Goal: Task Accomplishment & Management: Manage account settings

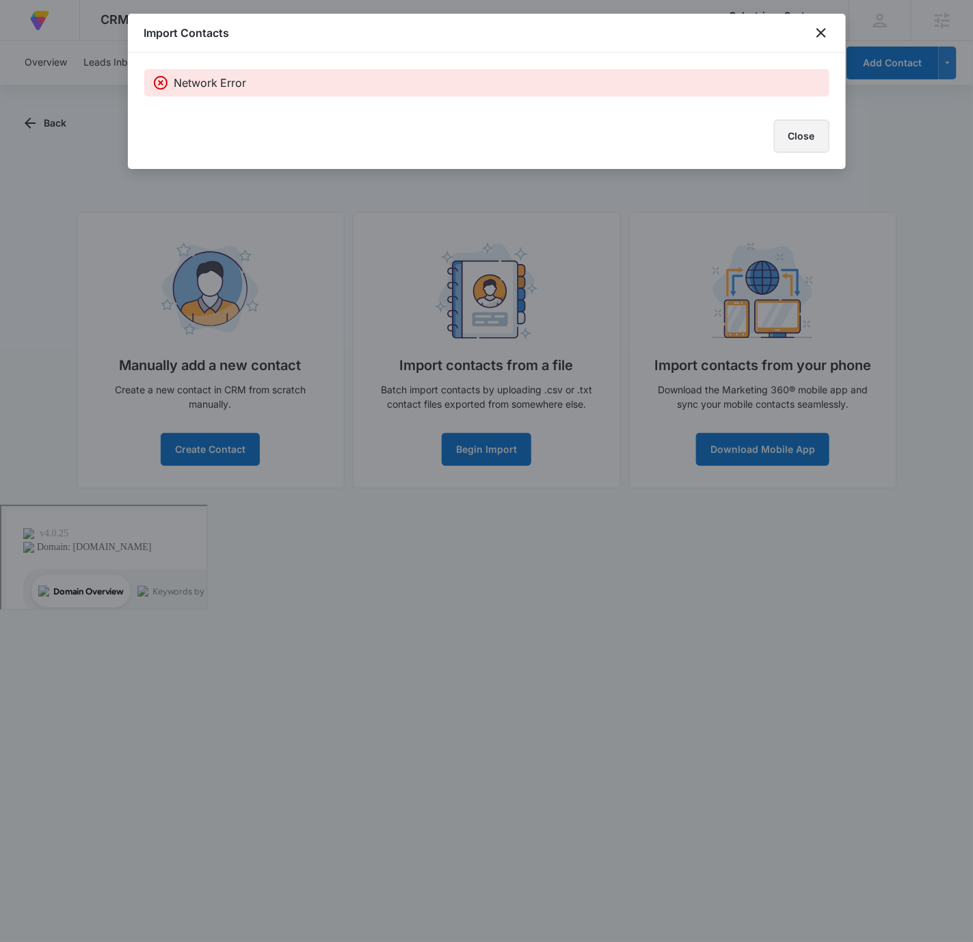
click at [811, 127] on button "Close" at bounding box center [801, 136] width 55 height 33
click at [814, 34] on icon "close" at bounding box center [821, 33] width 16 height 16
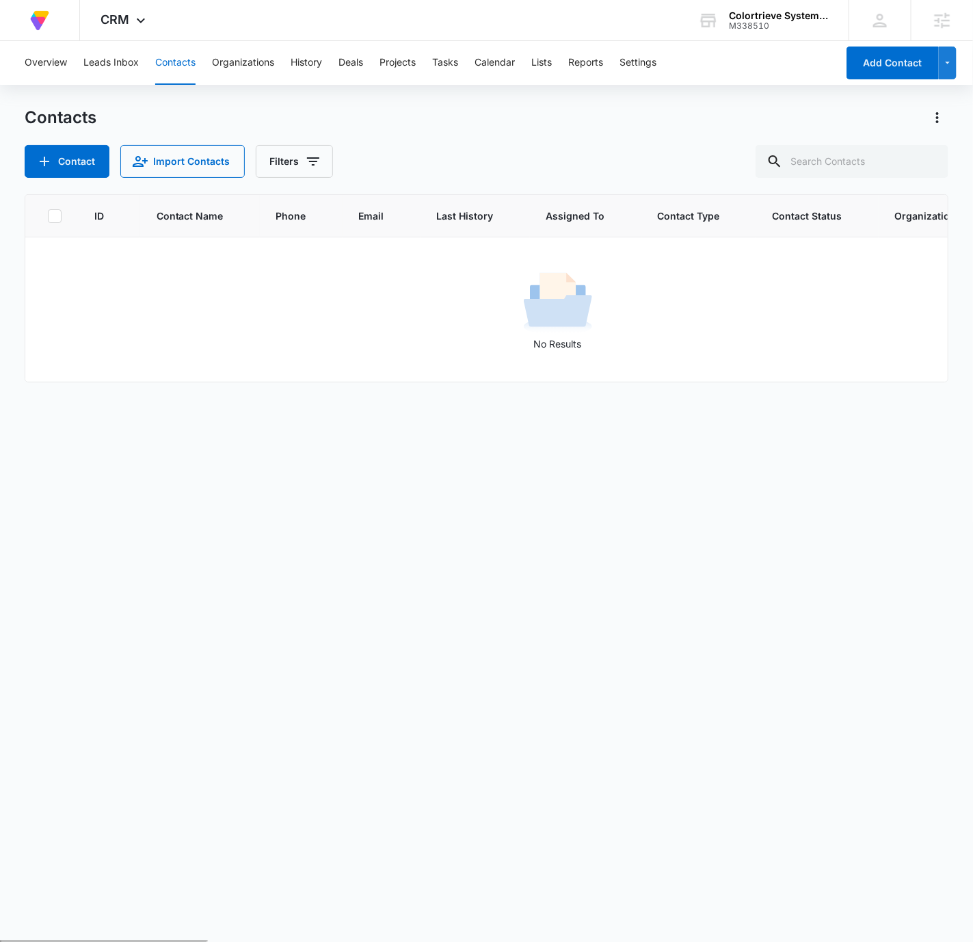
click at [556, 62] on div "Overview Leads Inbox Contacts Organizations History Deals Projects Tasks Calend…" at bounding box center [426, 63] width 821 height 44
click at [551, 64] on button "Lists" at bounding box center [542, 63] width 21 height 44
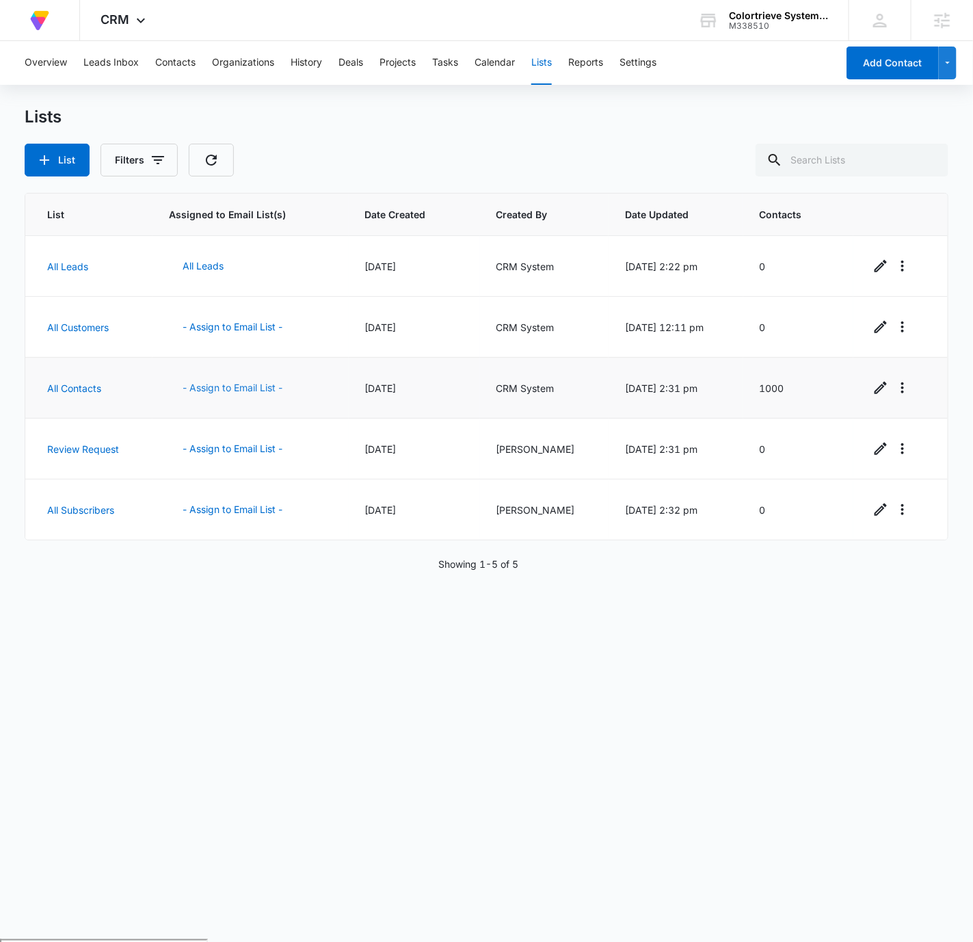
click at [250, 389] on button "- Assign to Email List -" at bounding box center [232, 387] width 127 height 33
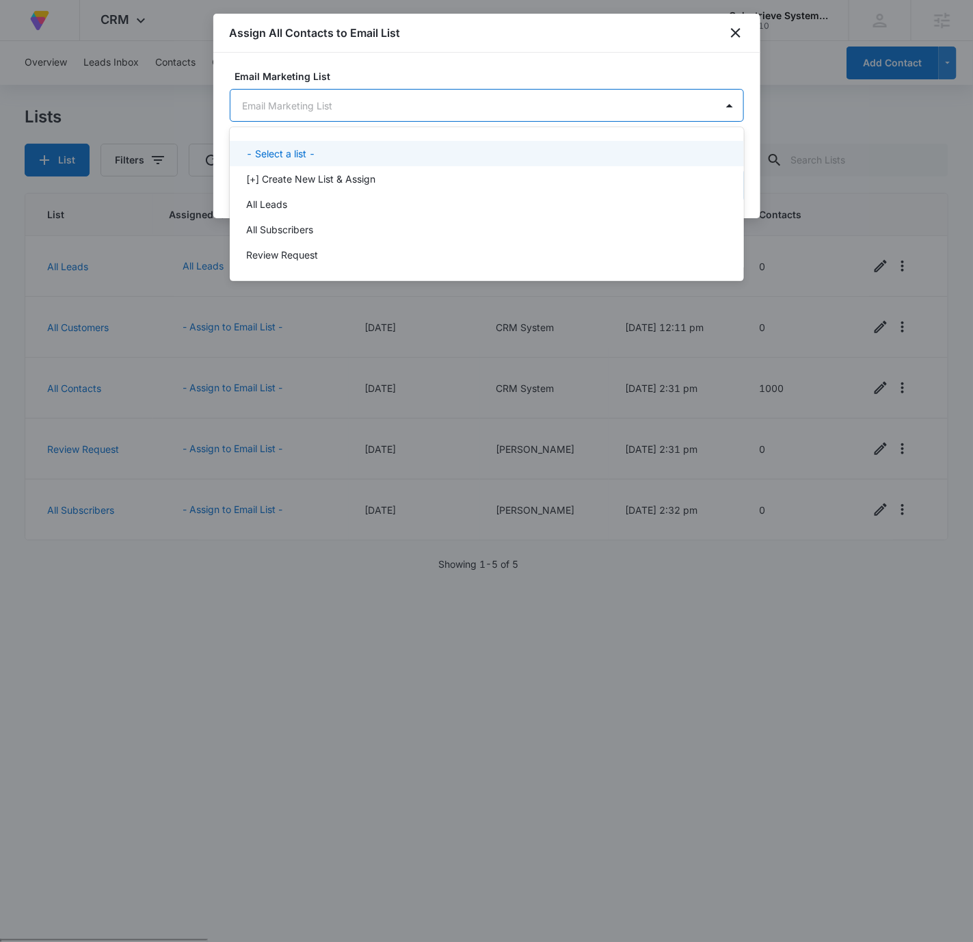
click at [527, 107] on body "At Volusion, we work hard to foster a great work environment where everyone fee…" at bounding box center [486, 471] width 973 height 942
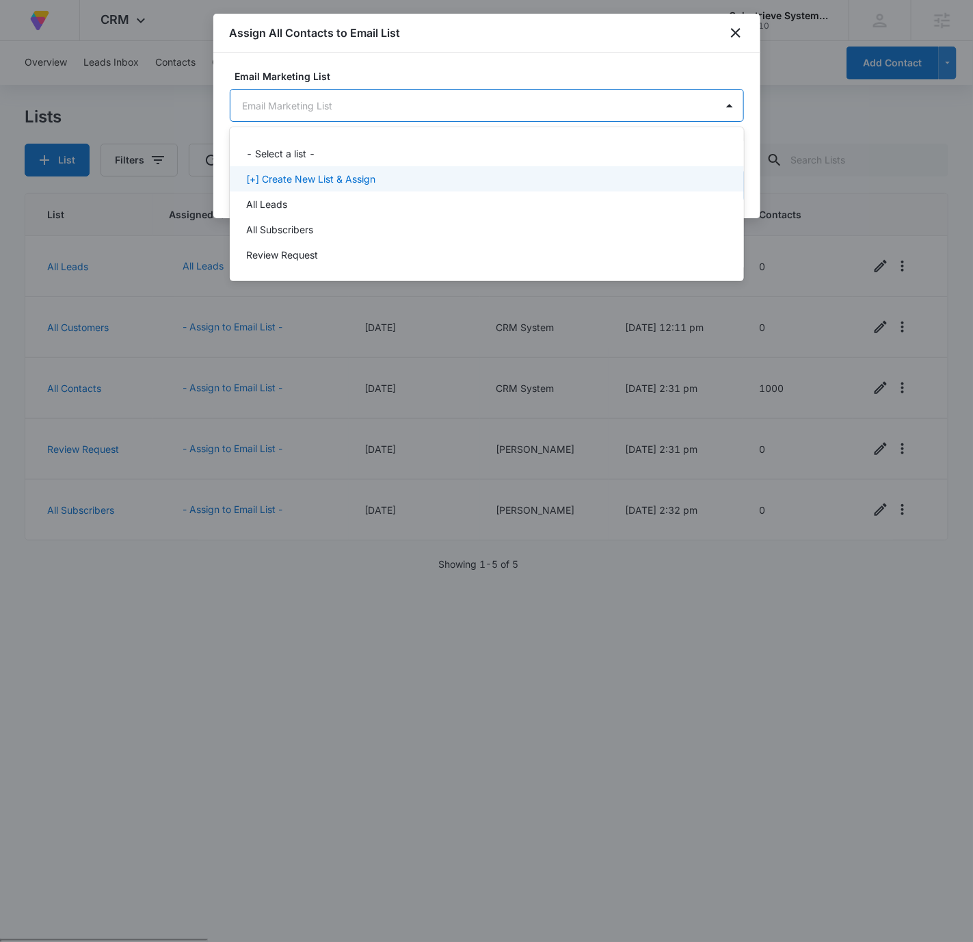
click at [452, 179] on div "[+] Create New List & Assign" at bounding box center [485, 179] width 479 height 14
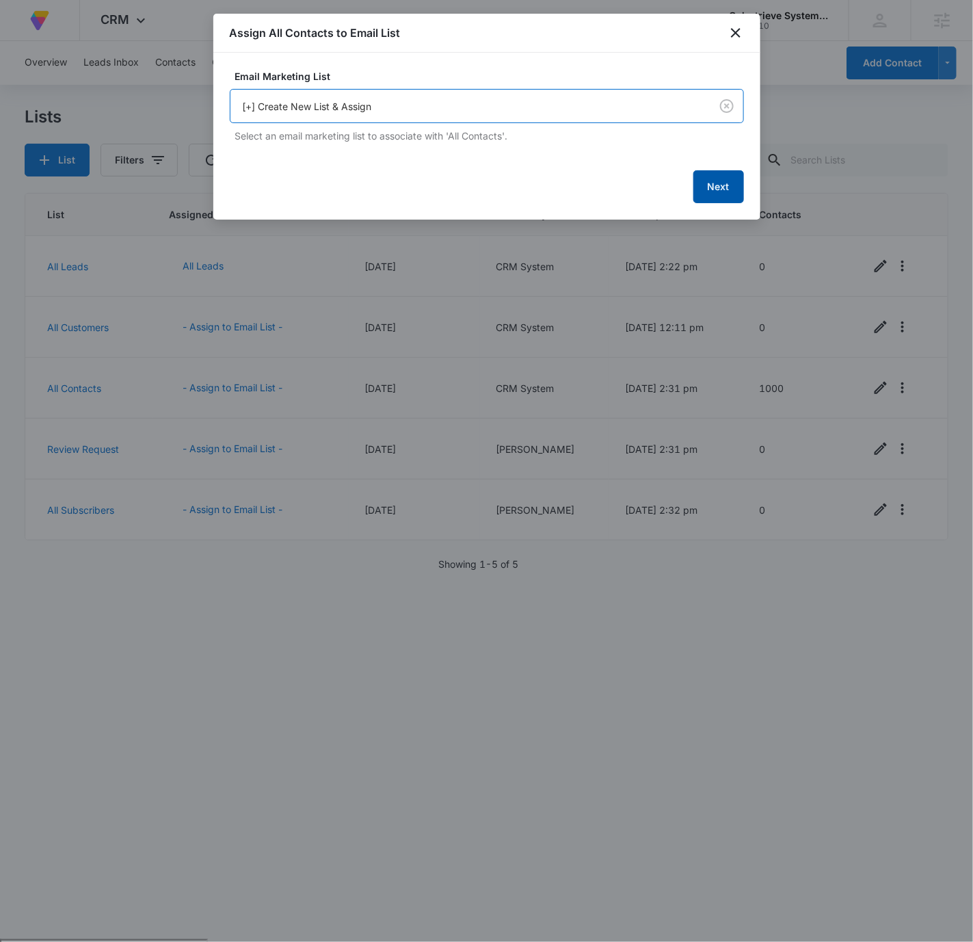
click at [728, 187] on button "Next" at bounding box center [719, 186] width 51 height 33
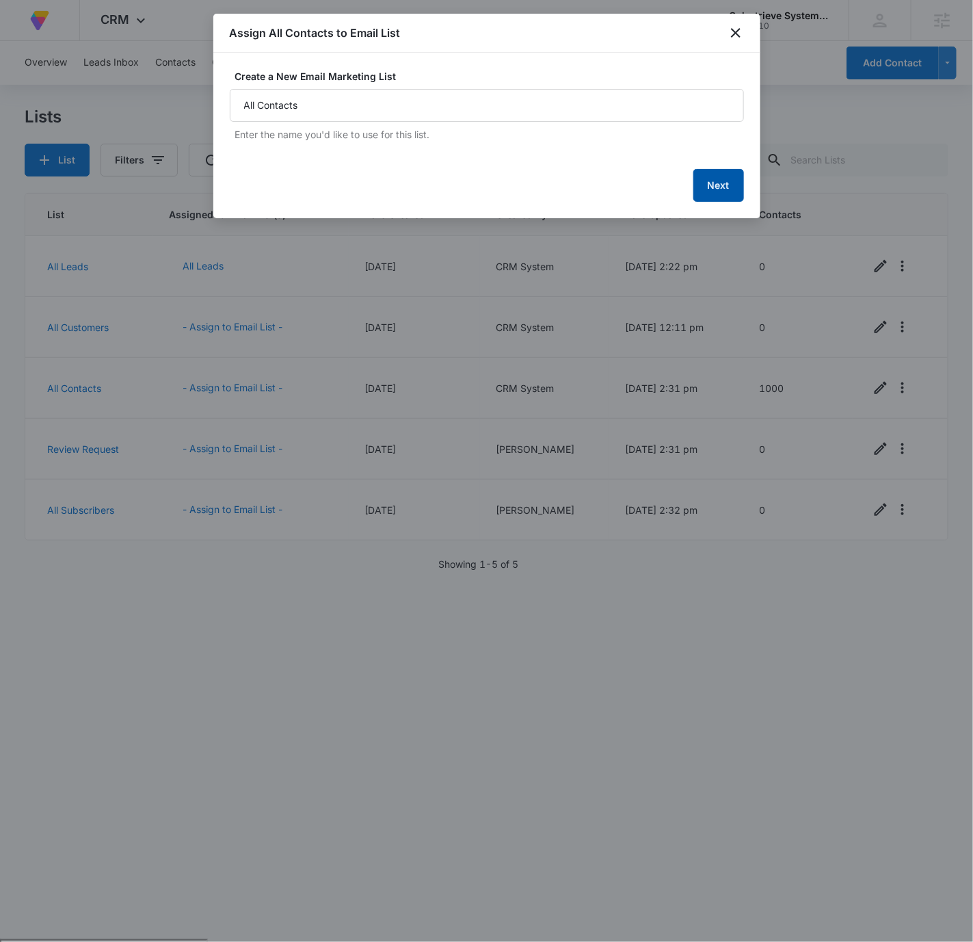
click at [726, 194] on button "Next" at bounding box center [719, 185] width 51 height 33
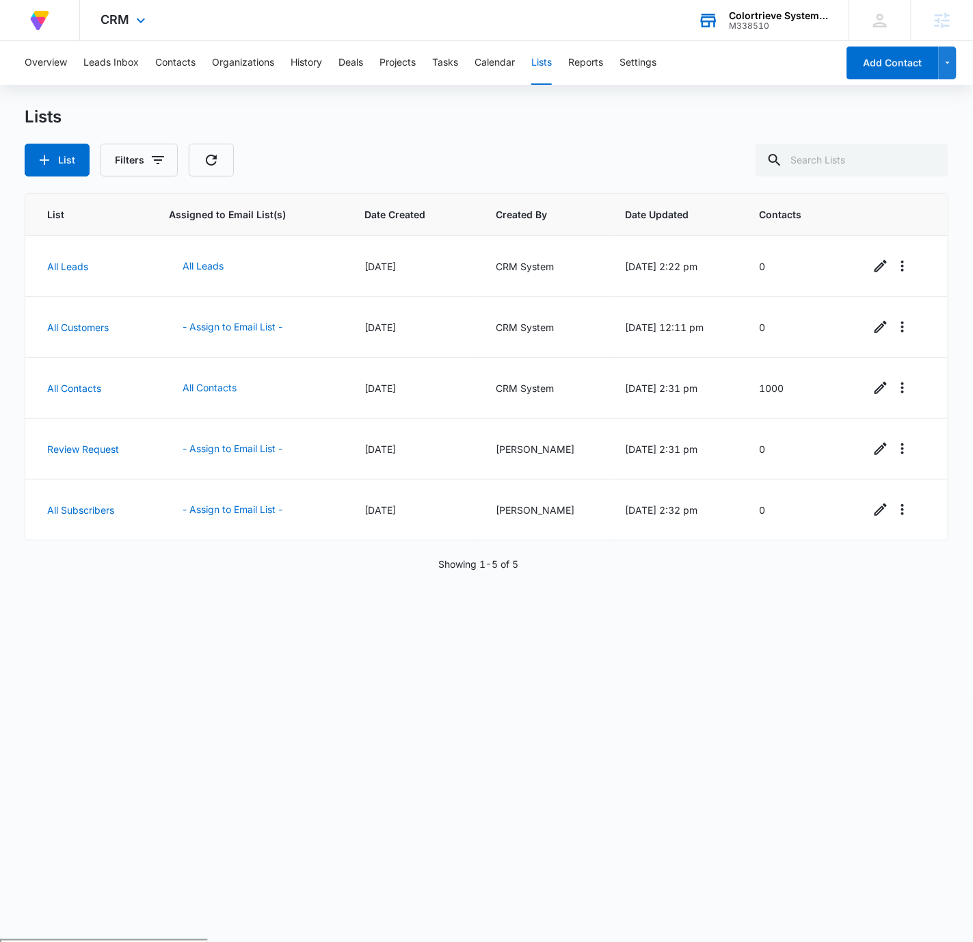
click at [765, 15] on div "Colortrieve Systems Inc." at bounding box center [779, 15] width 100 height 11
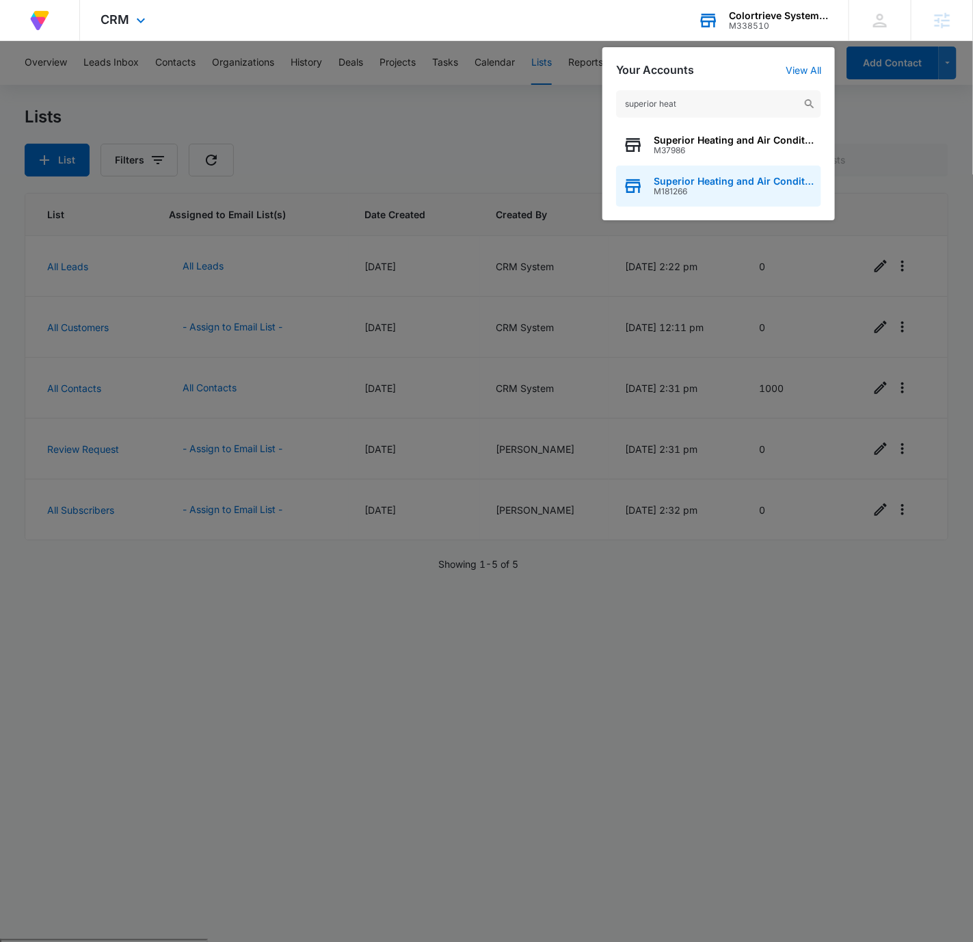
type input "superior heat"
click at [715, 185] on span "Superior Heating and Air Conditioning" at bounding box center [734, 181] width 161 height 11
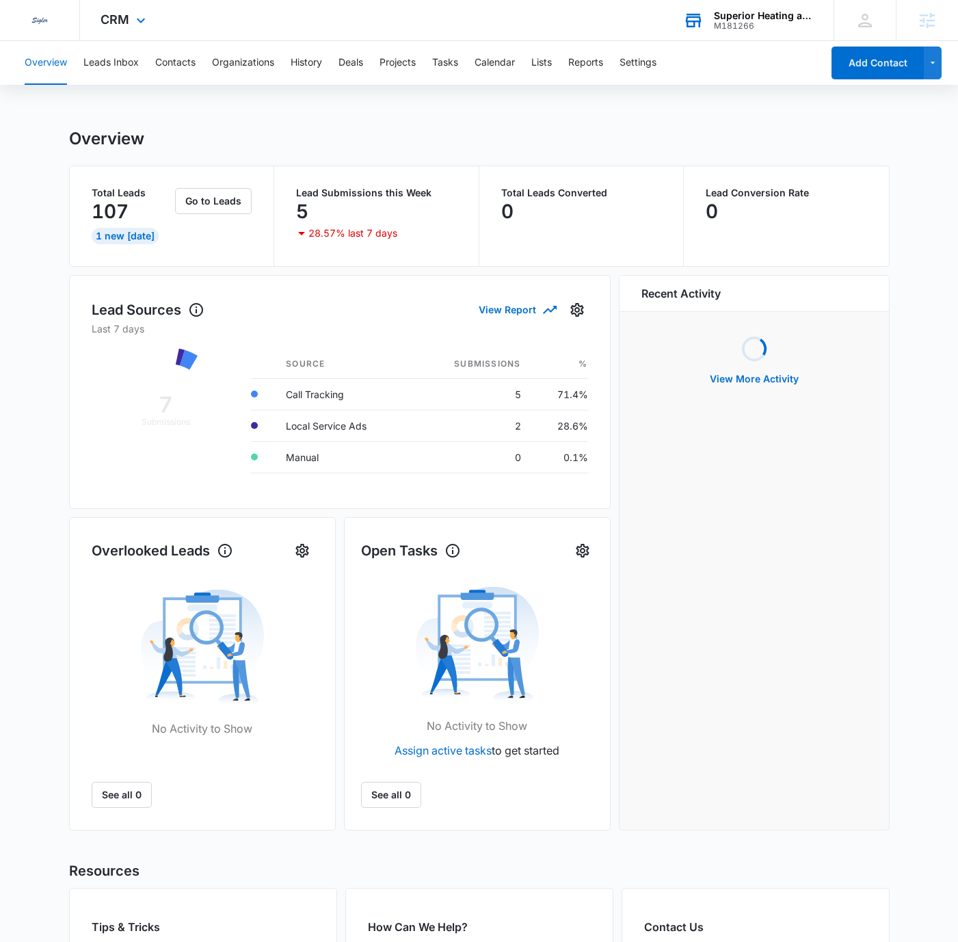
click at [157, 15] on div "CRM Apps Reputation Websites Forms CRM Email Social Content Ads Intelligence Fi…" at bounding box center [125, 20] width 90 height 40
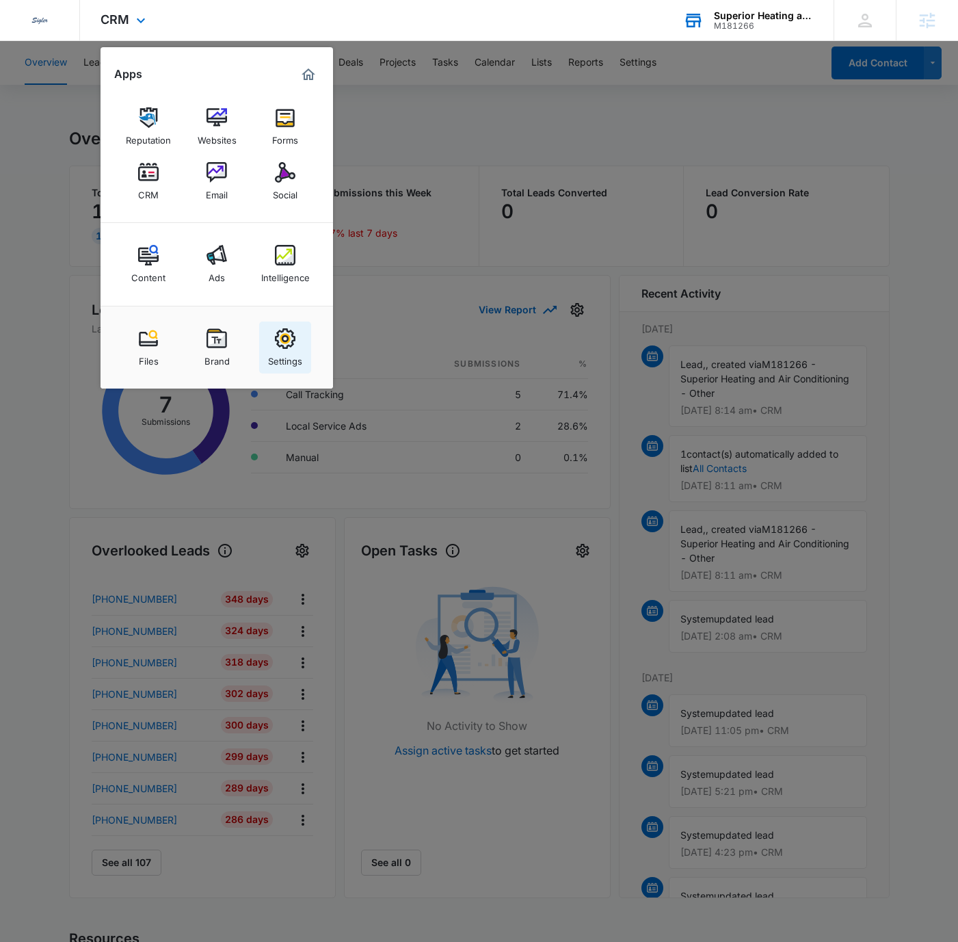
click at [298, 352] on div "Settings" at bounding box center [285, 358] width 34 height 18
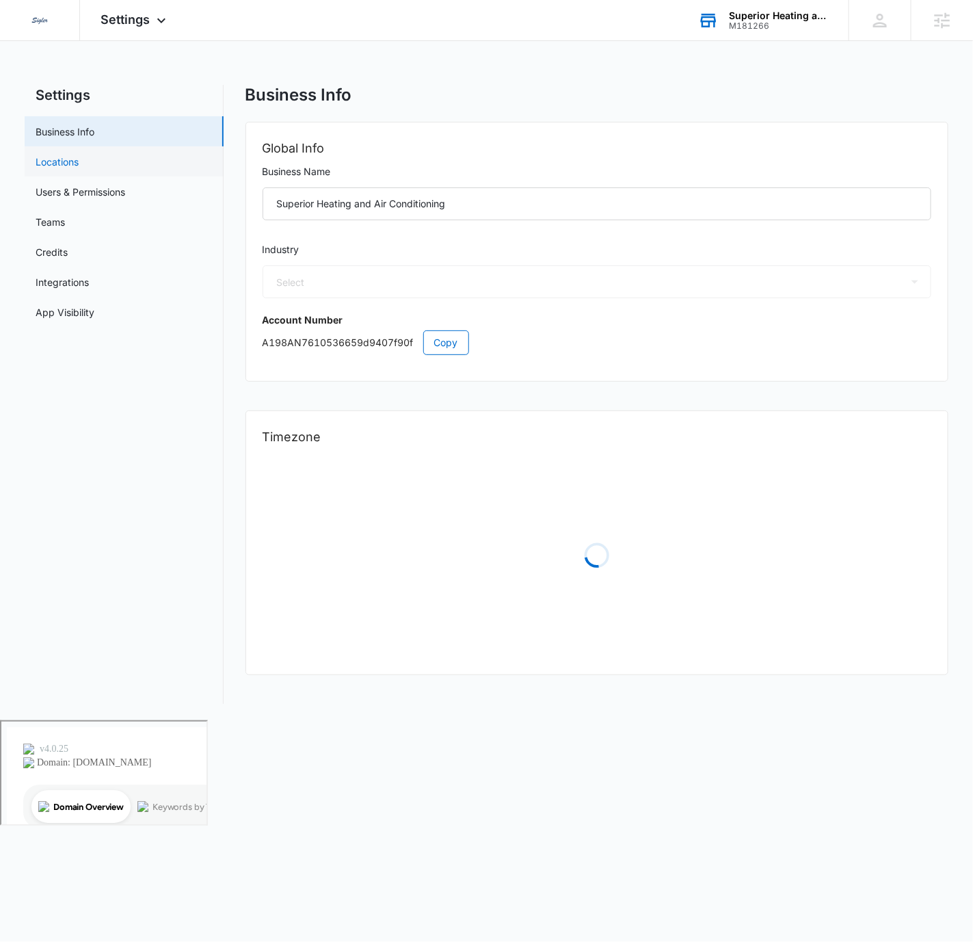
select select "3"
select select "US"
select select "America/Los_Angeles"
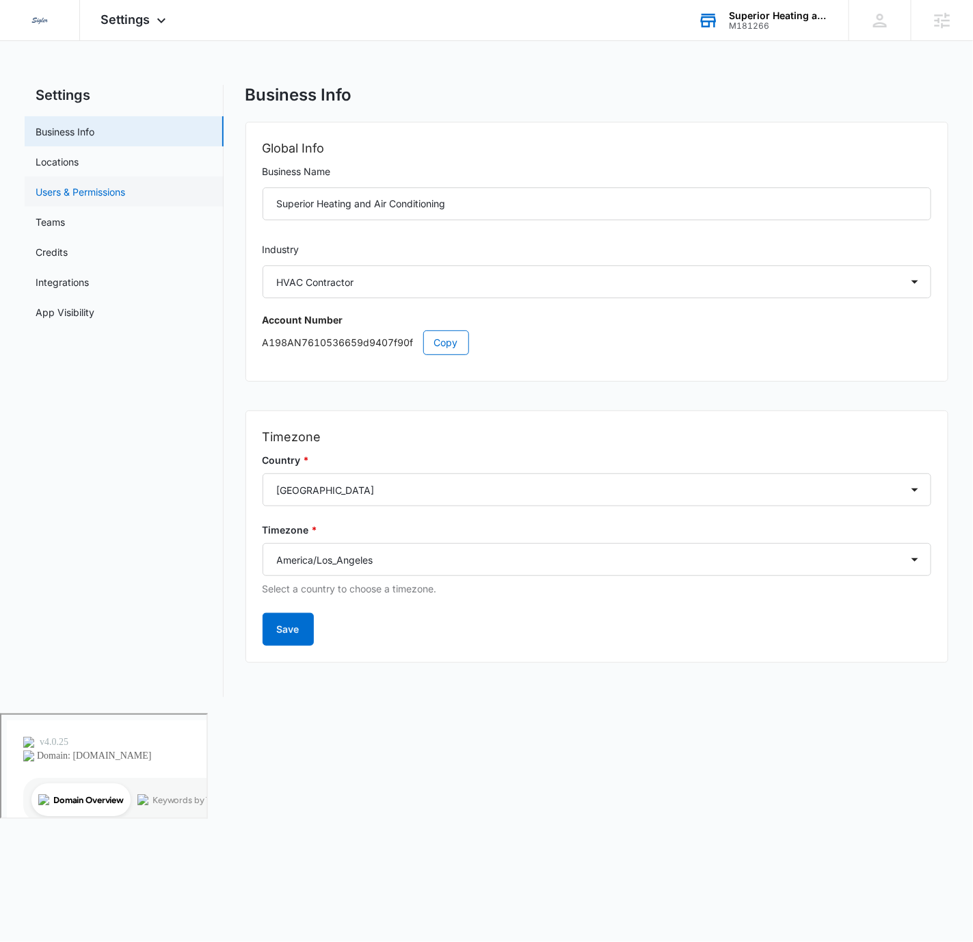
click at [79, 194] on link "Users & Permissions" at bounding box center [81, 192] width 90 height 14
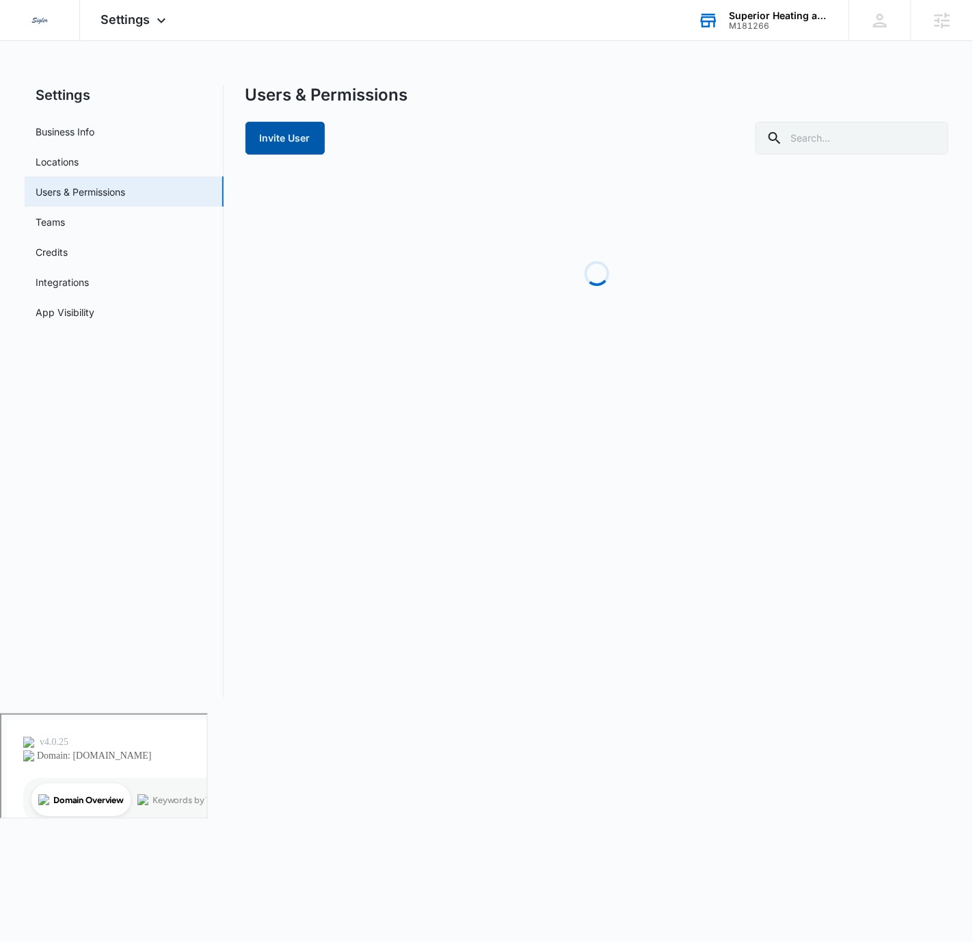
click at [267, 140] on button "Invite User" at bounding box center [285, 138] width 79 height 33
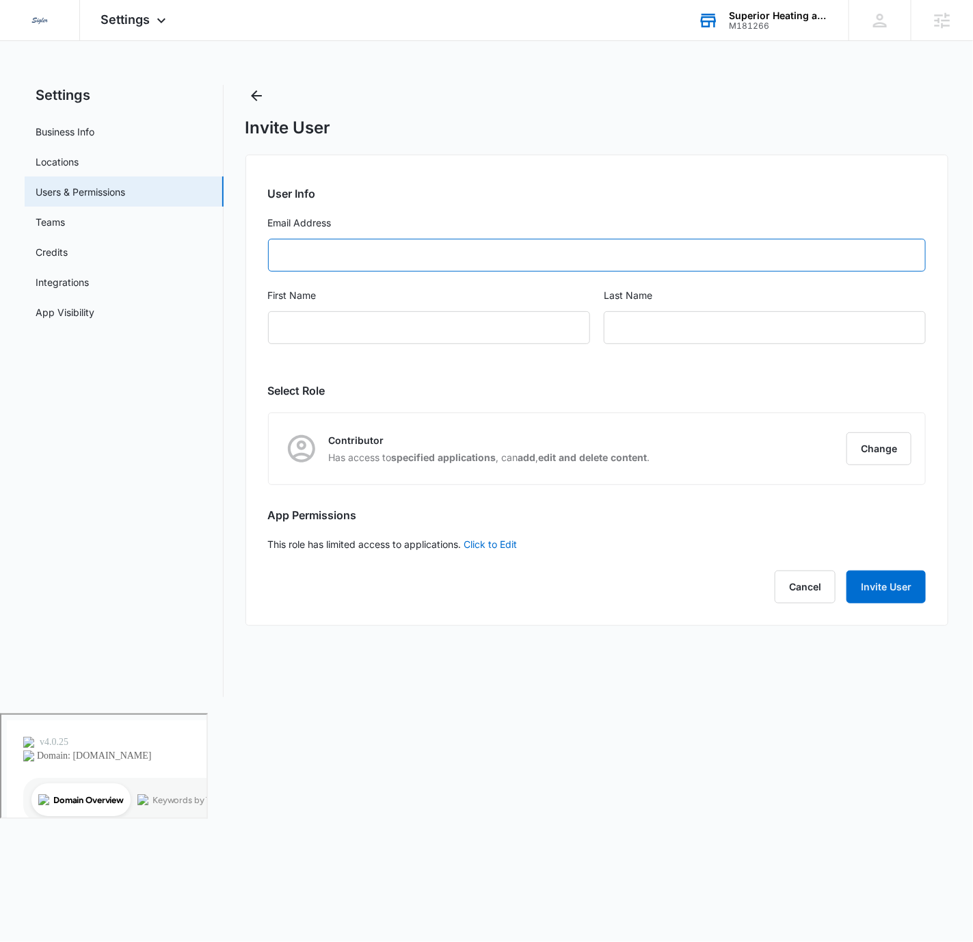
click at [326, 257] on input "Email Address" at bounding box center [597, 255] width 659 height 33
paste input "chris.finlayson@madwire.com"
type input "chris.finlayson@madwire.com"
type input "Chris"
type input "Finlayson"
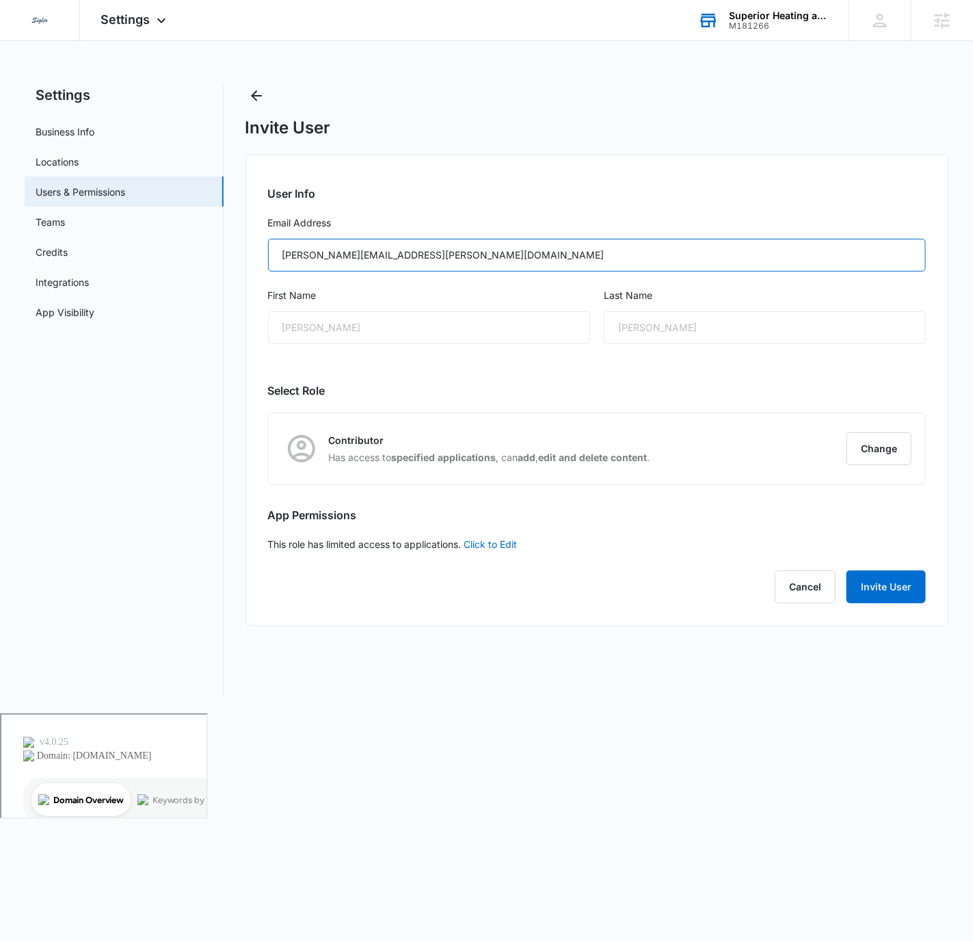
type input "chris.finlayson@madwire.com"
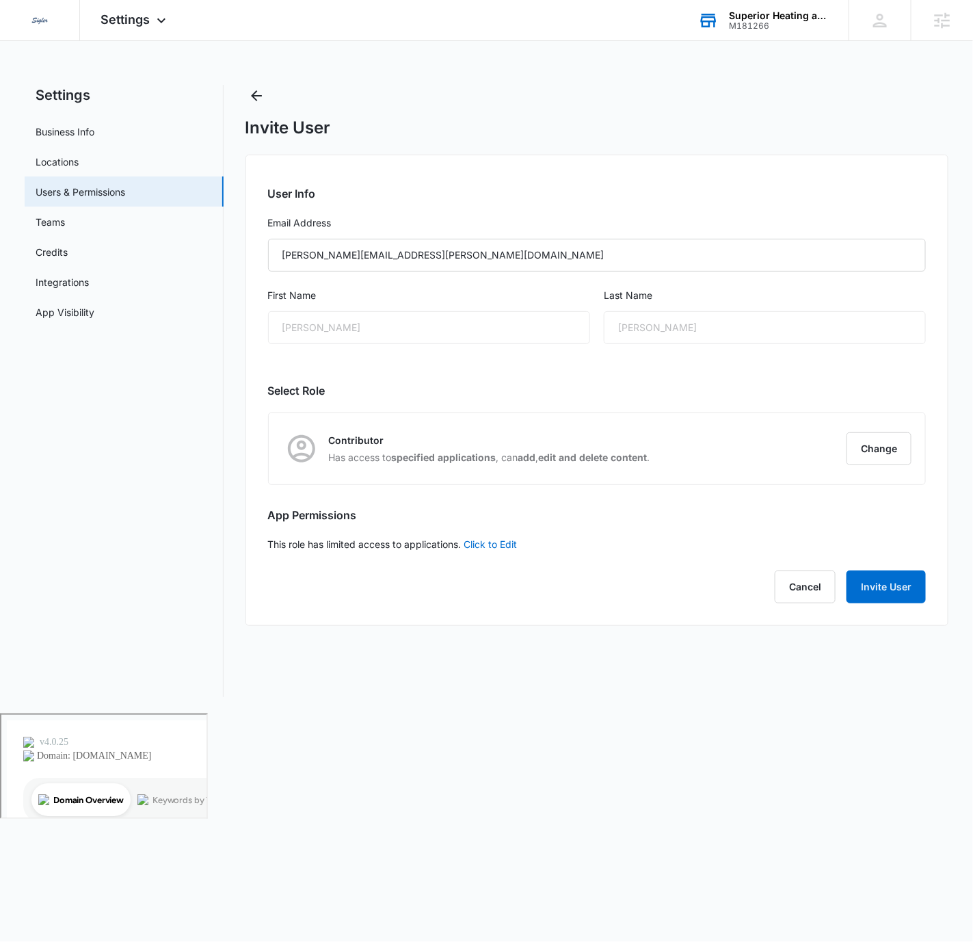
click at [547, 137] on div "Invite User" at bounding box center [598, 128] width 704 height 21
click at [885, 443] on button "Change" at bounding box center [879, 448] width 65 height 33
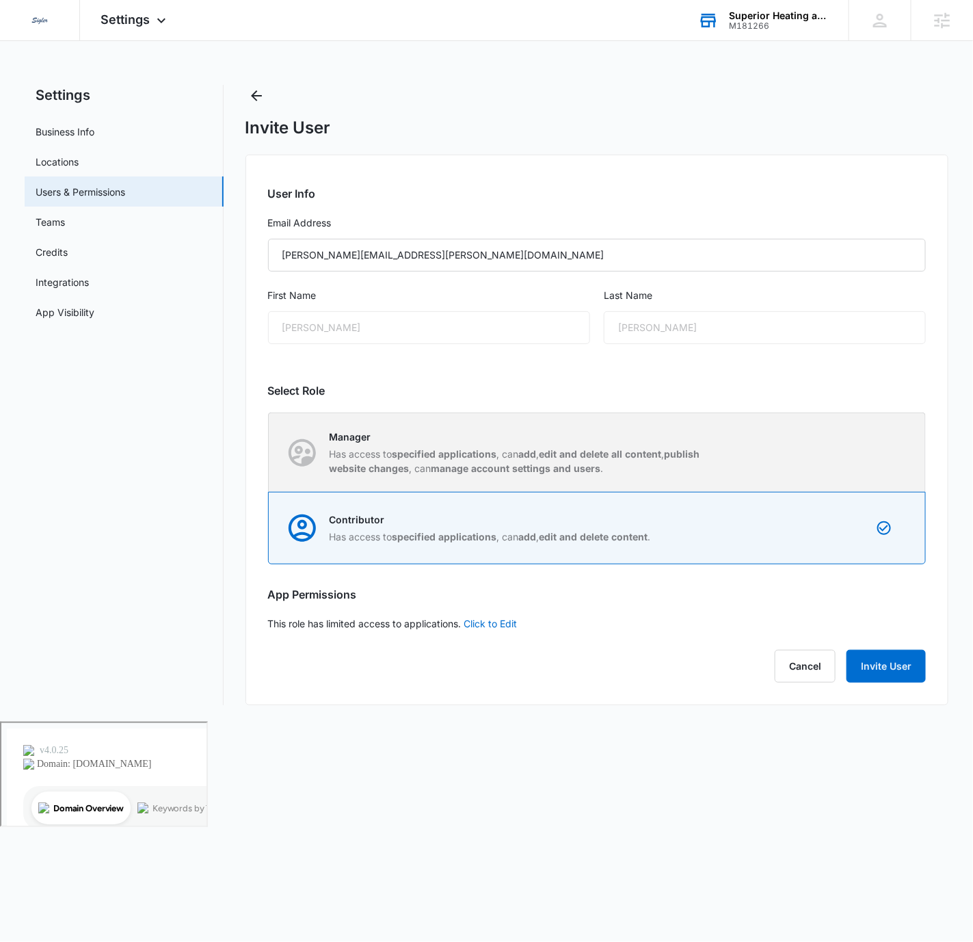
click at [537, 450] on strong "add" at bounding box center [528, 454] width 18 height 12
click at [270, 452] on input "Manager Has access to specified applications , can add , edit and delete all co…" at bounding box center [269, 452] width 1 height 1
radio input "true"
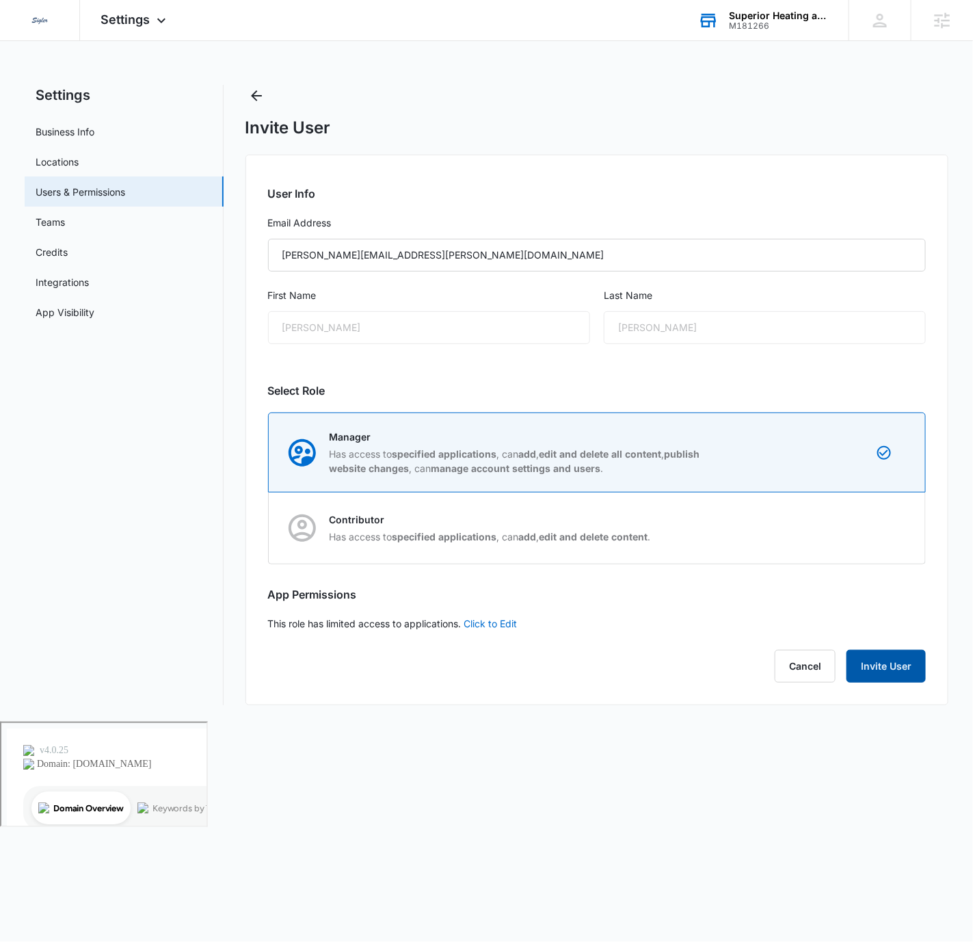
click at [870, 664] on button "Invite User" at bounding box center [886, 666] width 79 height 33
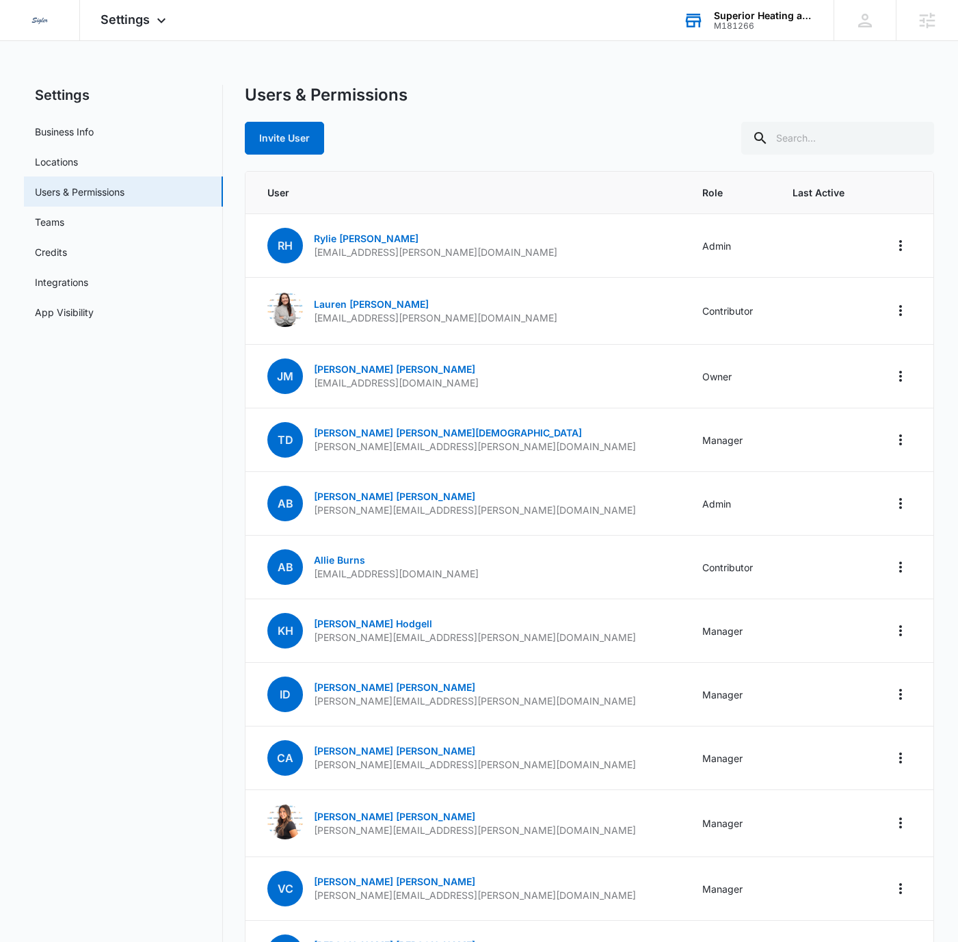
click at [781, 12] on div "Superior Heating and Air Conditioning" at bounding box center [764, 15] width 100 height 11
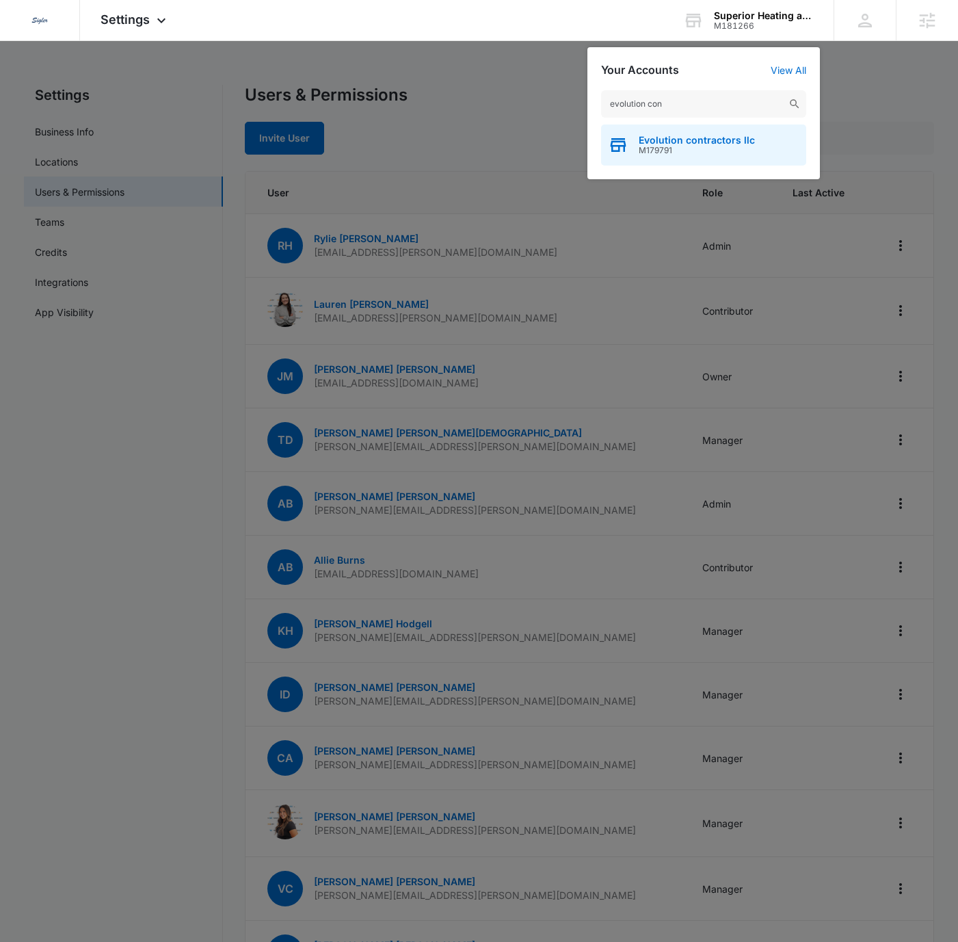
type input "evolution con"
click at [720, 157] on div "Evolution contractors llc M179791" at bounding box center [703, 145] width 205 height 41
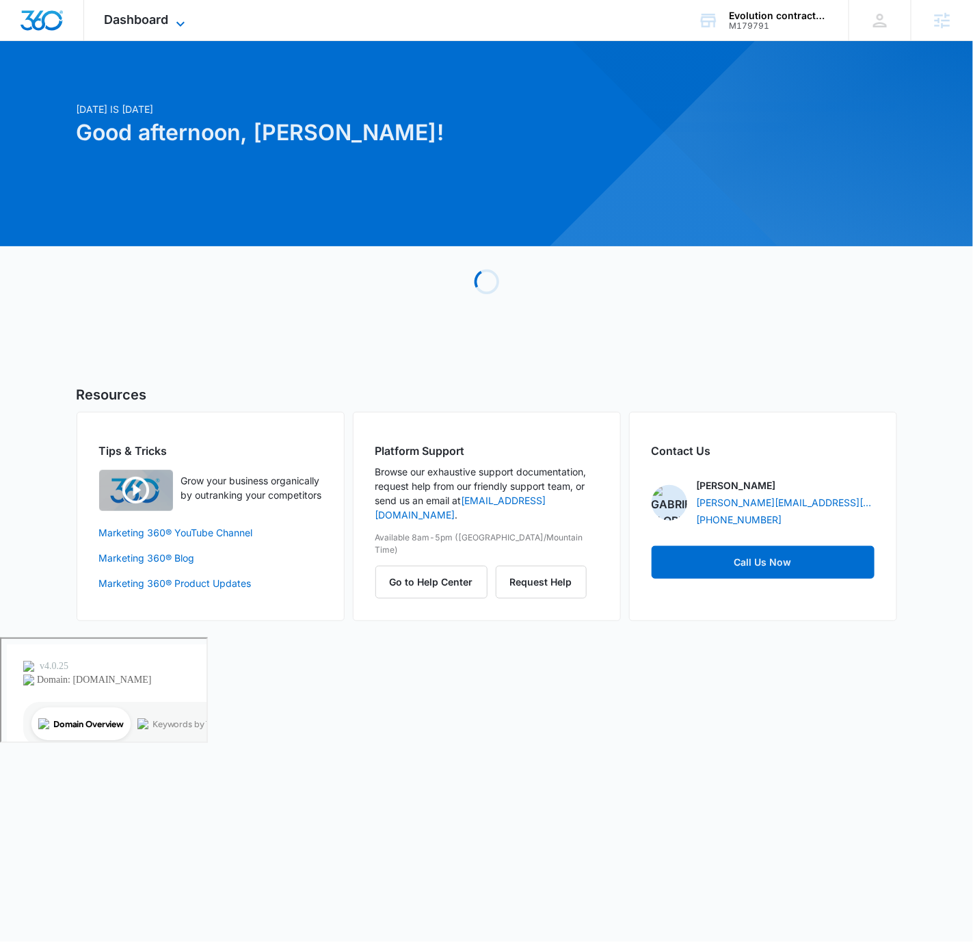
click at [182, 19] on icon at bounding box center [180, 24] width 16 height 16
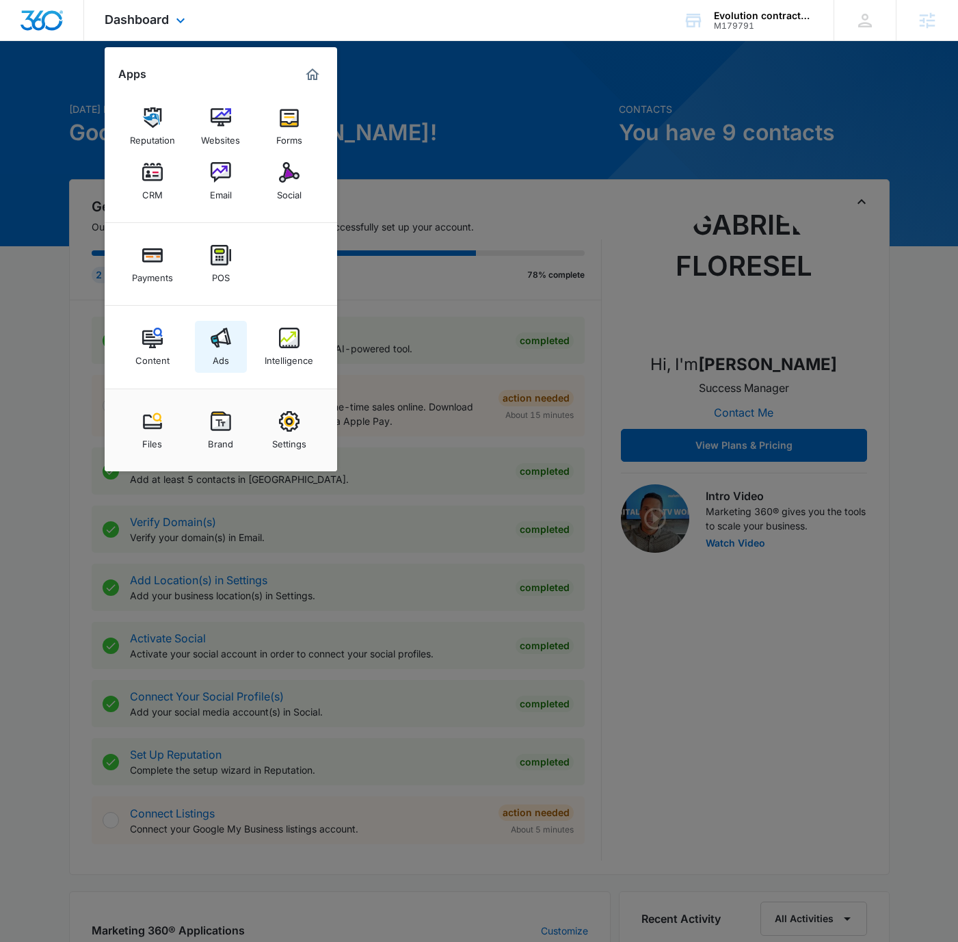
click at [228, 337] on img at bounding box center [221, 338] width 21 height 21
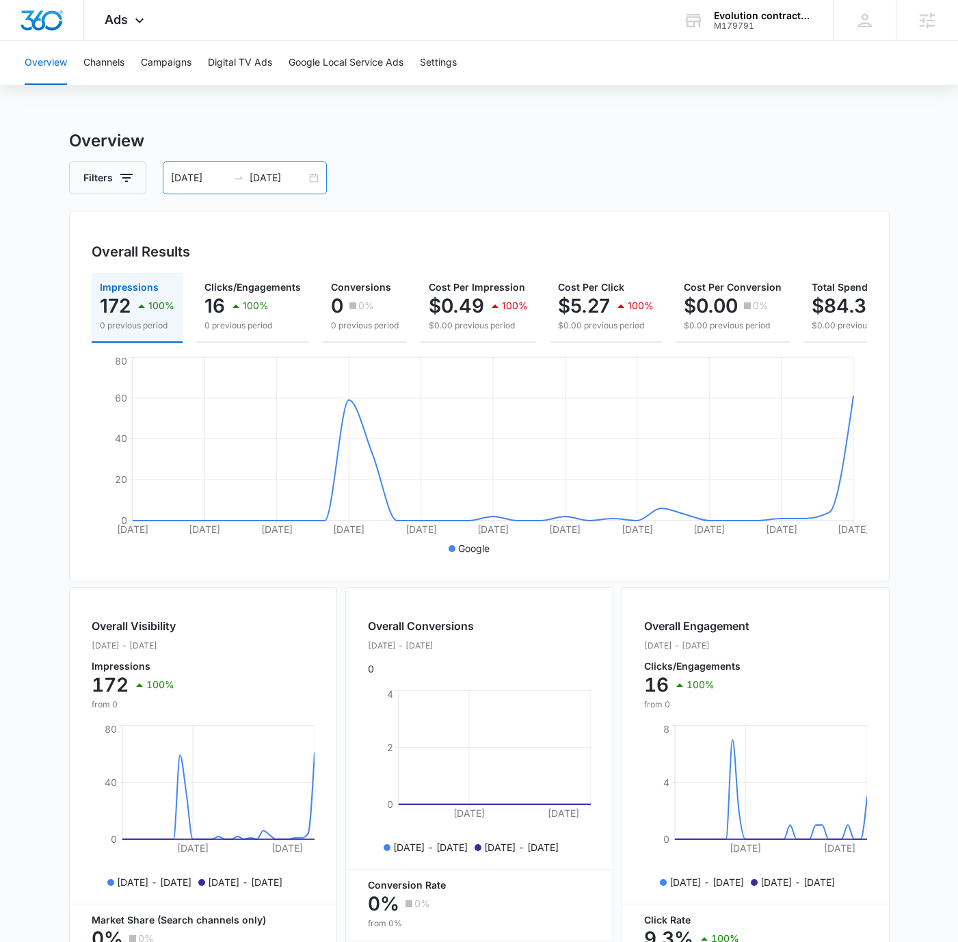
click at [309, 177] on div "09/02/2025 10/02/2025" at bounding box center [245, 177] width 164 height 33
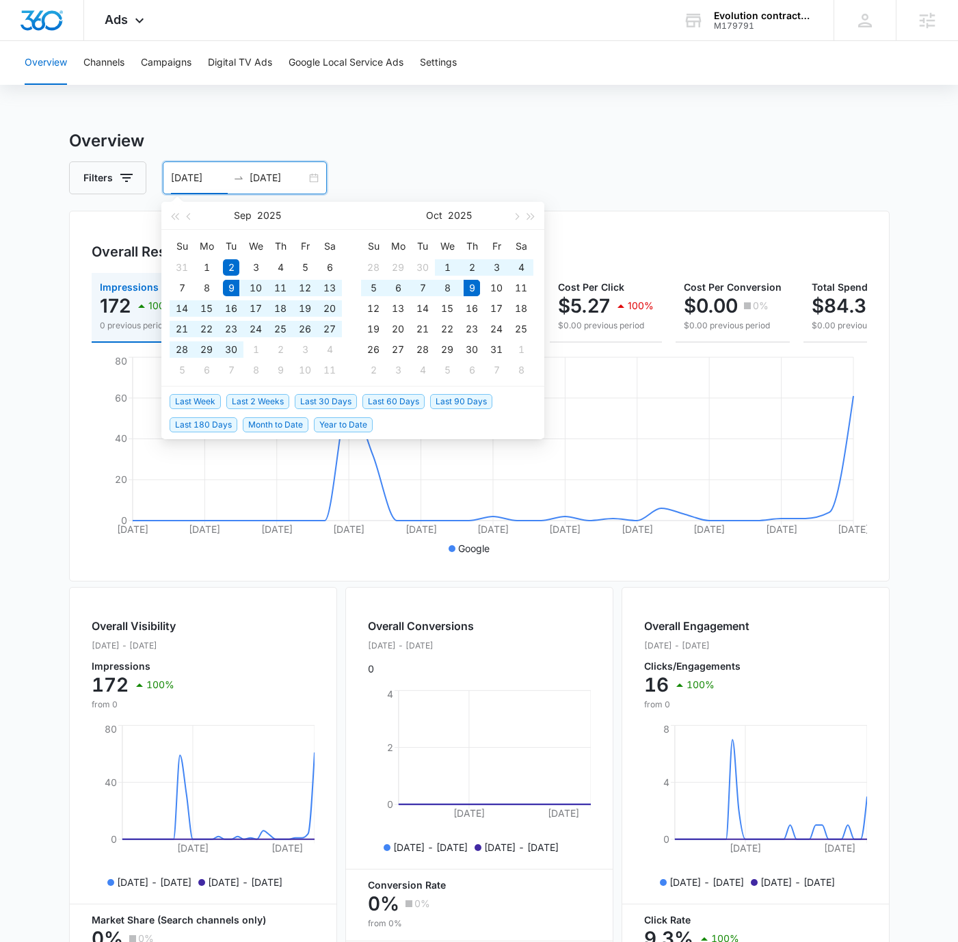
click at [333, 397] on span "Last 30 Days" at bounding box center [326, 401] width 62 height 15
type input "09/09/2025"
type input "10/09/2025"
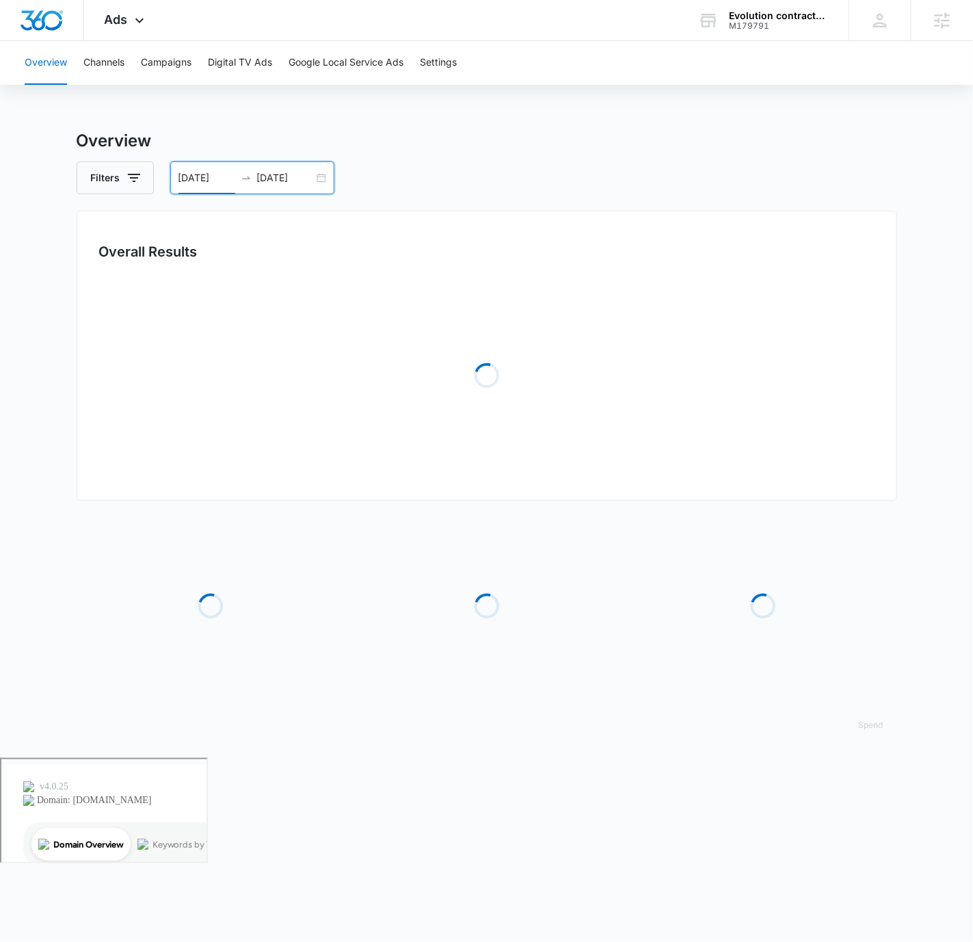
click at [654, 161] on div "Filters 09/09/2025 10/09/2025" at bounding box center [487, 177] width 821 height 33
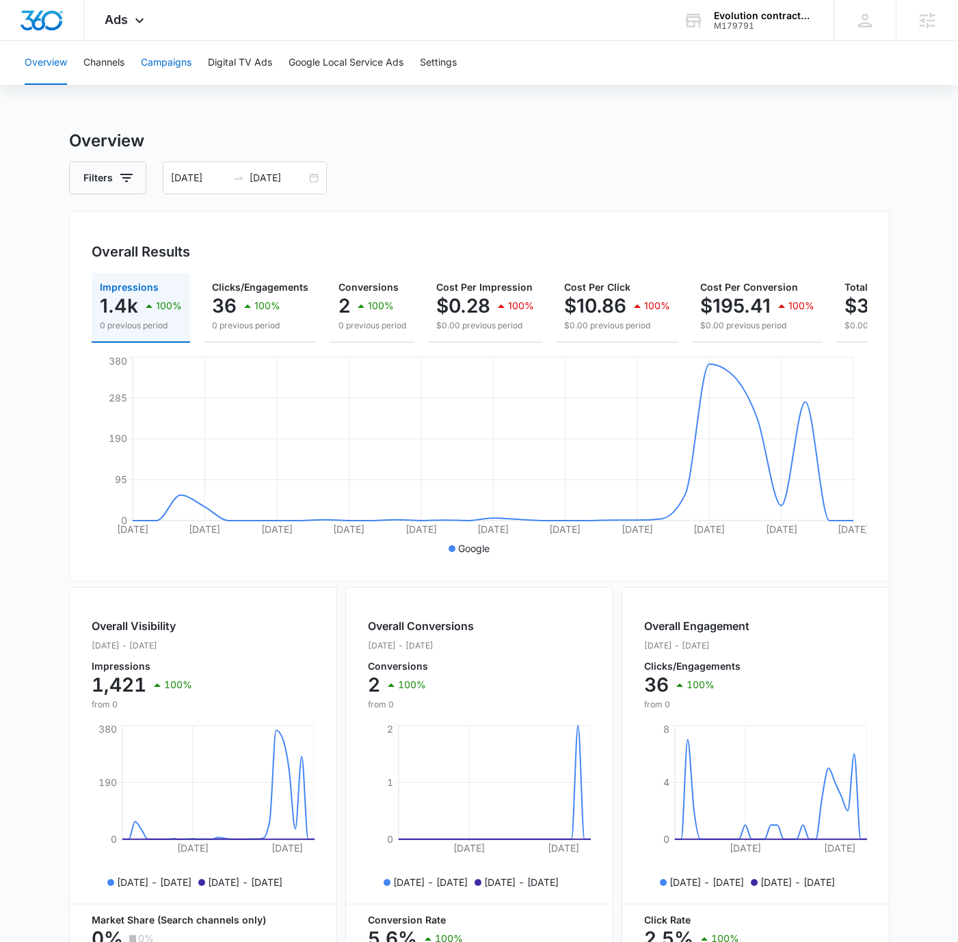
click at [169, 70] on button "Campaigns" at bounding box center [166, 63] width 51 height 44
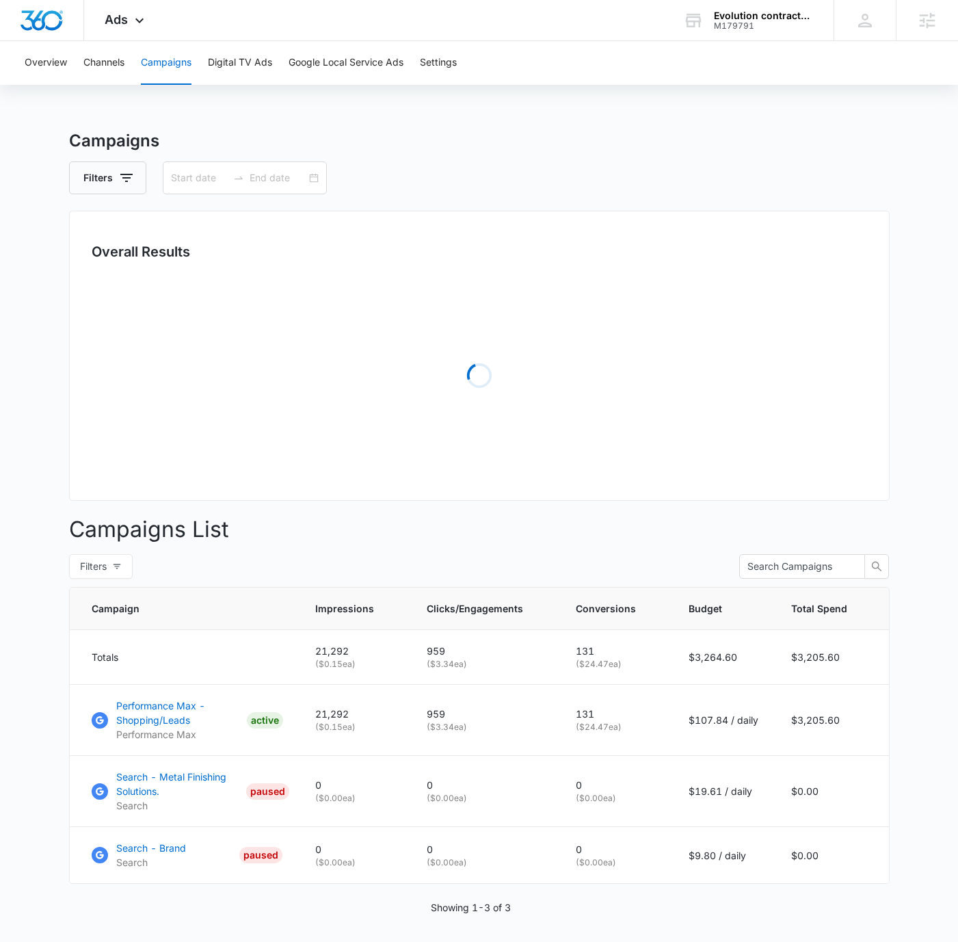
type input "09/09/2025"
type input "10/09/2025"
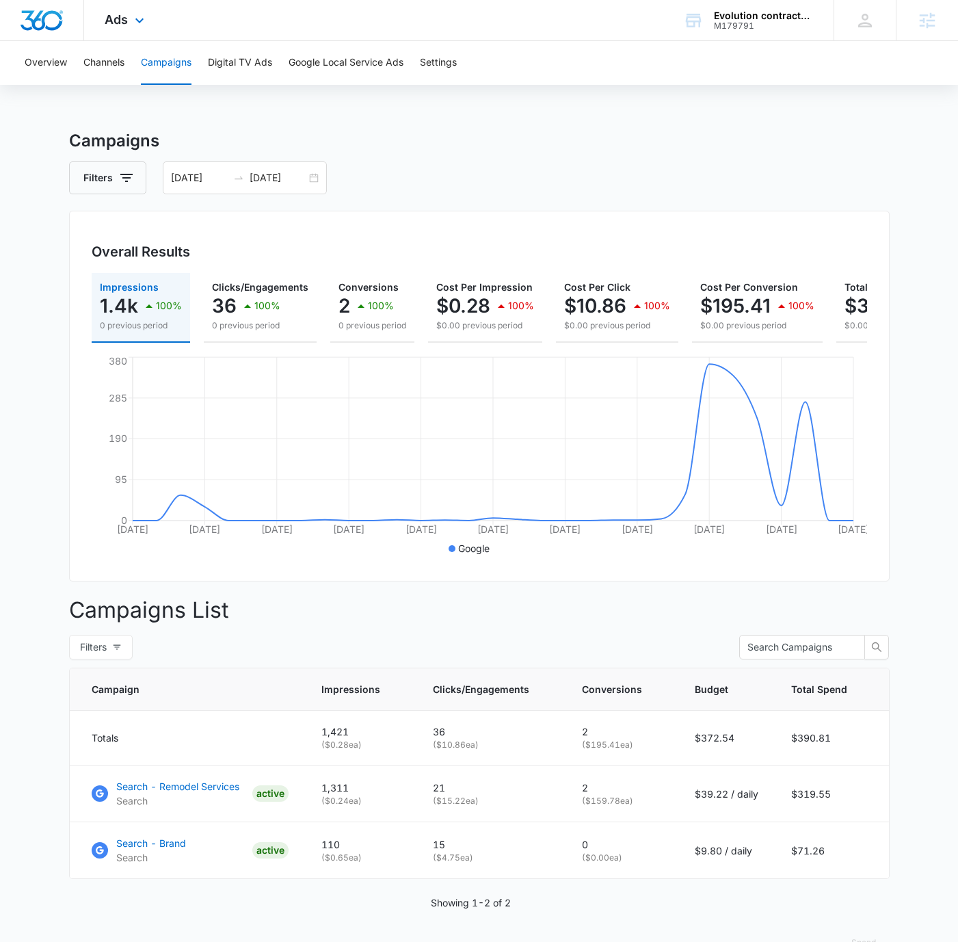
click at [140, 23] on icon at bounding box center [139, 20] width 8 height 5
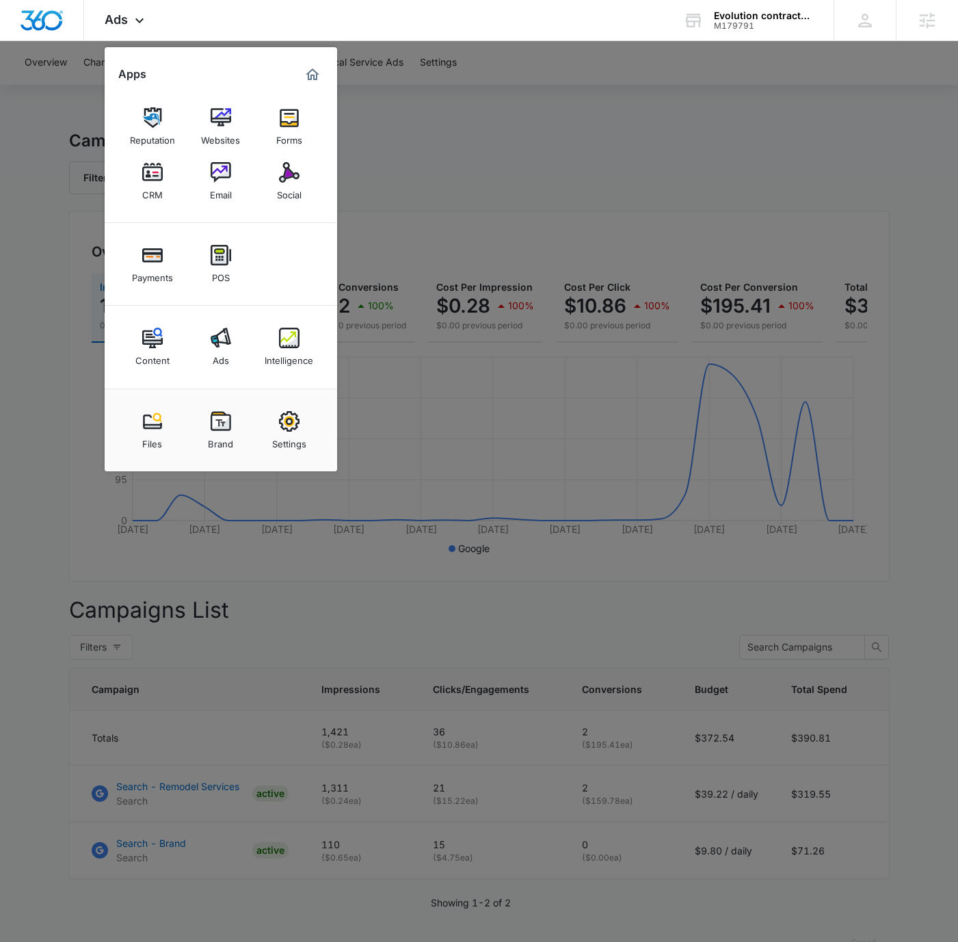
click at [395, 120] on div at bounding box center [479, 471] width 958 height 942
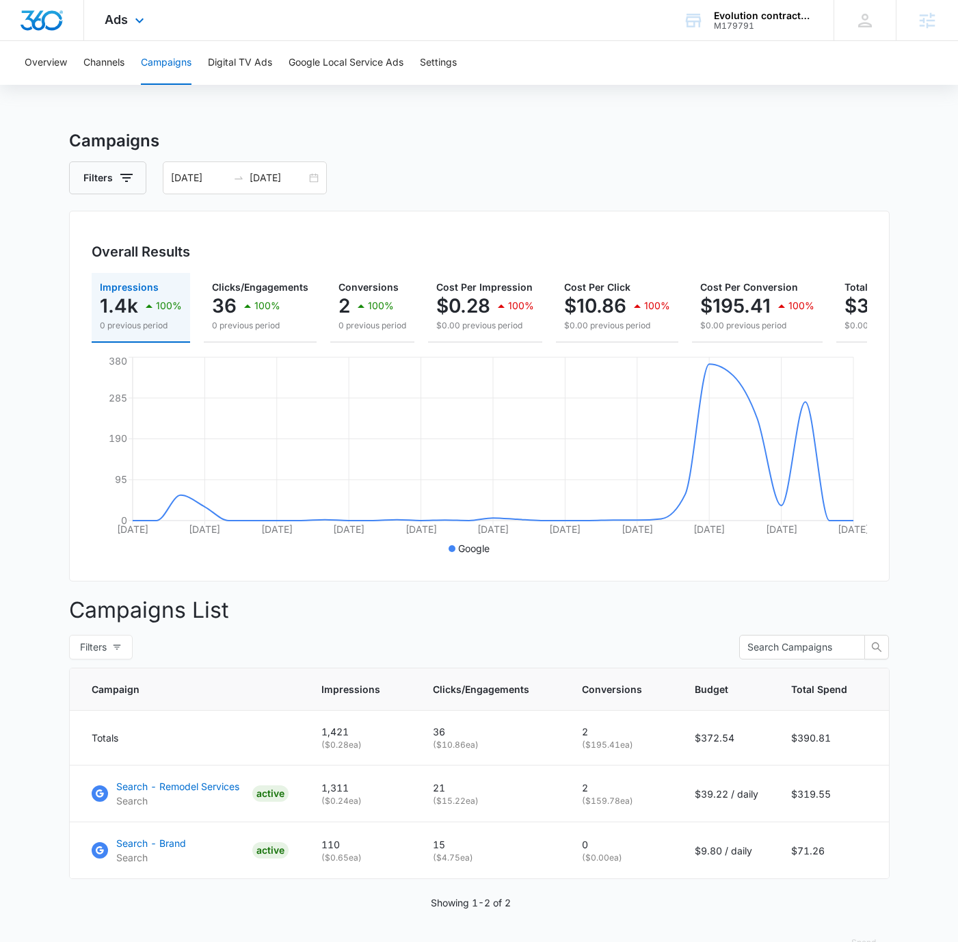
click at [371, 34] on div "Ads Apps Reputation Websites Forms CRM Email Social Payments POS Content Ads In…" at bounding box center [479, 20] width 958 height 41
click at [361, 57] on button "Google Local Service Ads" at bounding box center [346, 63] width 115 height 44
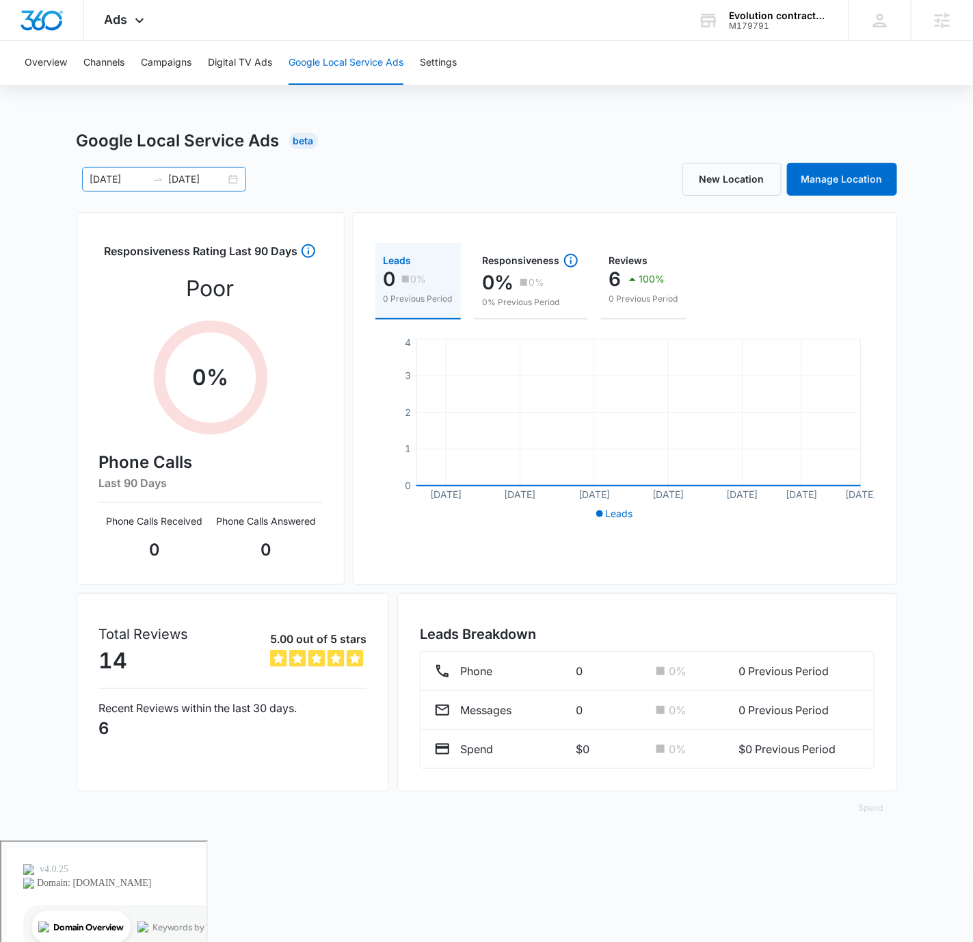
click at [229, 176] on div "09/09/2025 10/09/2025" at bounding box center [164, 179] width 164 height 25
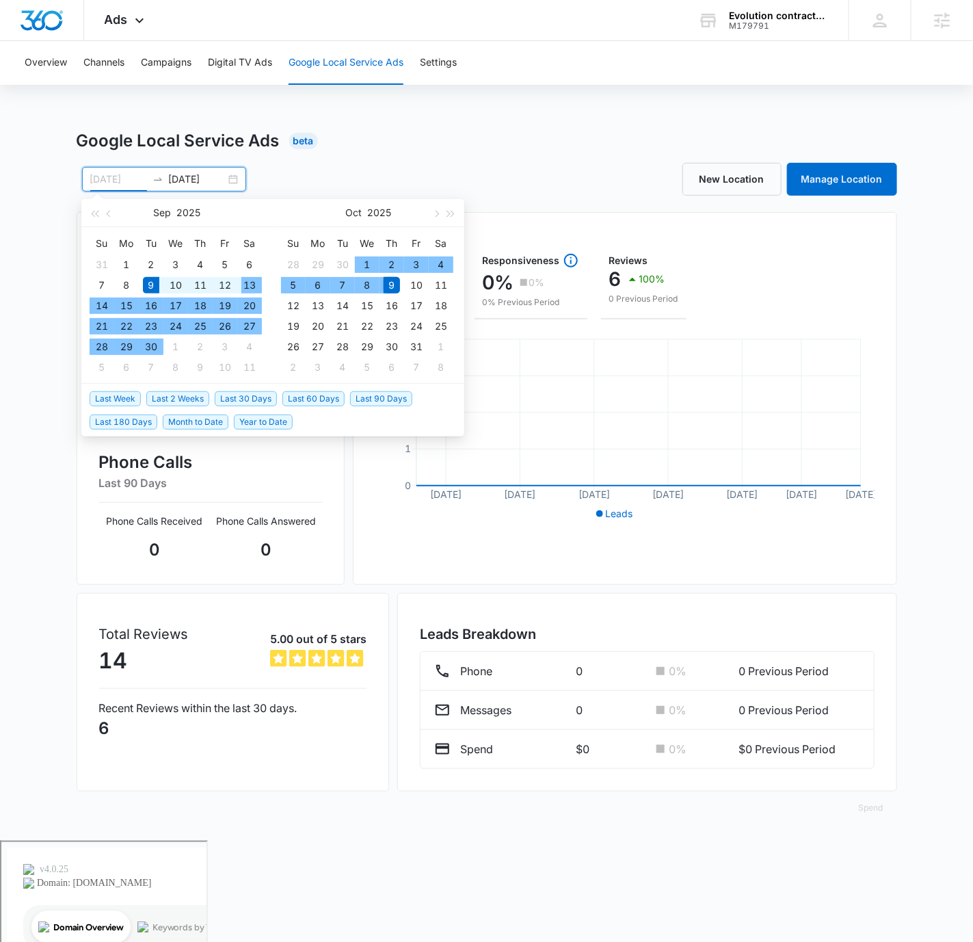
type input "09/09/2025"
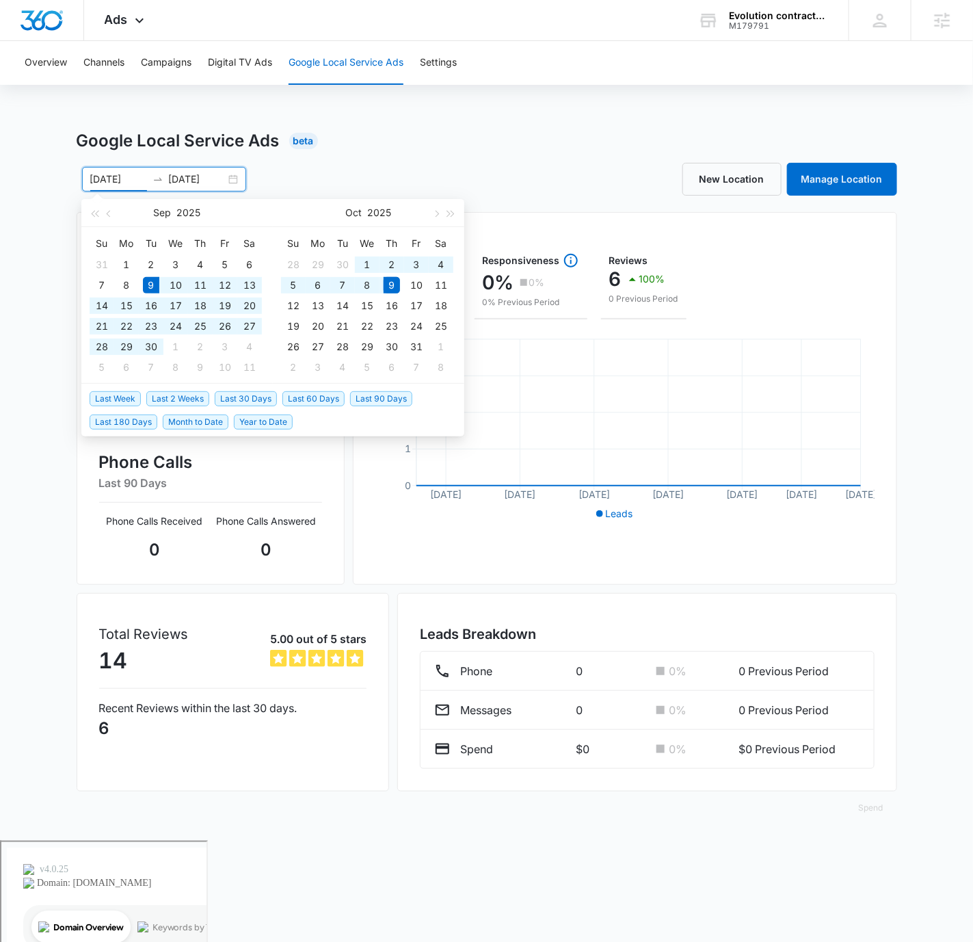
click at [233, 400] on span "Last 30 Days" at bounding box center [246, 398] width 62 height 15
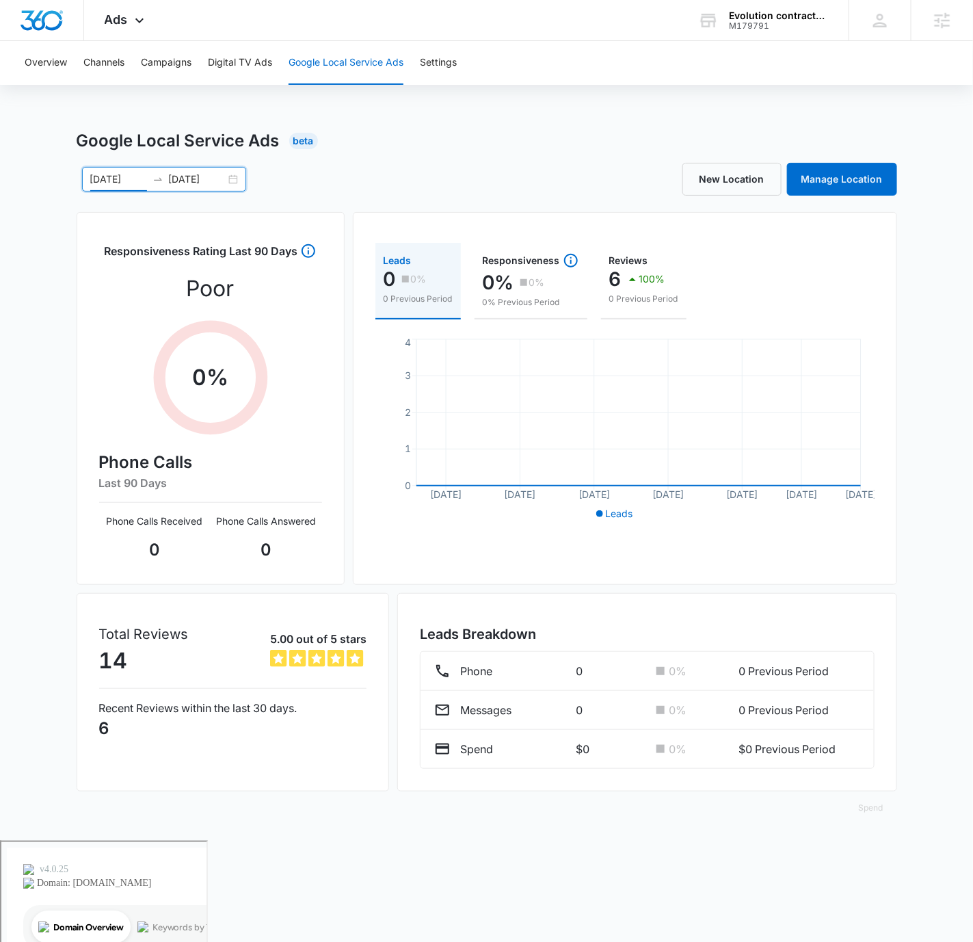
click at [542, 132] on div "Google Local Service Ads Beta" at bounding box center [487, 141] width 821 height 25
click at [149, 47] on button "Campaigns" at bounding box center [166, 63] width 51 height 44
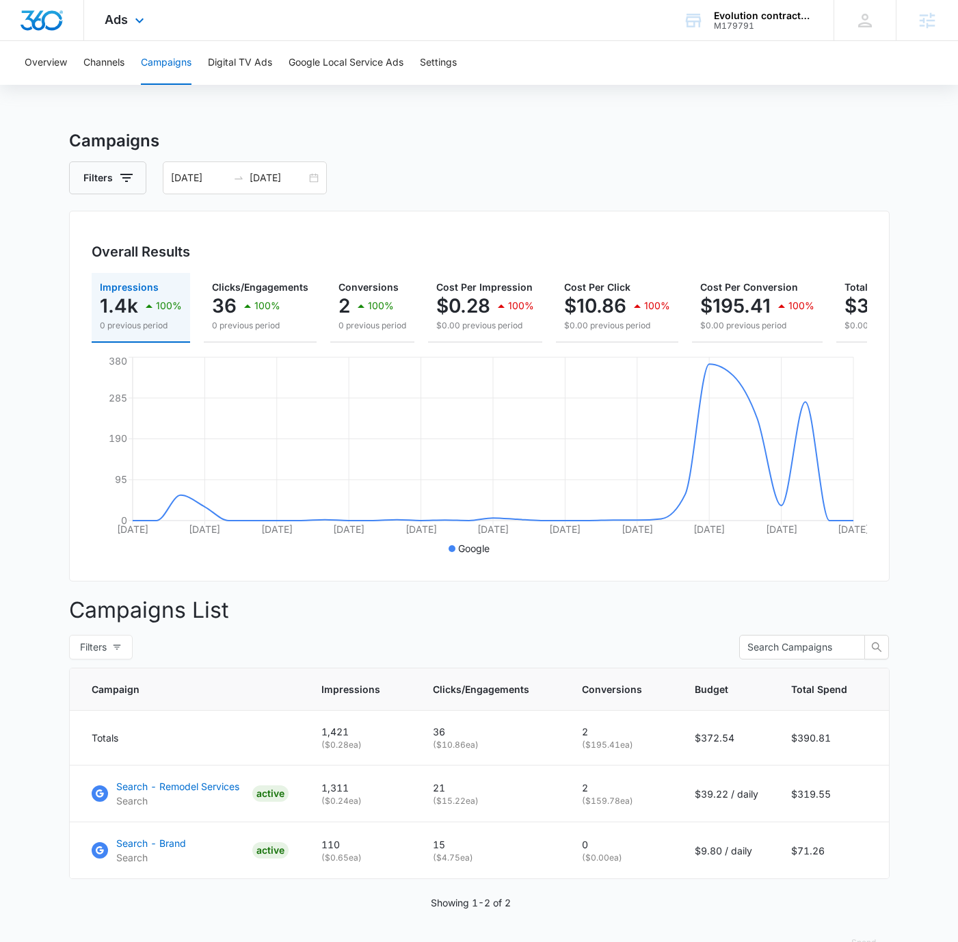
click at [127, 14] on div "Ads Apps Reputation Websites Forms CRM Email Social Payments POS Content Ads In…" at bounding box center [126, 20] width 84 height 40
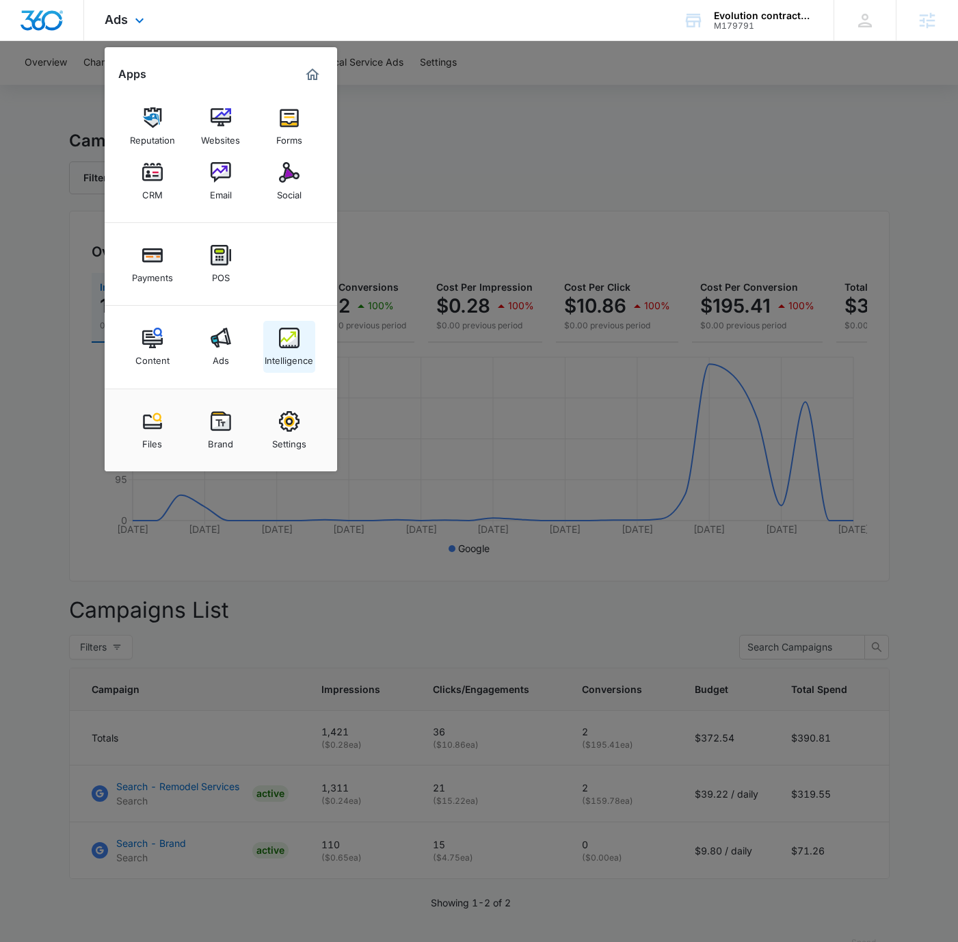
click at [265, 341] on link "Intelligence" at bounding box center [289, 347] width 52 height 52
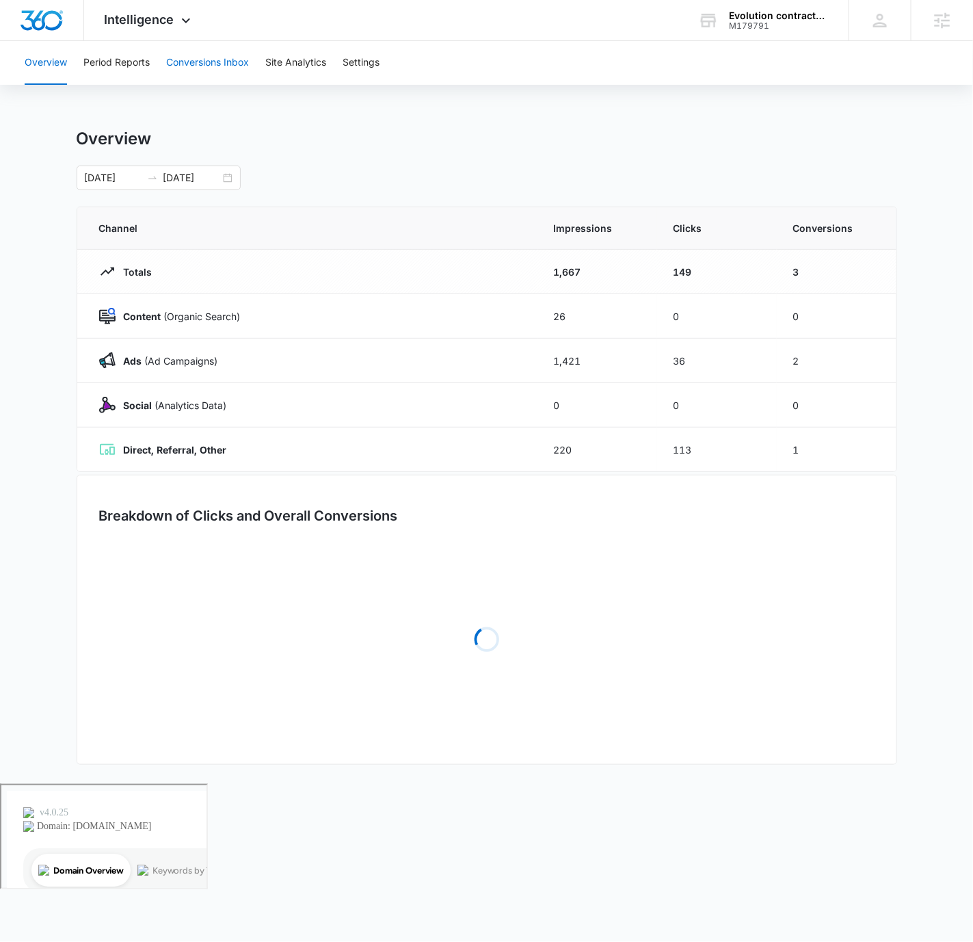
click at [222, 74] on button "Conversions Inbox" at bounding box center [207, 63] width 83 height 44
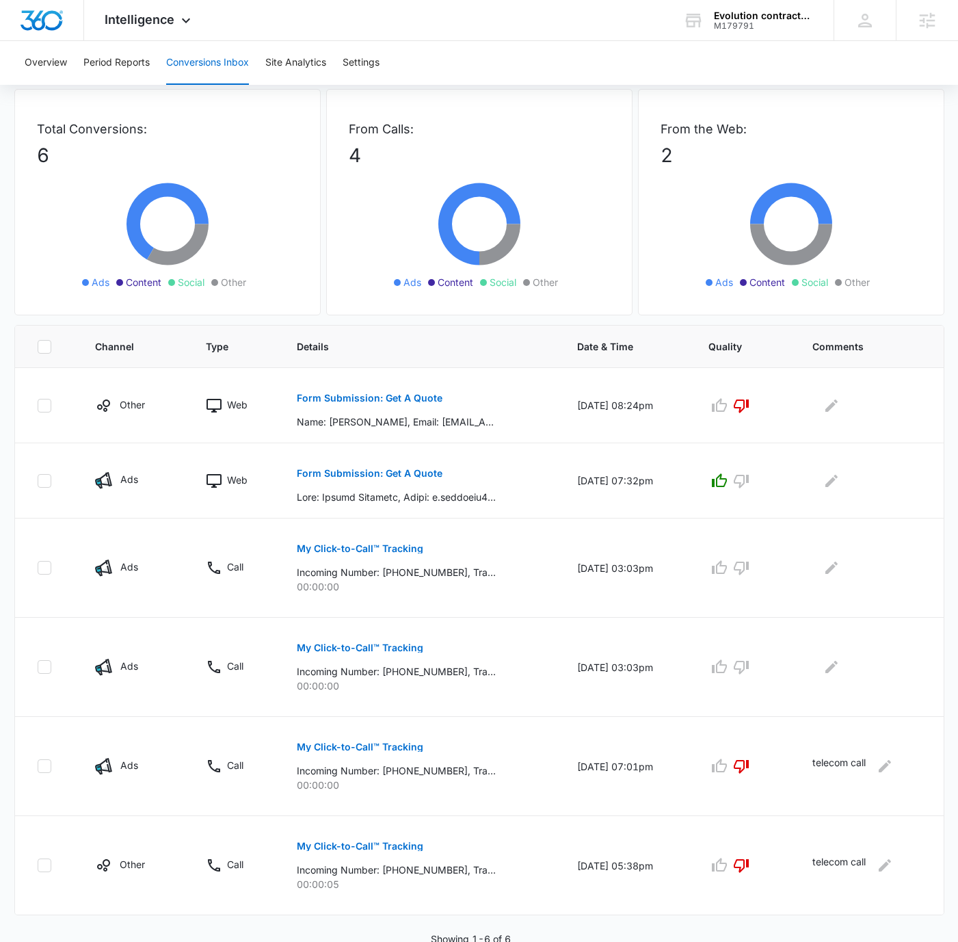
scroll to position [65, 0]
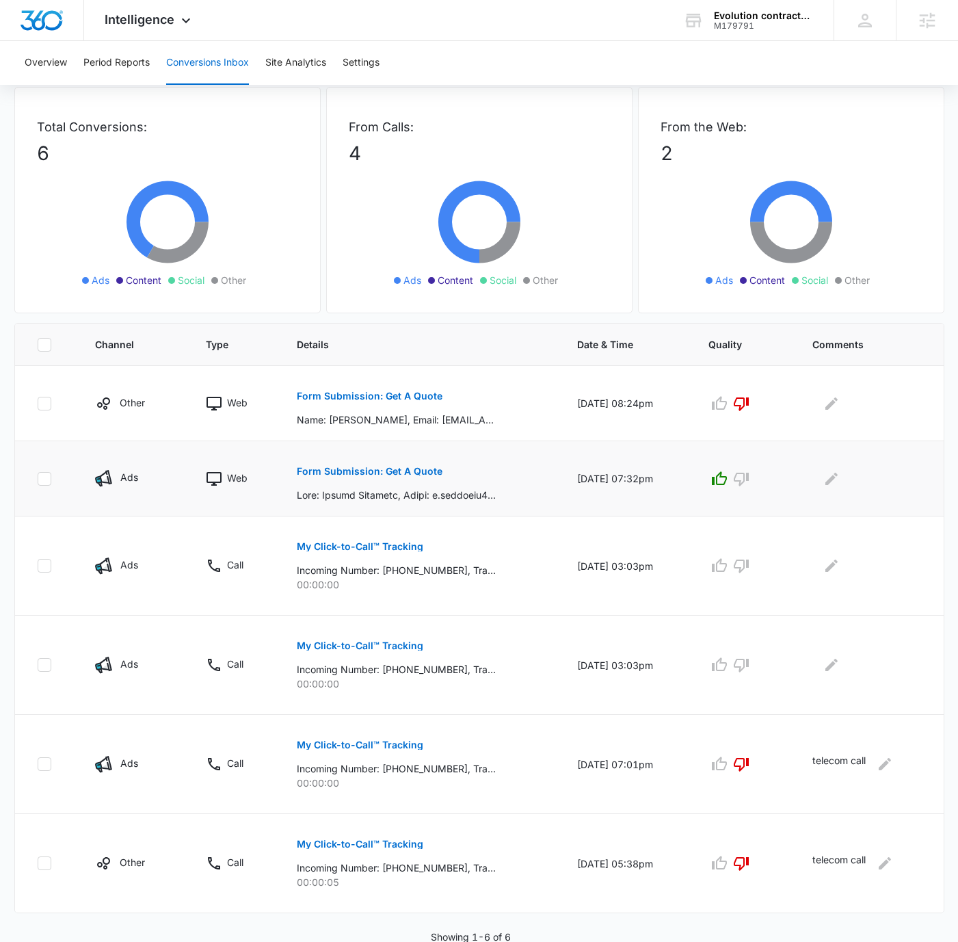
click at [378, 469] on p "Form Submission: Get A Quote" at bounding box center [370, 472] width 146 height 10
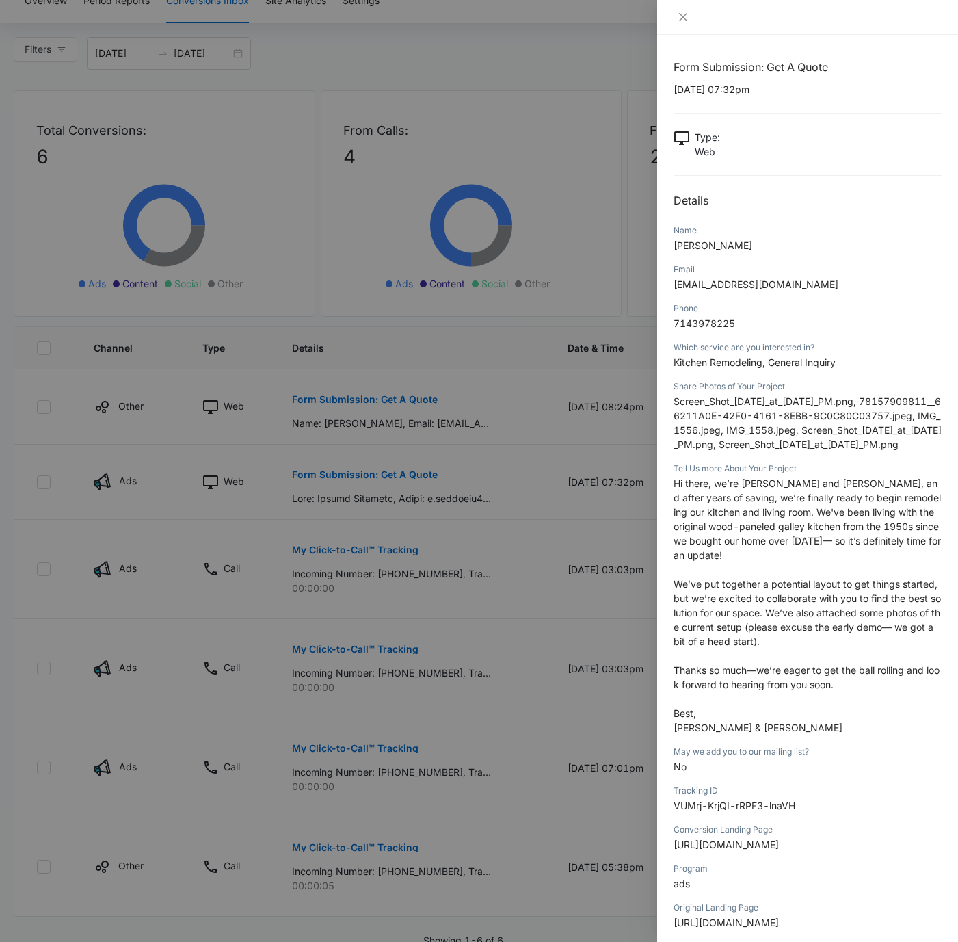
scroll to position [61, 0]
click at [712, 733] on span "Edgar & Luvina" at bounding box center [758, 728] width 169 height 12
copy span "Edgar & Luvina"
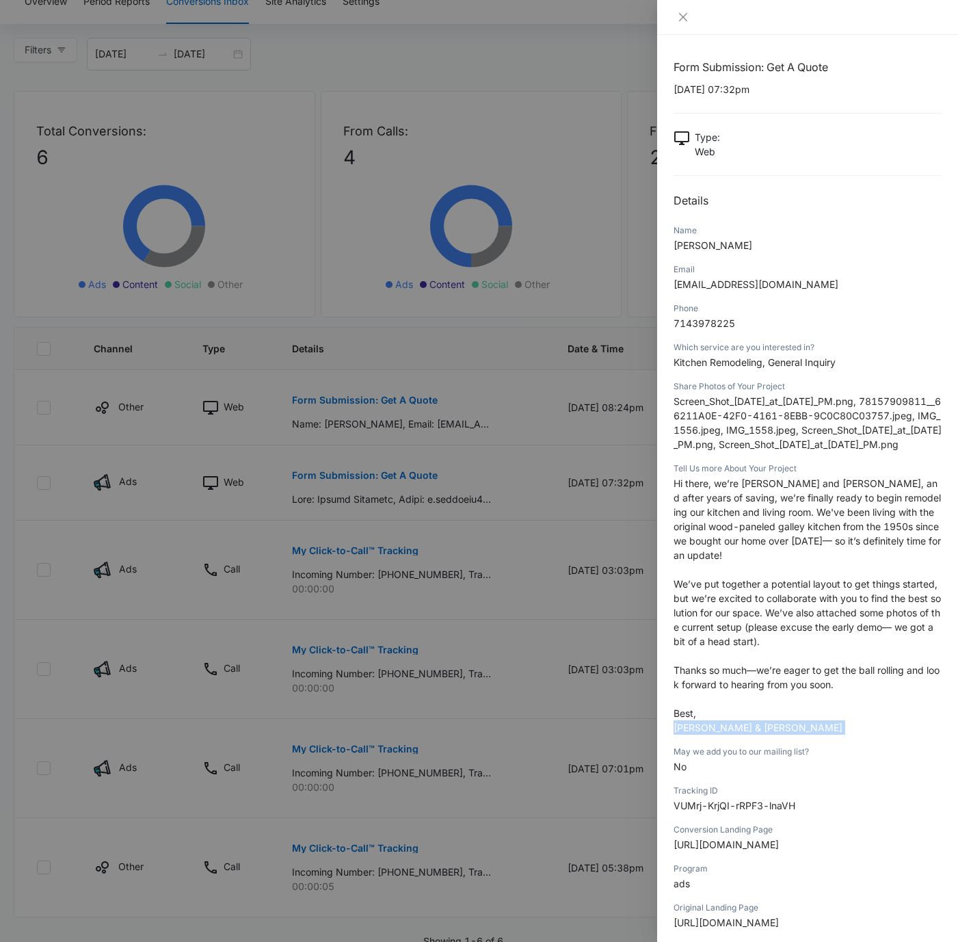
click at [763, 363] on span "Kitchen Remodeling, General Inquiry" at bounding box center [755, 362] width 162 height 12
drag, startPoint x: 763, startPoint y: 363, endPoint x: 668, endPoint y: 369, distance: 96.0
click at [668, 369] on div "Form Submission: Get A Quote 10/07/2025 at 07:32pm Type : Web Details Name Thom…" at bounding box center [807, 488] width 301 height 907
copy span "Kitchen Remodeling,"
click at [679, 16] on icon "close" at bounding box center [683, 17] width 11 height 11
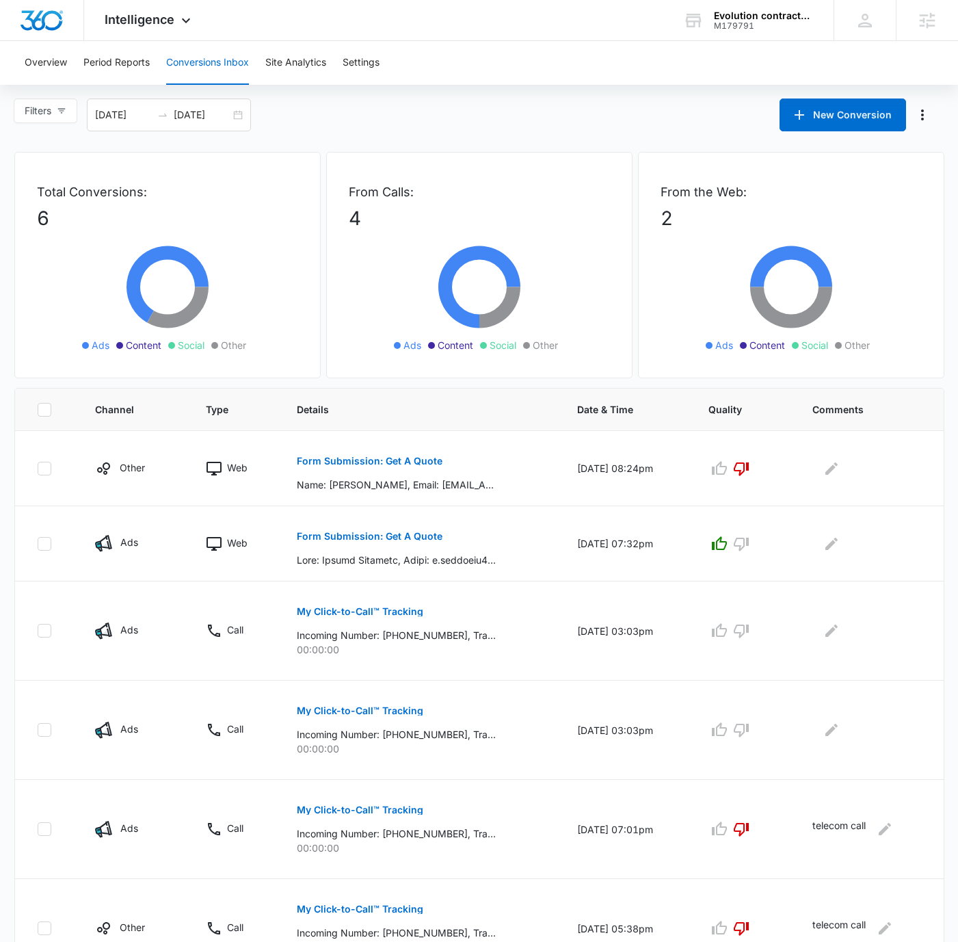
scroll to position [0, 0]
click at [467, 119] on div "Filters 09/09/2025 10/09/2025 New Conversion" at bounding box center [479, 115] width 958 height 33
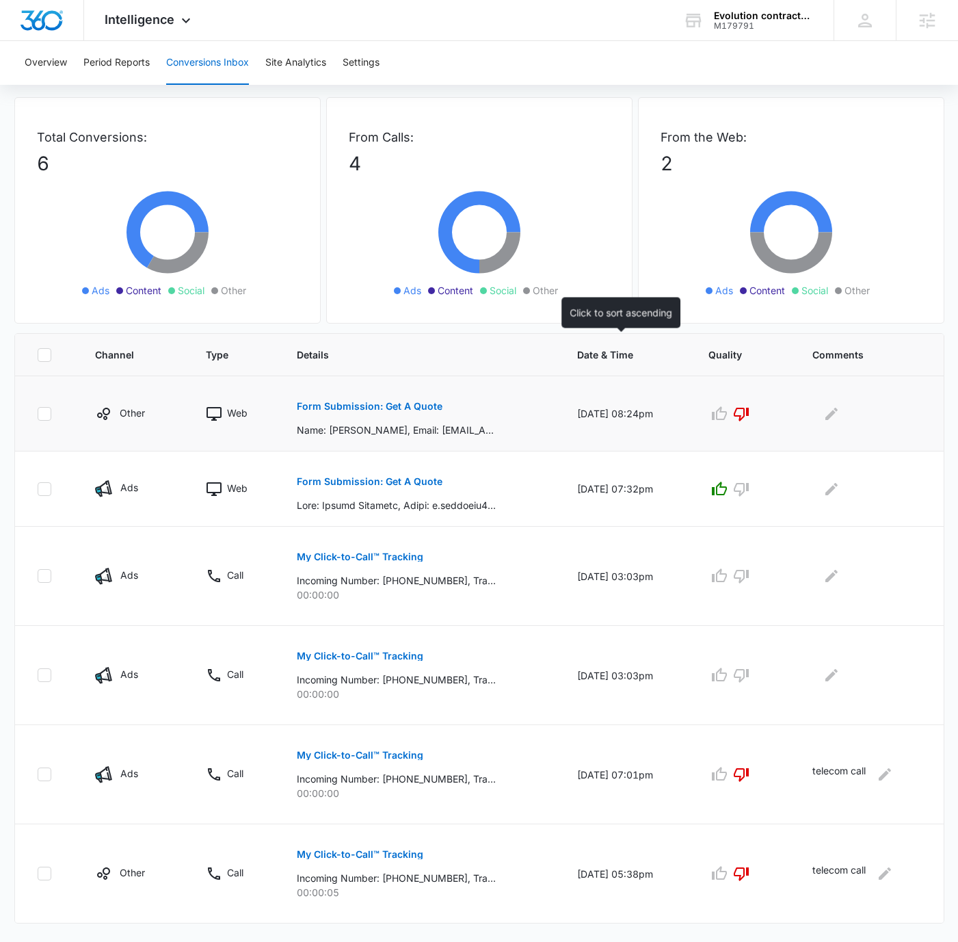
scroll to position [65, 0]
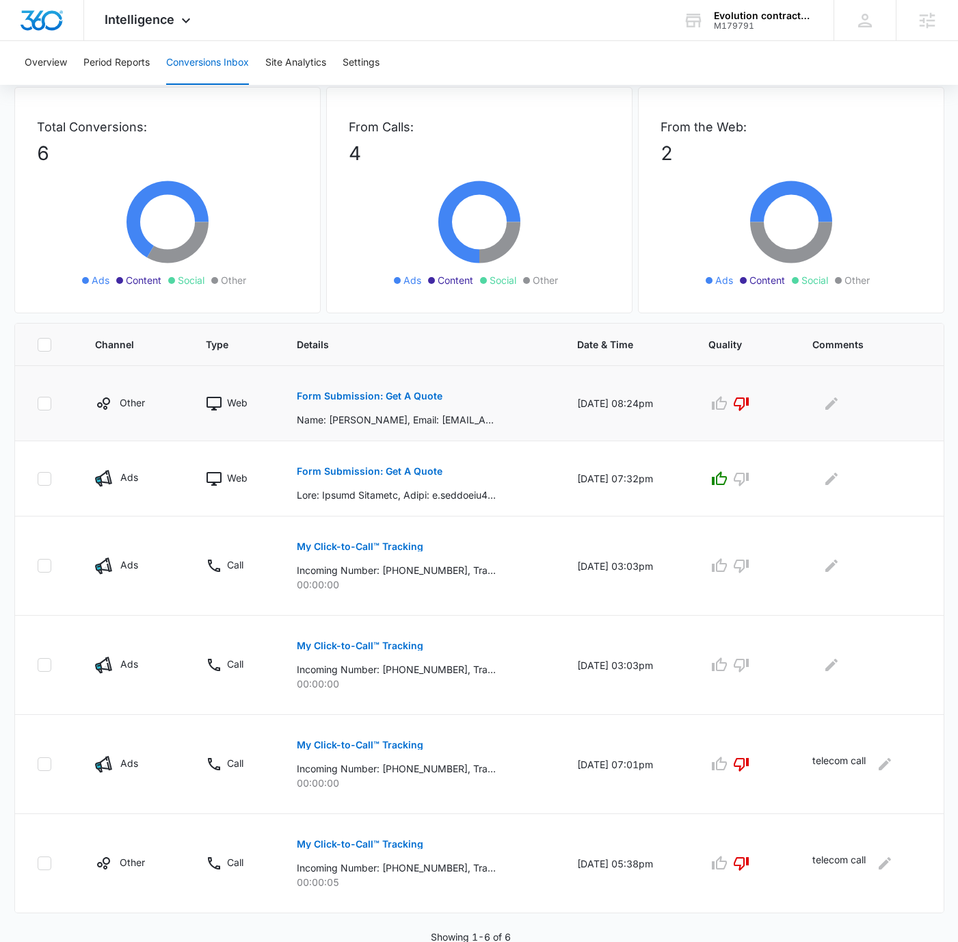
click at [410, 395] on p "Form Submission: Get A Quote" at bounding box center [370, 396] width 146 height 10
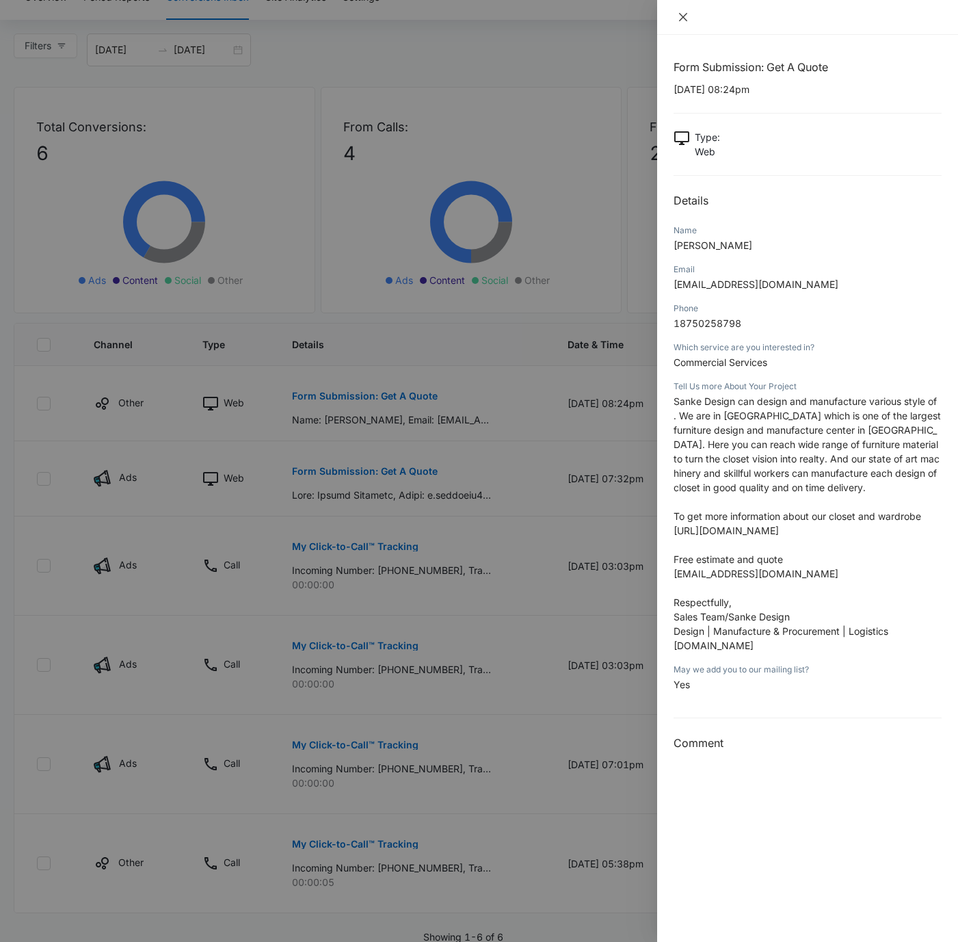
click at [681, 16] on icon "close" at bounding box center [683, 17] width 11 height 11
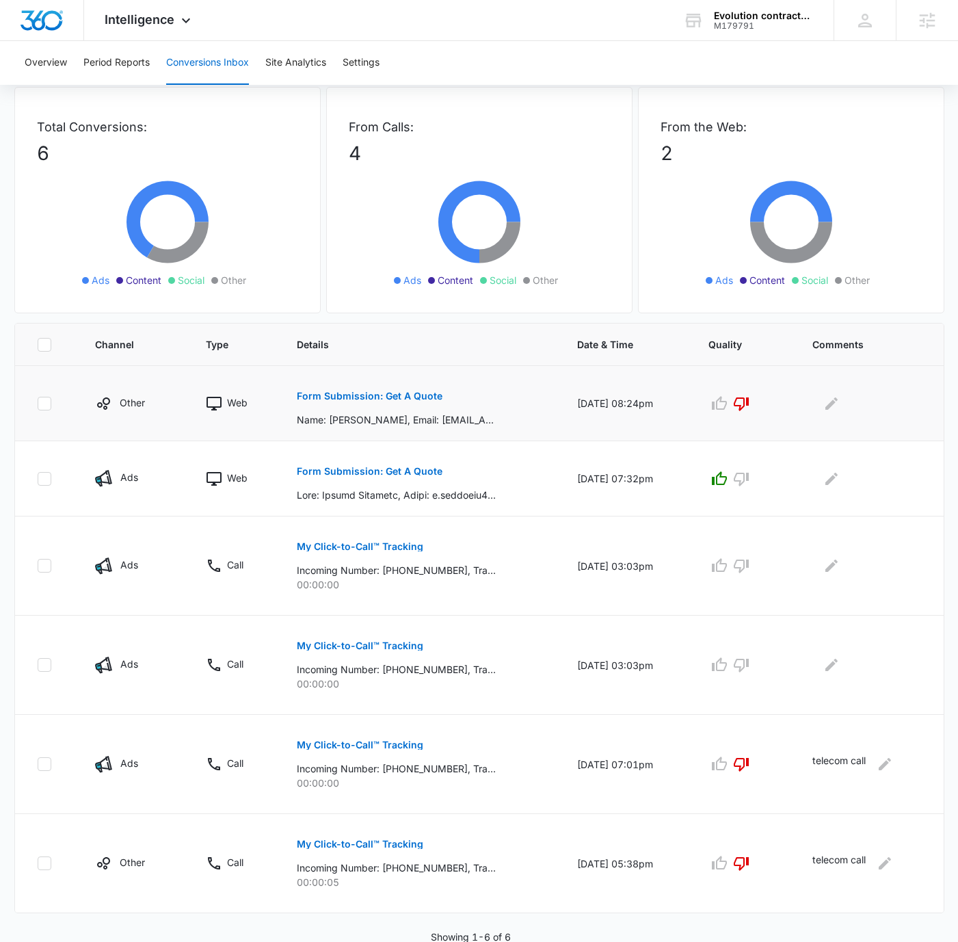
click at [131, 397] on p "Other" at bounding box center [132, 402] width 25 height 14
click at [129, 397] on p "Other" at bounding box center [132, 402] width 25 height 14
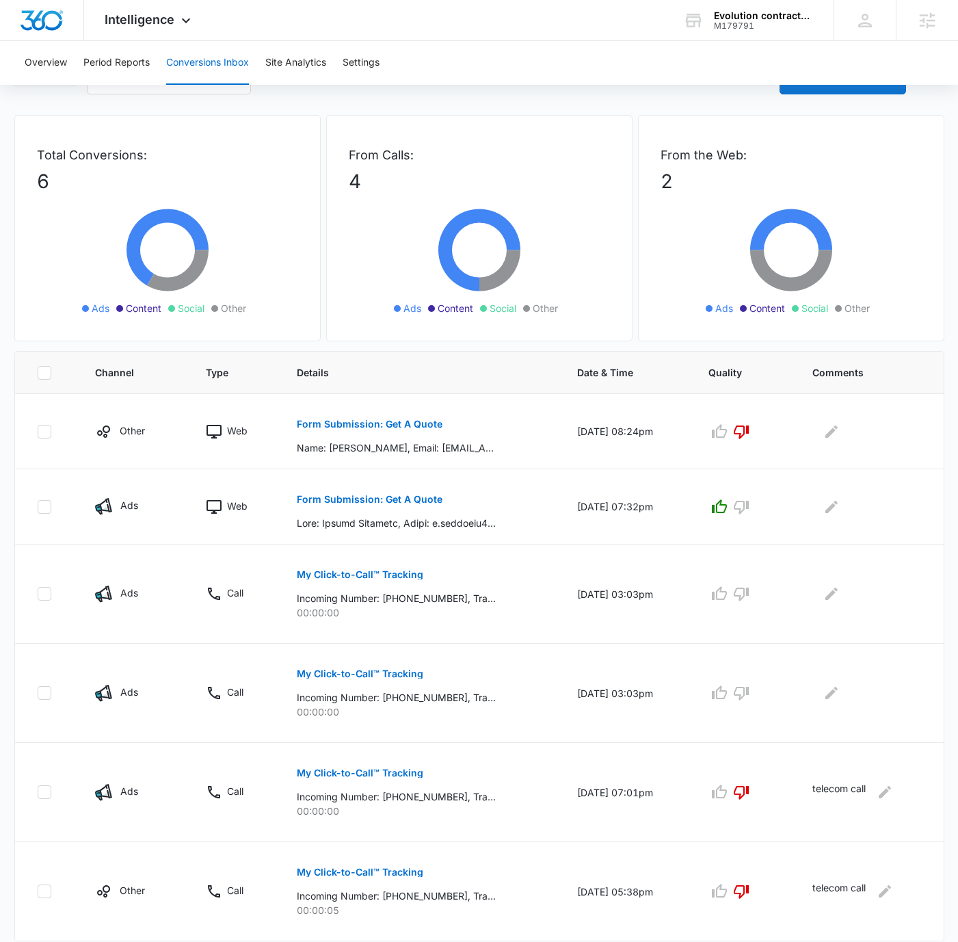
scroll to position [0, 0]
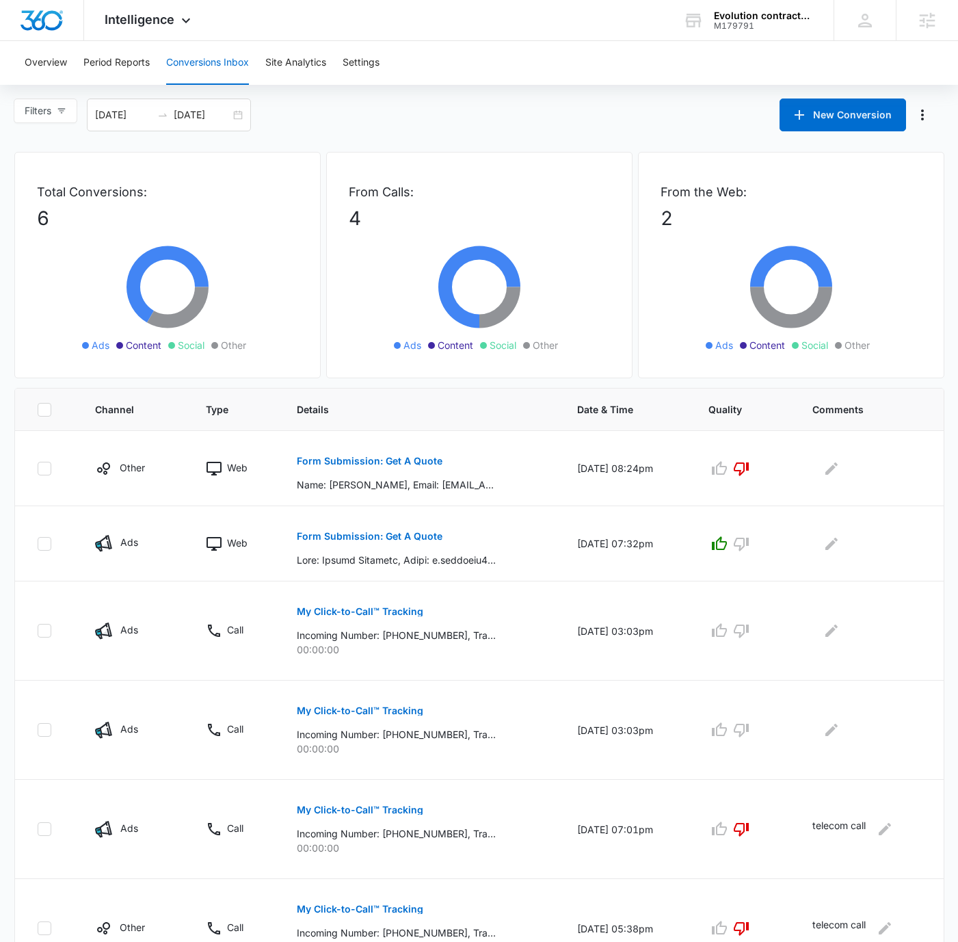
click at [568, 50] on div "Overview Period Reports Conversions Inbox Site Analytics Settings" at bounding box center [479, 63] width 926 height 44
click at [175, 24] on div "Intelligence Apps Reputation Websites Forms CRM Email Social Payments POS Conte…" at bounding box center [149, 20] width 131 height 40
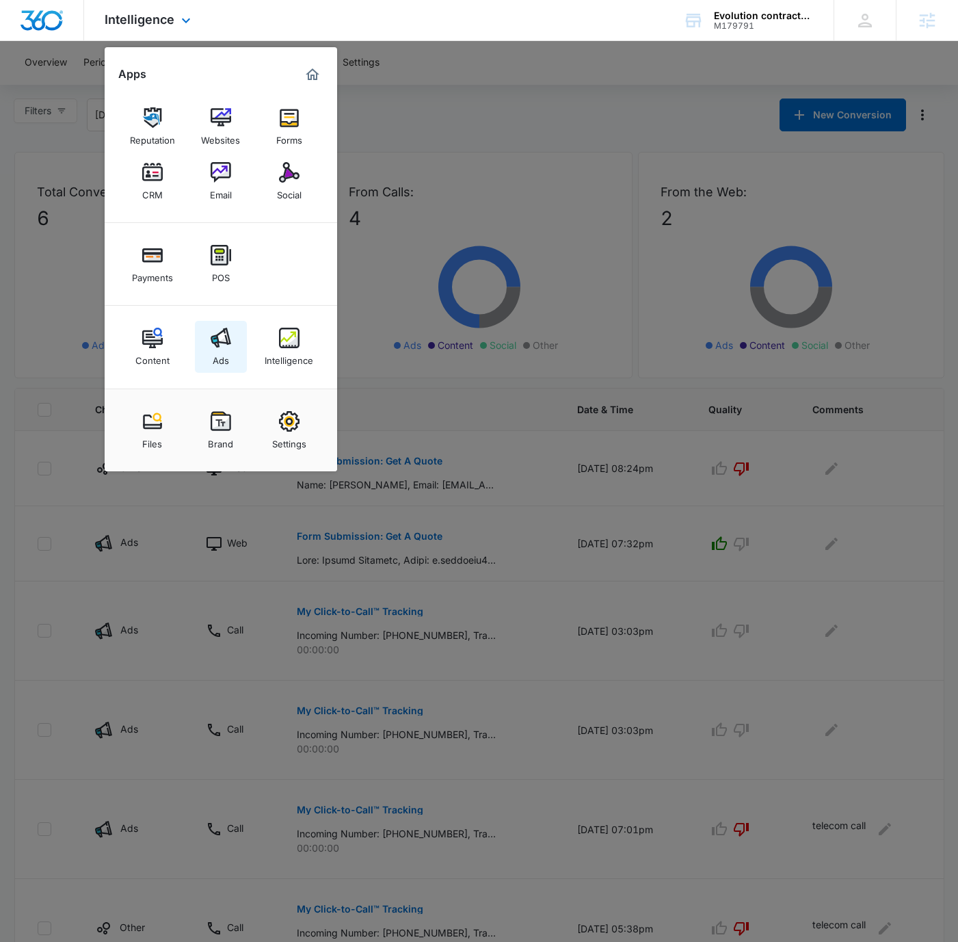
click at [221, 322] on link "Ads" at bounding box center [221, 347] width 52 height 52
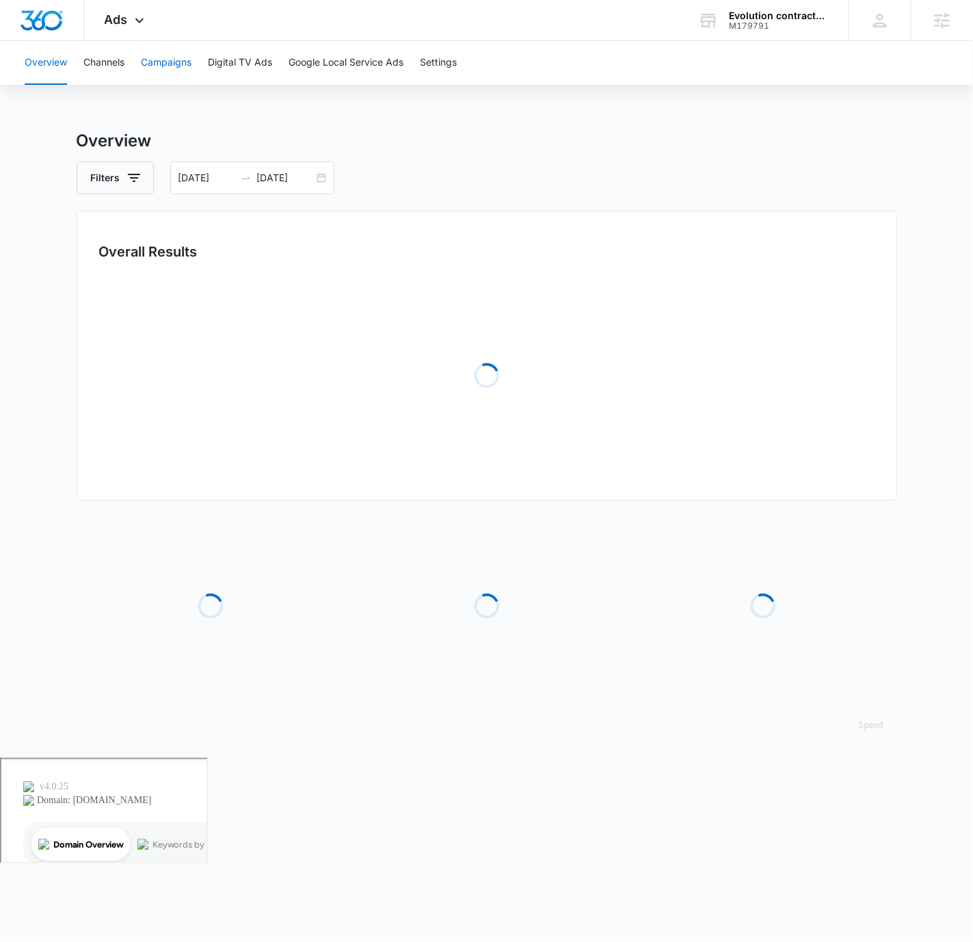
click at [172, 55] on button "Campaigns" at bounding box center [166, 63] width 51 height 44
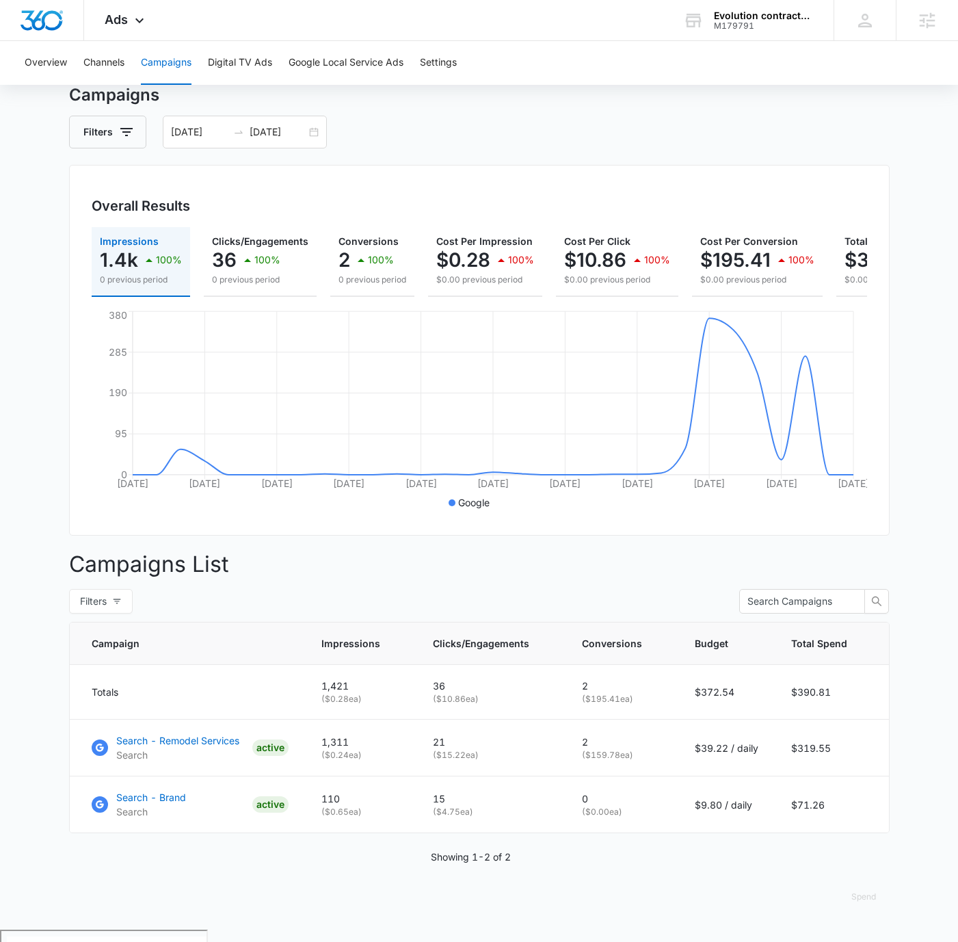
scroll to position [47, 0]
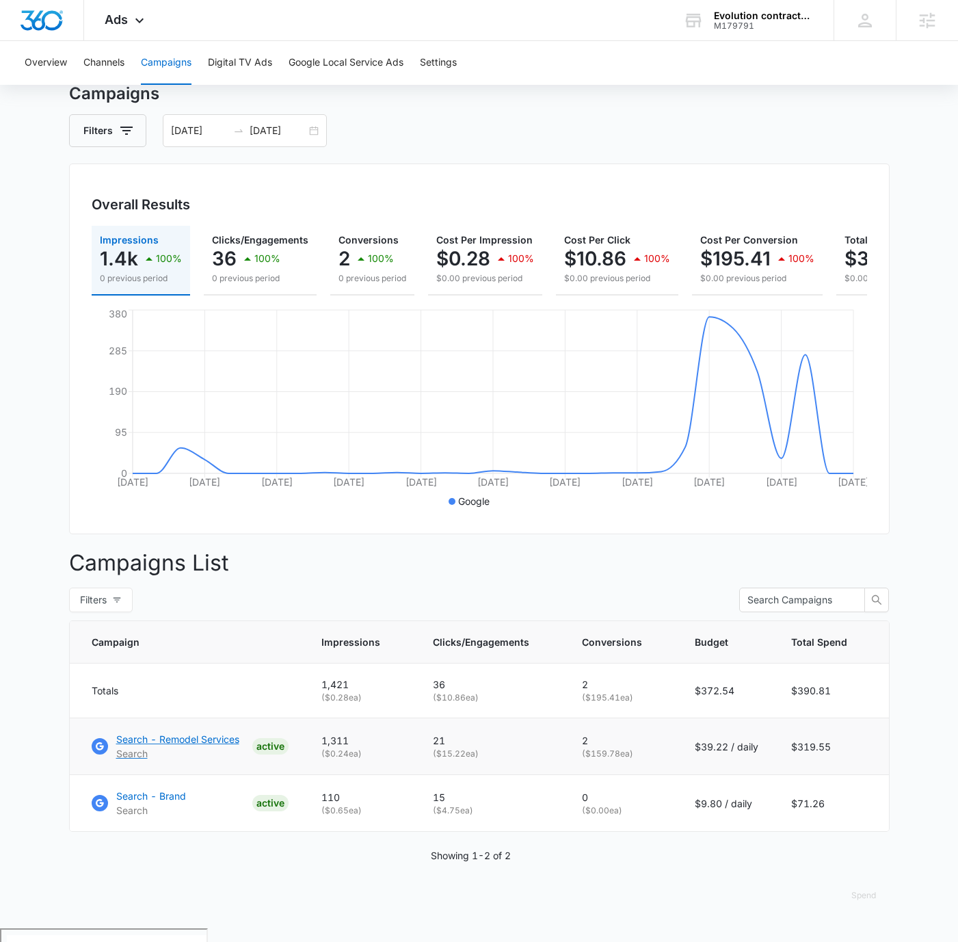
click at [174, 746] on p "Search - Remodel Services" at bounding box center [177, 739] width 123 height 14
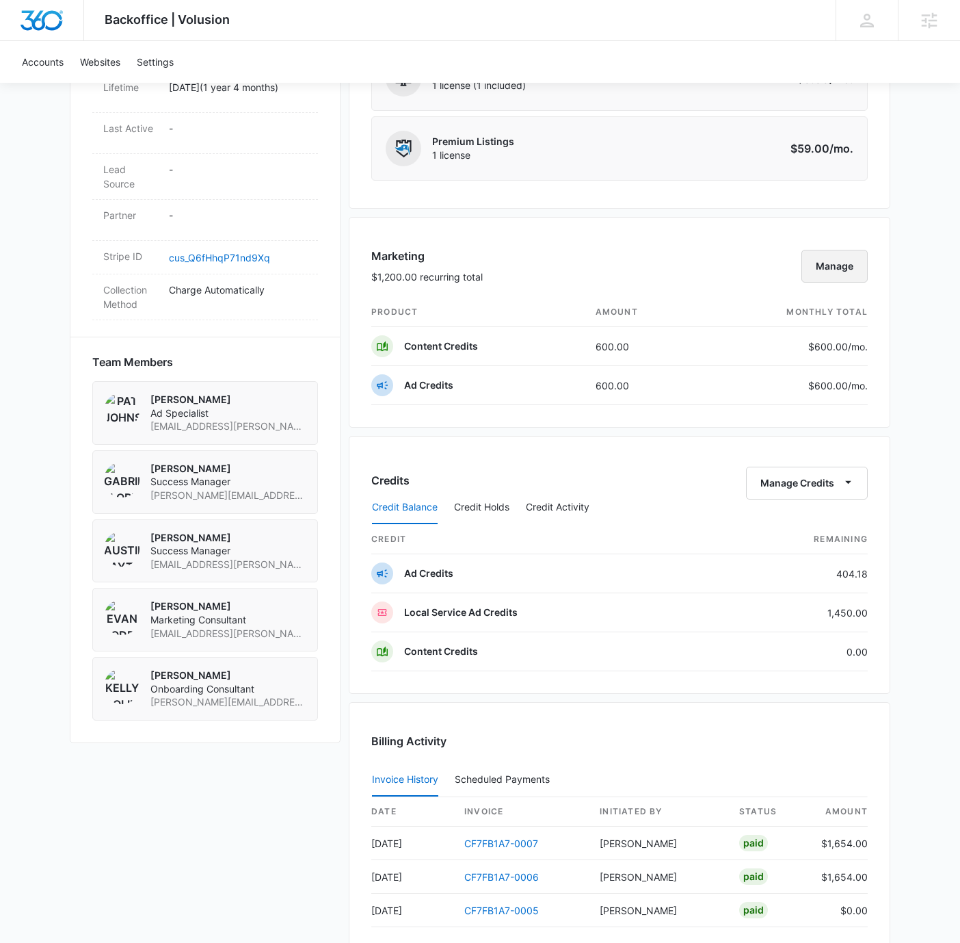
scroll to position [743, 0]
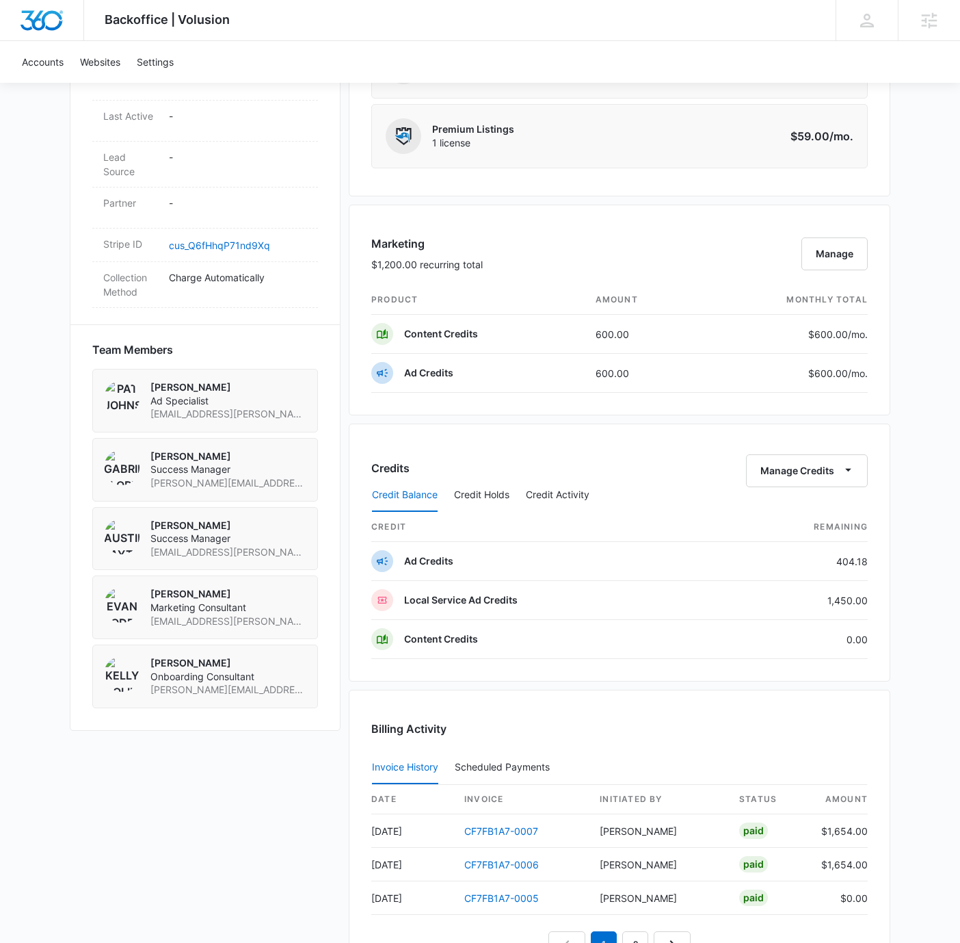
click at [912, 489] on div "Backoffice | Volusion Apps Settings [PERSON_NAME] [PERSON_NAME][EMAIL_ADDRESS][…" at bounding box center [480, 213] width 960 height 1913
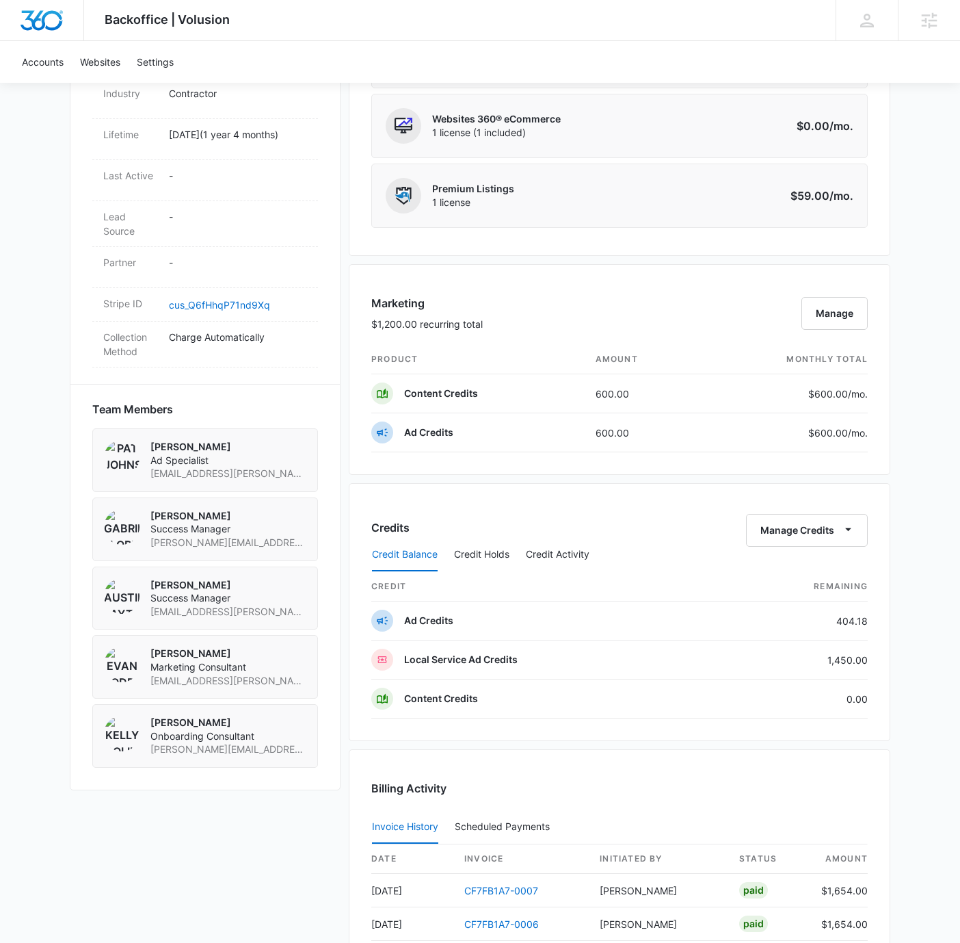
scroll to position [720, 0]
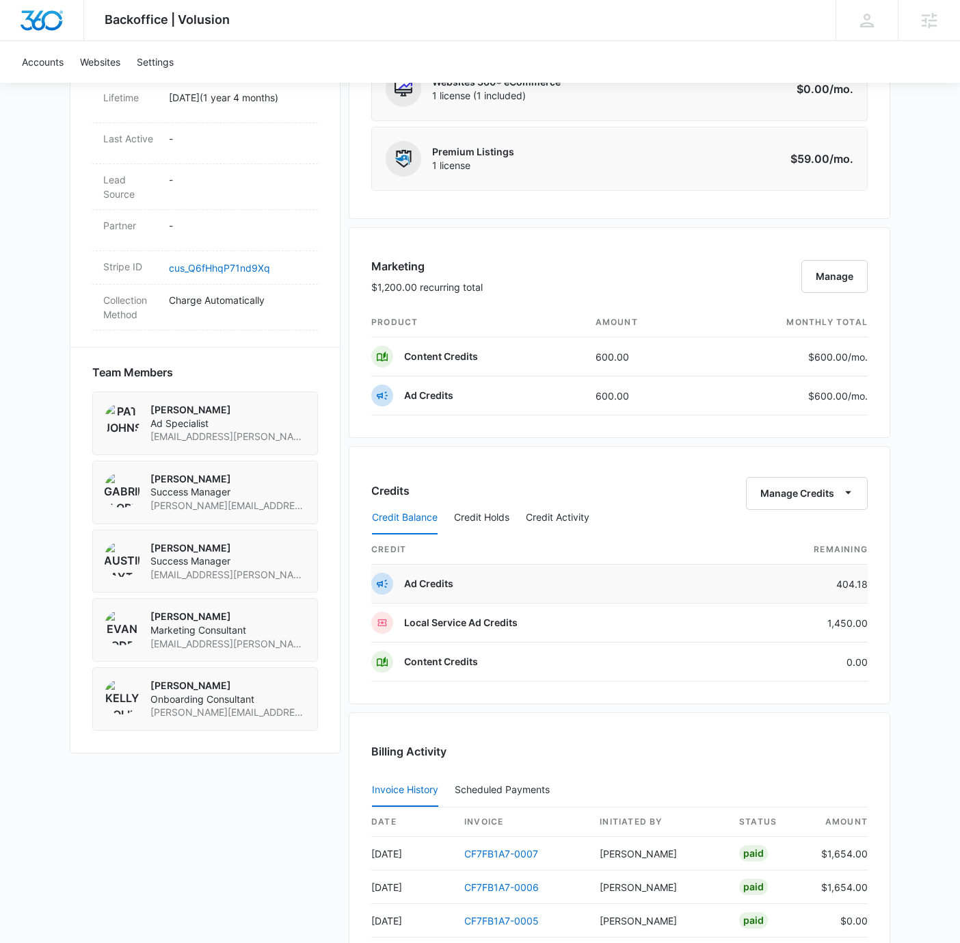
click at [862, 579] on td "404.18" at bounding box center [795, 583] width 145 height 39
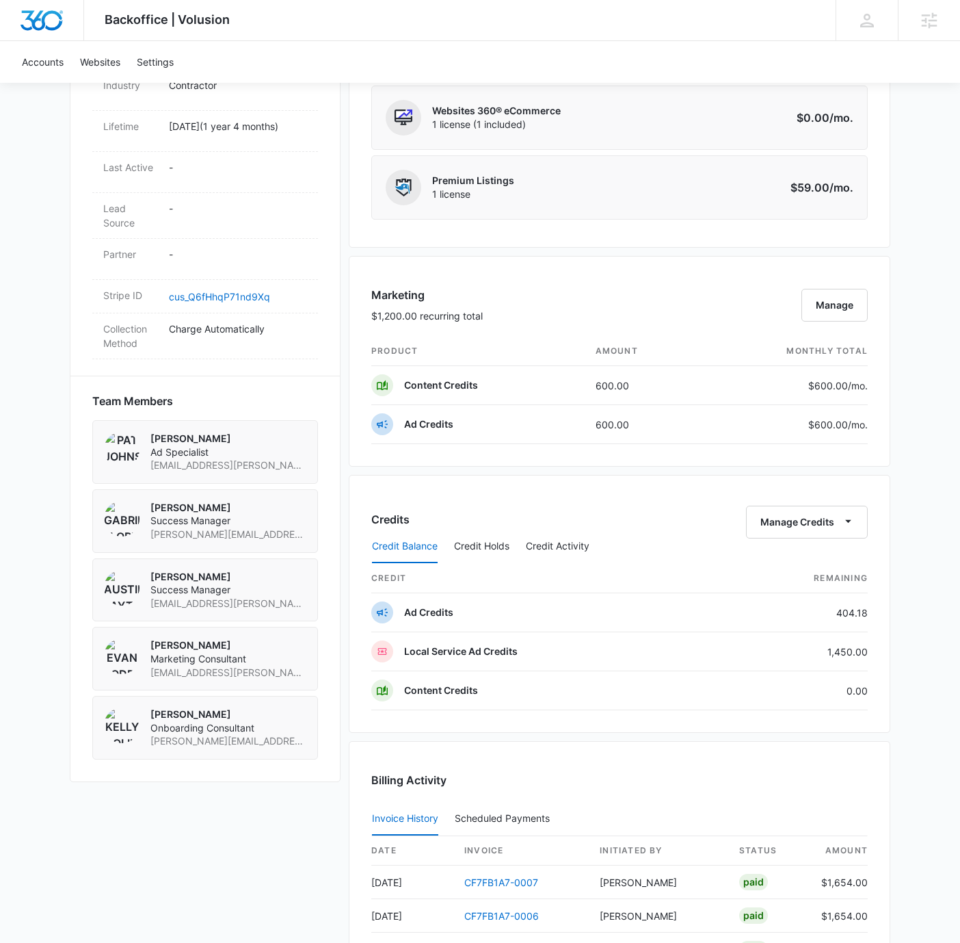
scroll to position [831, 0]
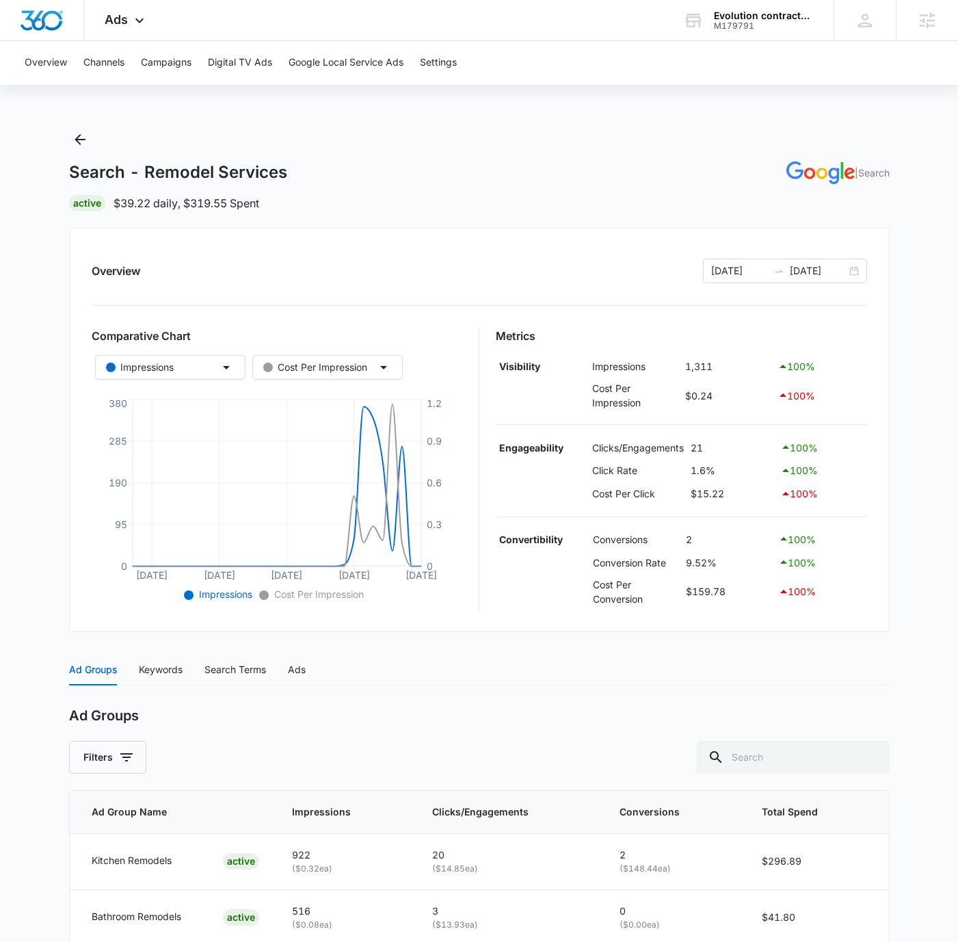
click at [702, 490] on td "$15.22" at bounding box center [733, 493] width 90 height 23
click at [701, 490] on td "$15.22" at bounding box center [733, 493] width 90 height 23
click at [723, 495] on td "$15.22" at bounding box center [733, 493] width 90 height 23
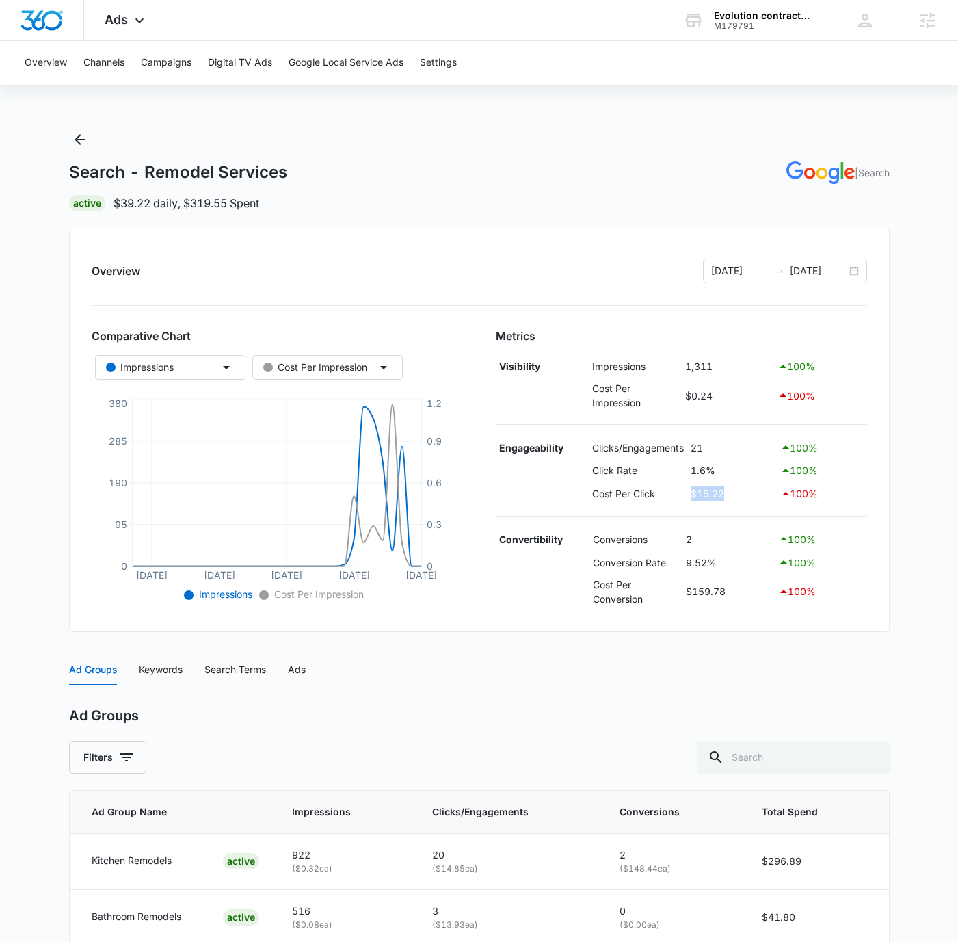
click at [723, 495] on td "$15.22" at bounding box center [733, 493] width 90 height 23
click at [341, 365] on div "Cost Per Impression" at bounding box center [315, 367] width 104 height 15
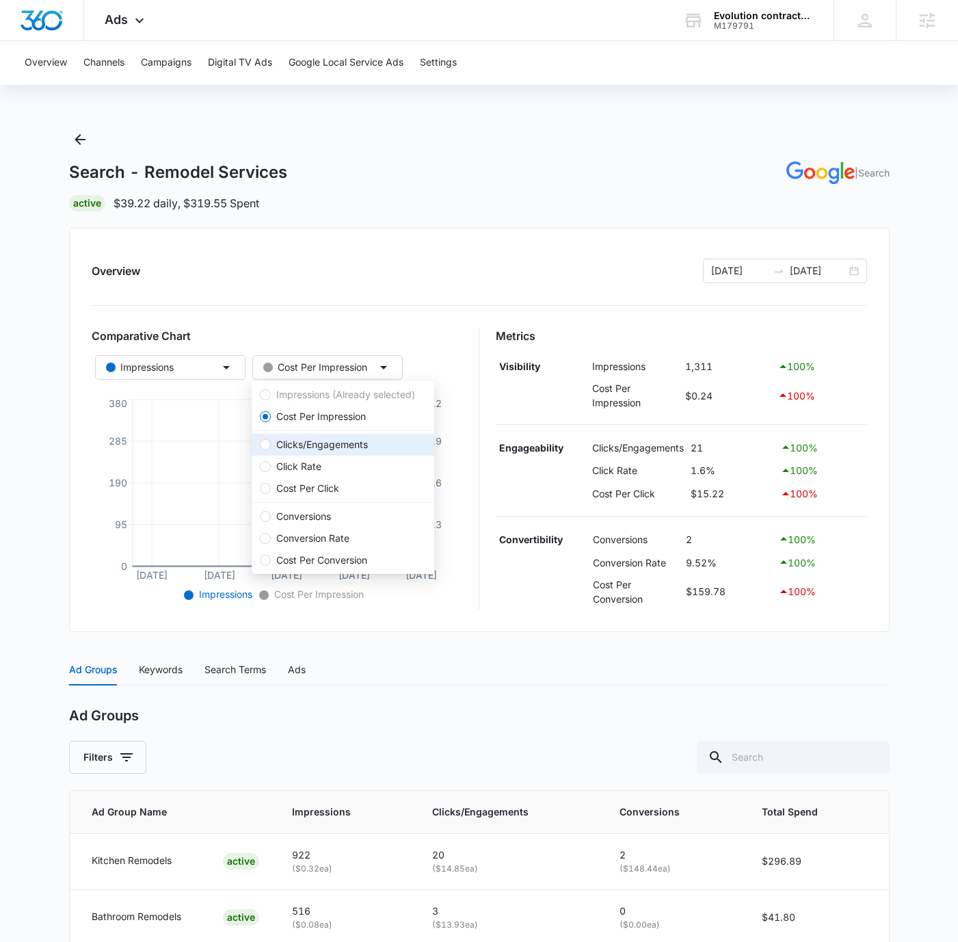
click at [374, 447] on span "Clicks/Engagements" at bounding box center [322, 444] width 103 height 15
click at [271, 447] on input "Clicks/Engagements" at bounding box center [265, 444] width 11 height 11
radio input "false"
radio input "true"
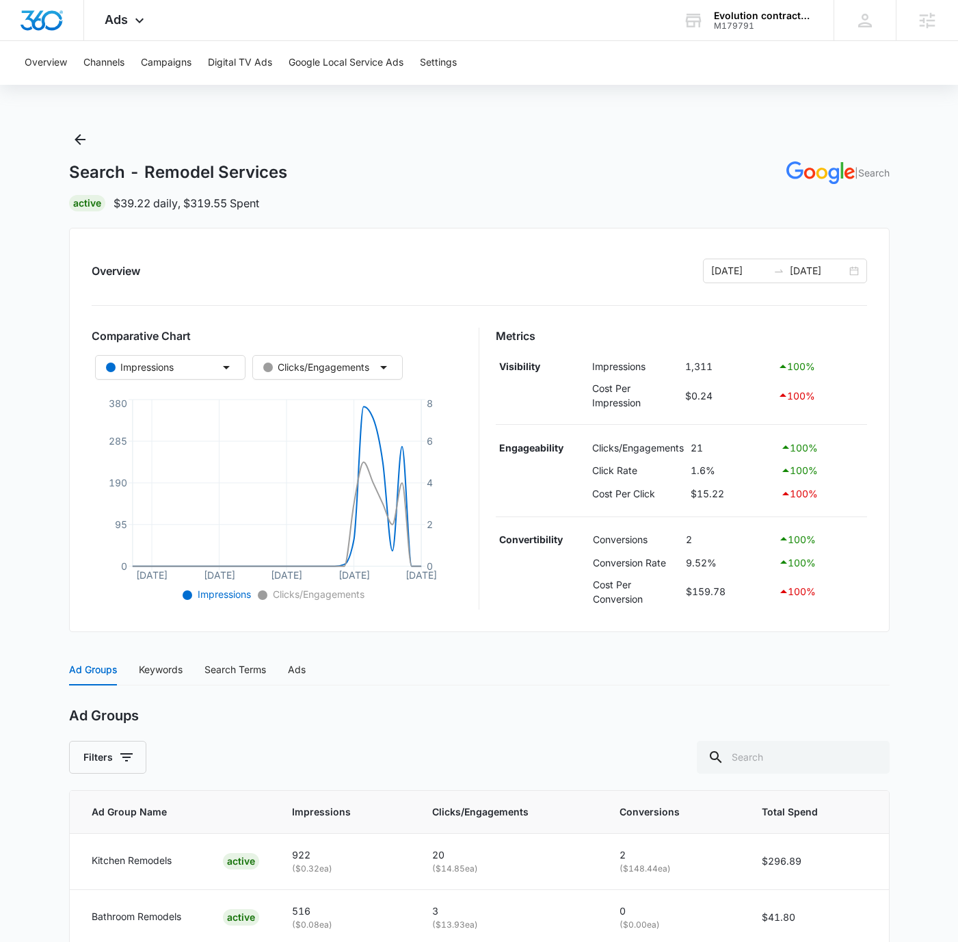
click at [462, 289] on div "Overview 09/09/2025 10/09/2025 Comparative Chart Impressions Clicks/Engagements…" at bounding box center [479, 430] width 821 height 404
click at [434, 127] on div "Overview Channels Campaigns Digital TV Ads Google Local Service Ads Settings Se…" at bounding box center [479, 525] width 958 height 969
click at [520, 173] on div "Search - Remodel Services | Search" at bounding box center [479, 172] width 821 height 23
click at [727, 132] on div "Search - Remodel Services | Search Active $39.22 daily , $319.55 Spent" at bounding box center [479, 170] width 821 height 83
click at [108, 16] on span "Ads" at bounding box center [116, 19] width 23 height 14
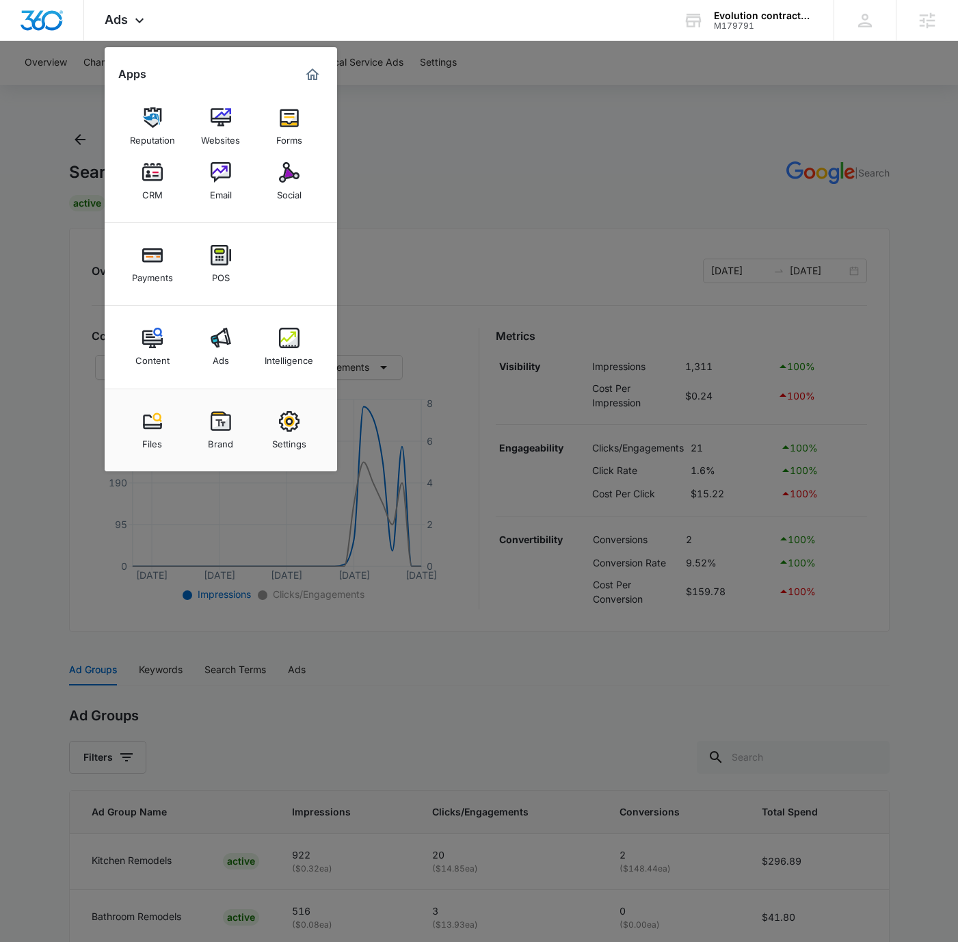
click at [294, 348] on div "Intelligence" at bounding box center [289, 357] width 49 height 18
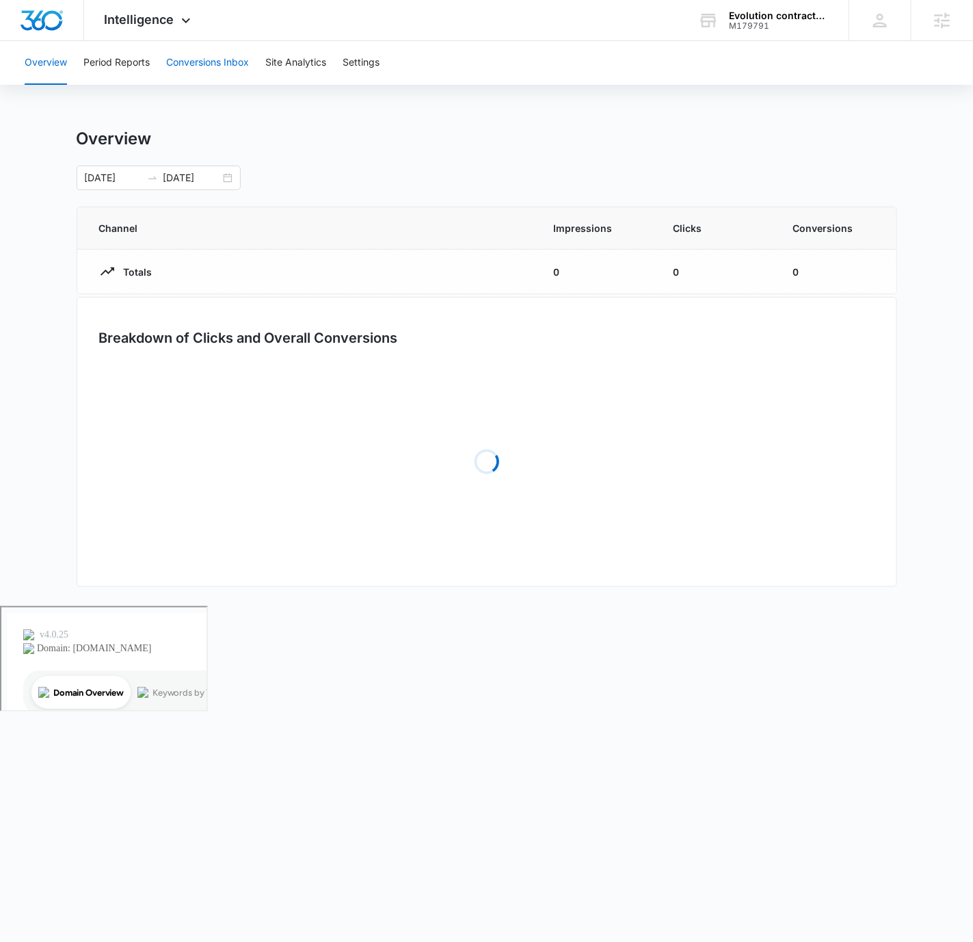
click at [184, 58] on button "Conversions Inbox" at bounding box center [207, 63] width 83 height 44
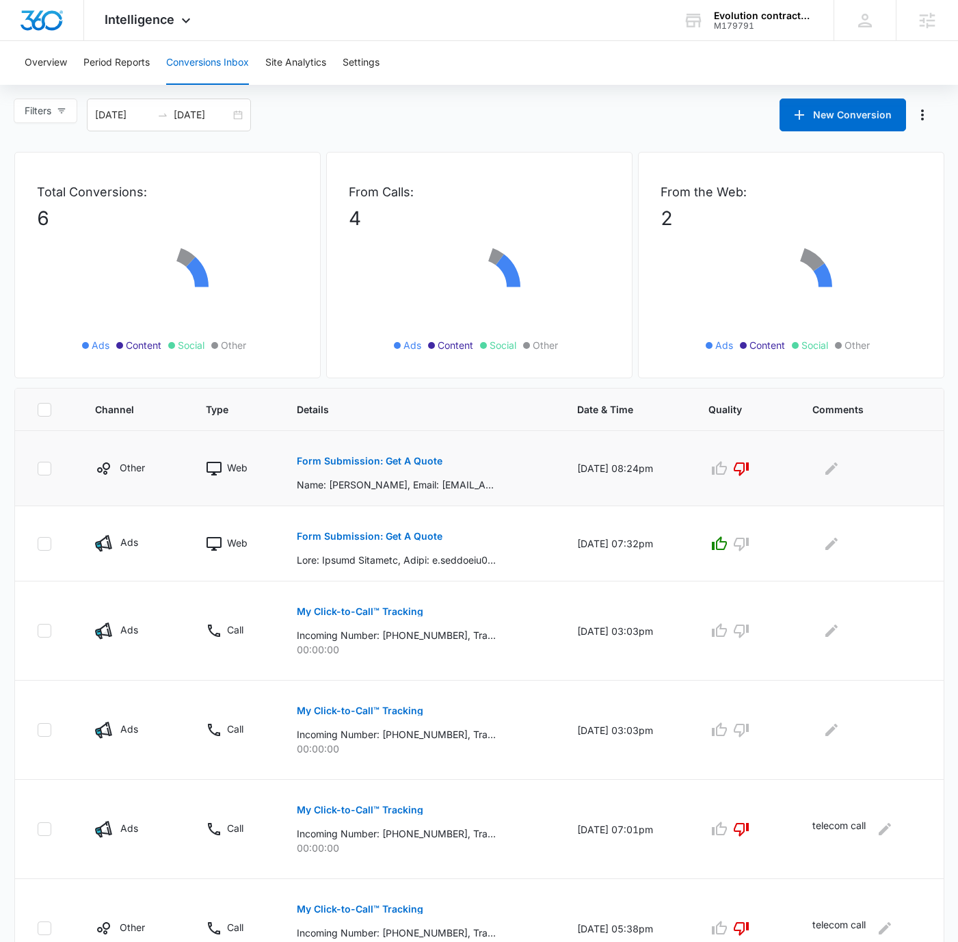
click at [355, 462] on p "Form Submission: Get A Quote" at bounding box center [370, 461] width 146 height 10
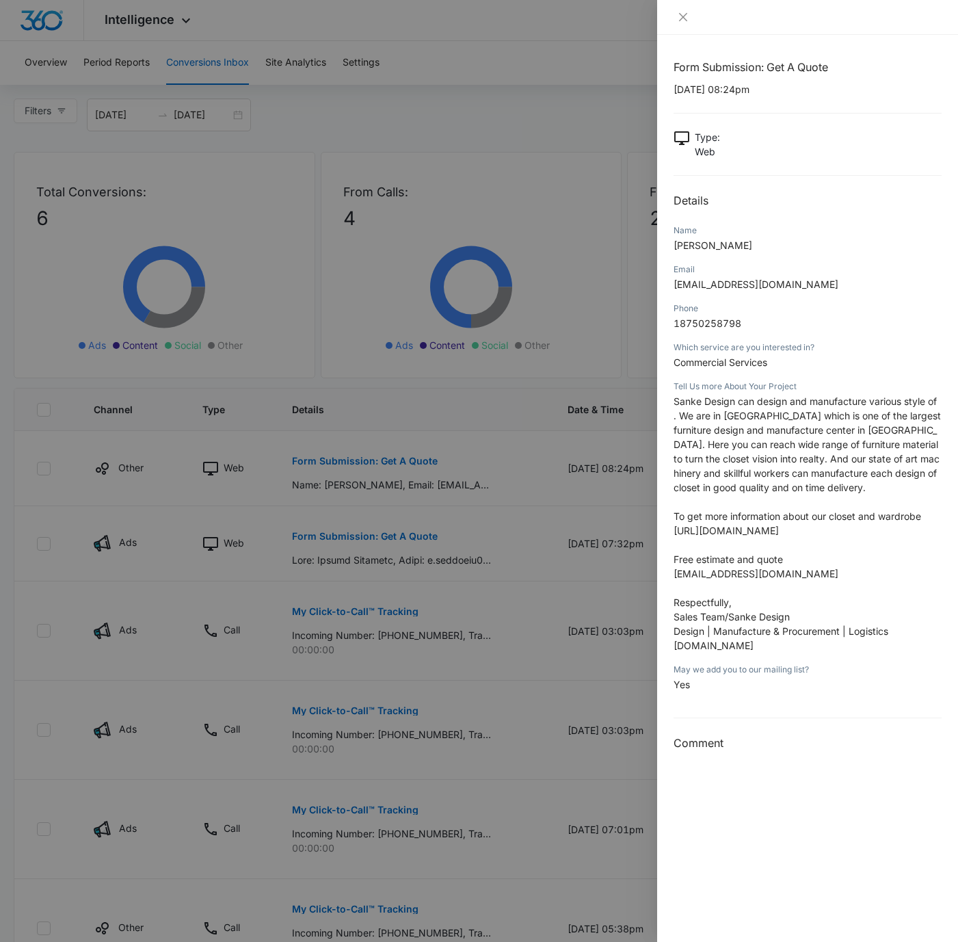
click at [761, 410] on span "Sanke Design can design and manufacture various style of . We are in Shenzhen C…" at bounding box center [807, 444] width 267 height 98
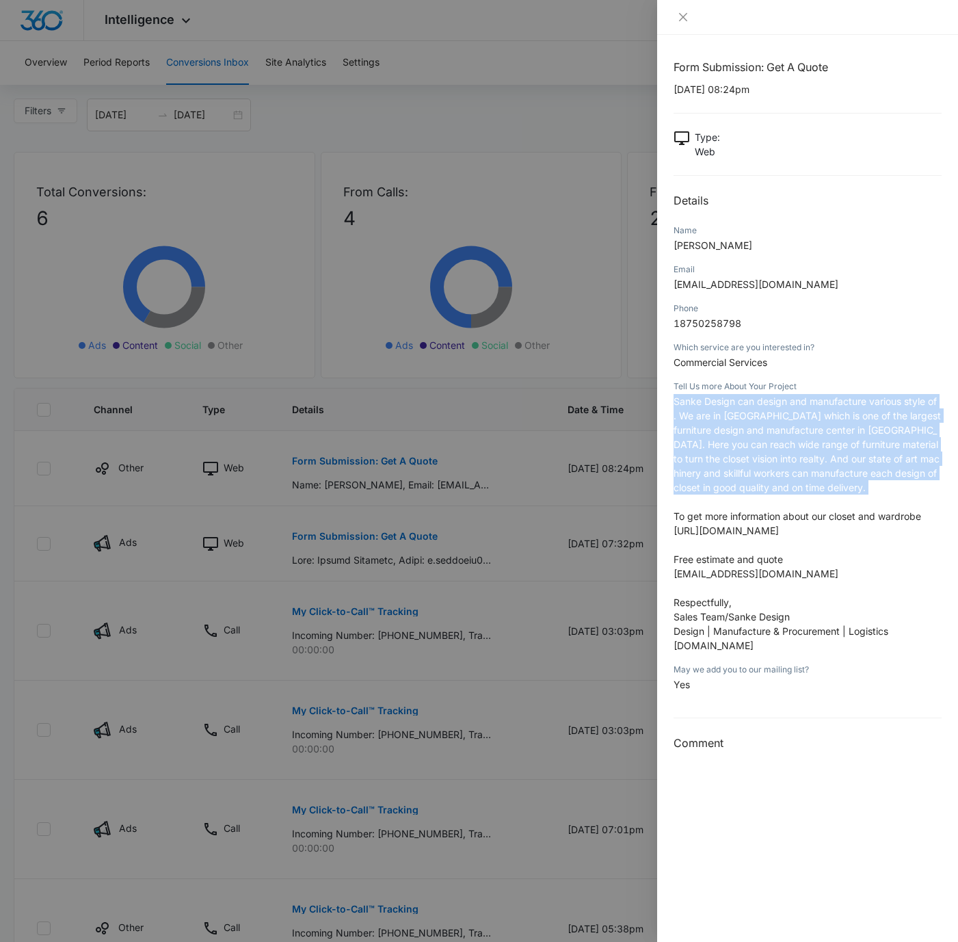
click at [761, 410] on span "Sanke Design can design and manufacture various style of . We are in Shenzhen C…" at bounding box center [807, 444] width 267 height 98
click at [761, 409] on span "Sanke Design can design and manufacture various style of . We are in Shenzhen C…" at bounding box center [807, 444] width 267 height 98
click at [681, 18] on icon "close" at bounding box center [683, 17] width 8 height 8
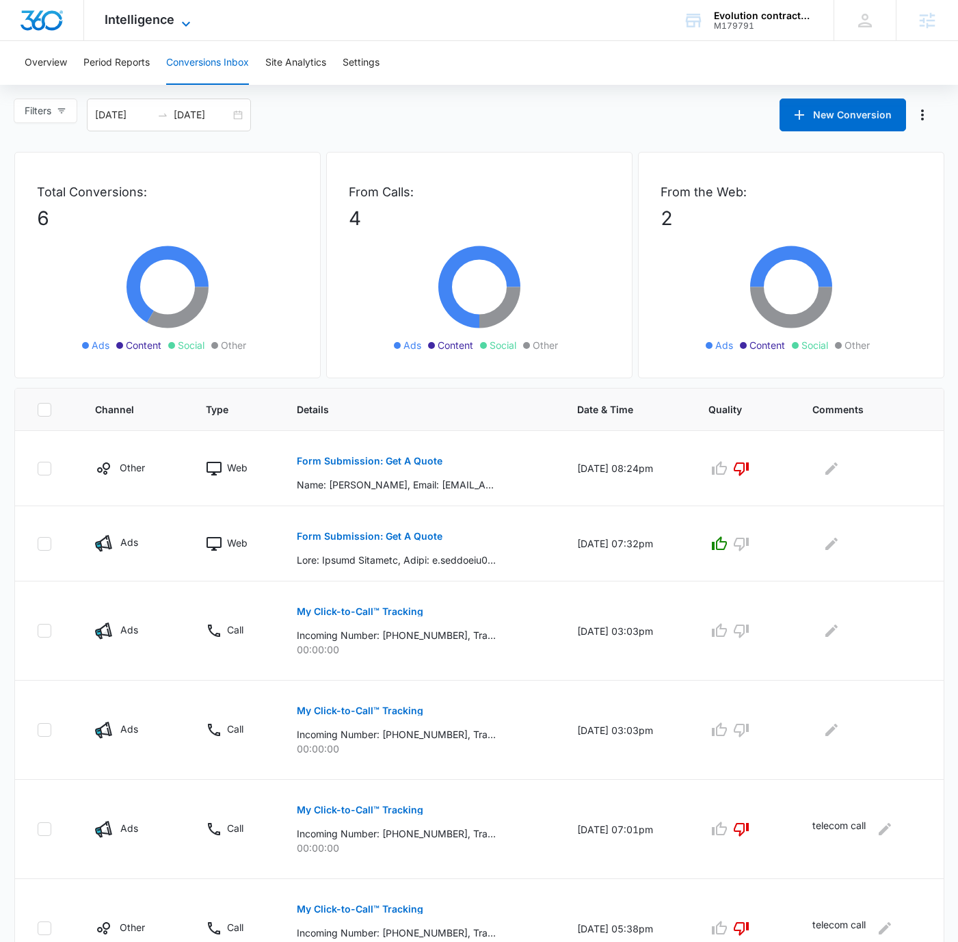
click at [156, 12] on span "Intelligence" at bounding box center [140, 19] width 70 height 14
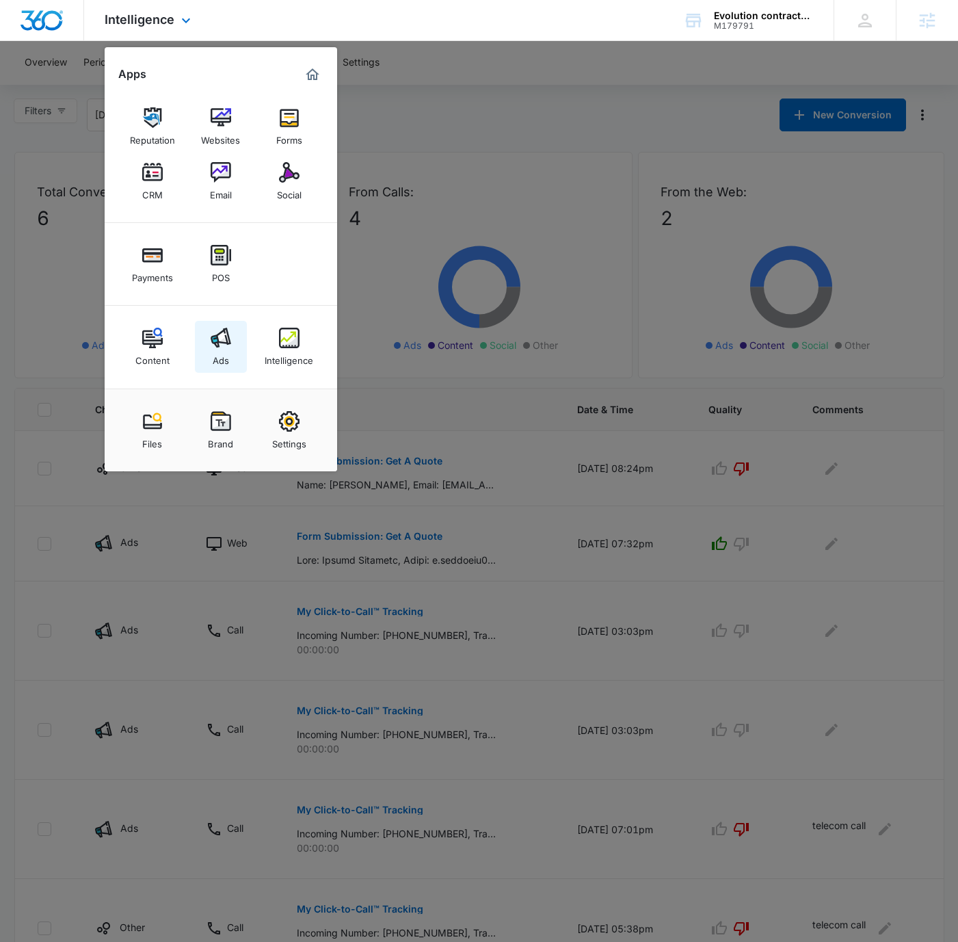
click at [215, 358] on div "Ads" at bounding box center [221, 357] width 16 height 18
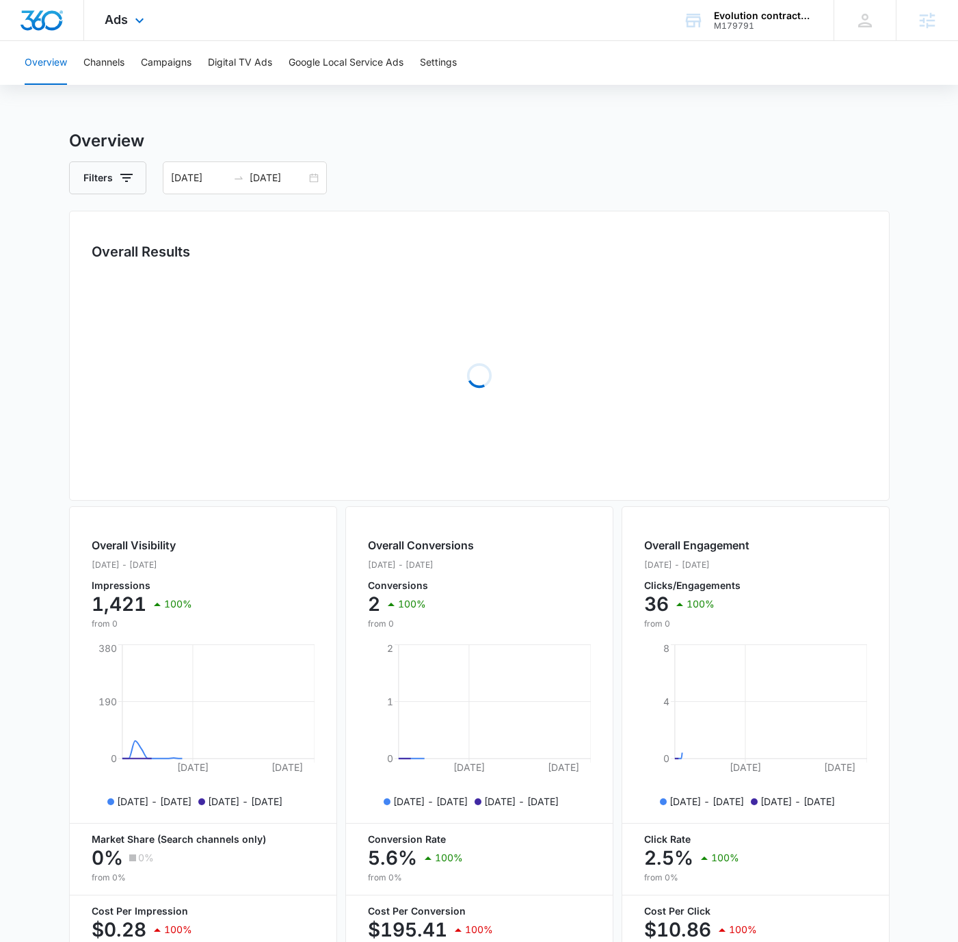
click at [579, 27] on div "Ads Apps Reputation Websites Forms CRM Email Social Payments POS Content Ads In…" at bounding box center [479, 20] width 958 height 41
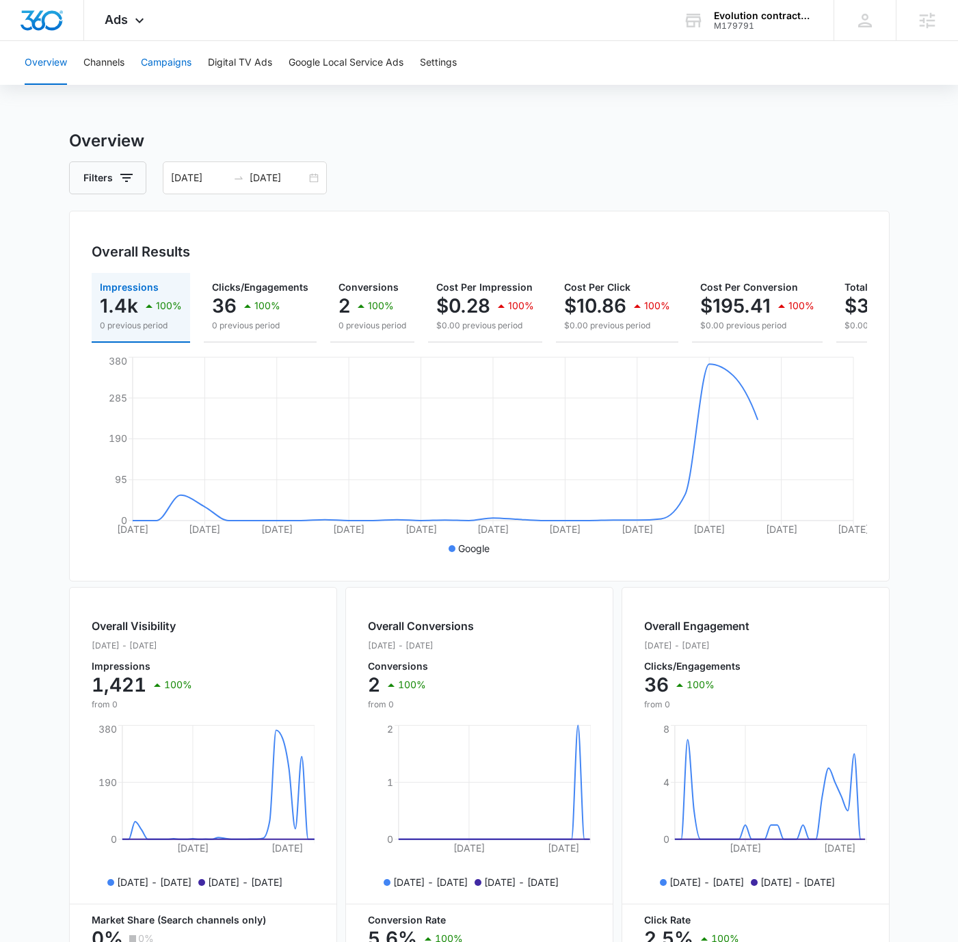
click at [170, 66] on button "Campaigns" at bounding box center [166, 63] width 51 height 44
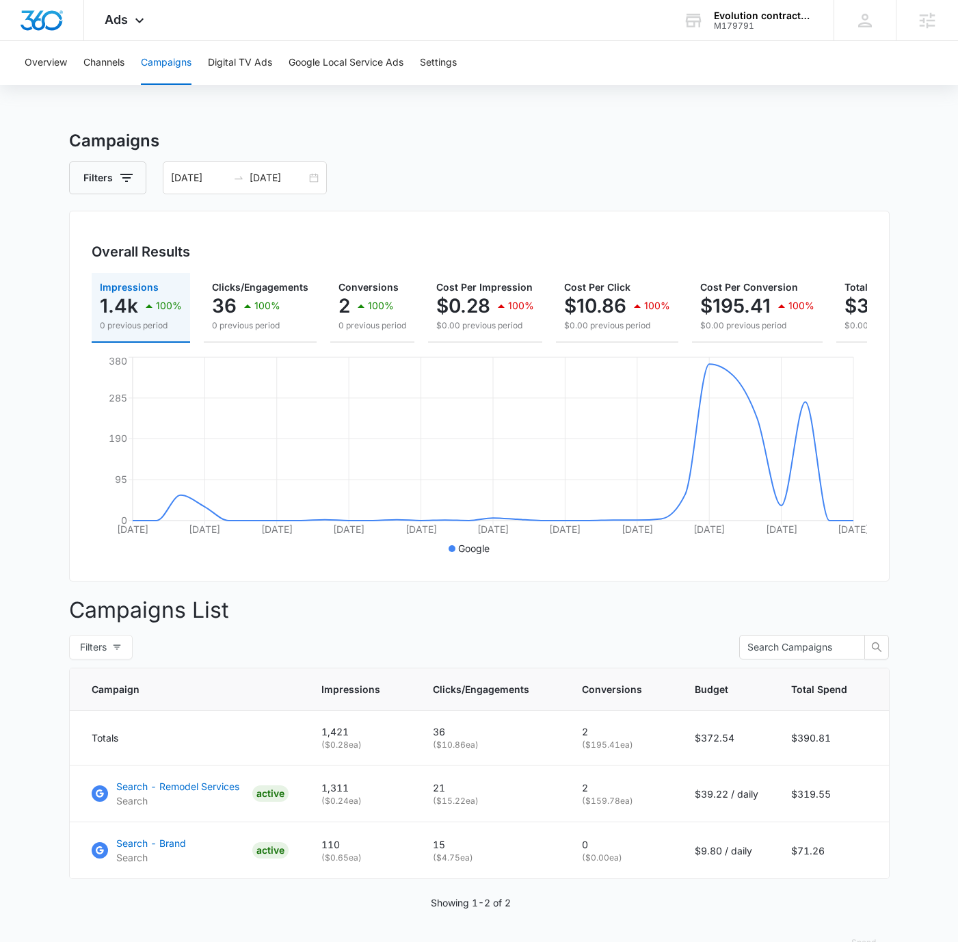
click at [575, 108] on div "Overview Channels Campaigns Digital TV Ads Google Local Service Ads Settings Ca…" at bounding box center [479, 508] width 958 height 934
click at [696, 129] on h3 "Campaigns" at bounding box center [479, 141] width 821 height 25
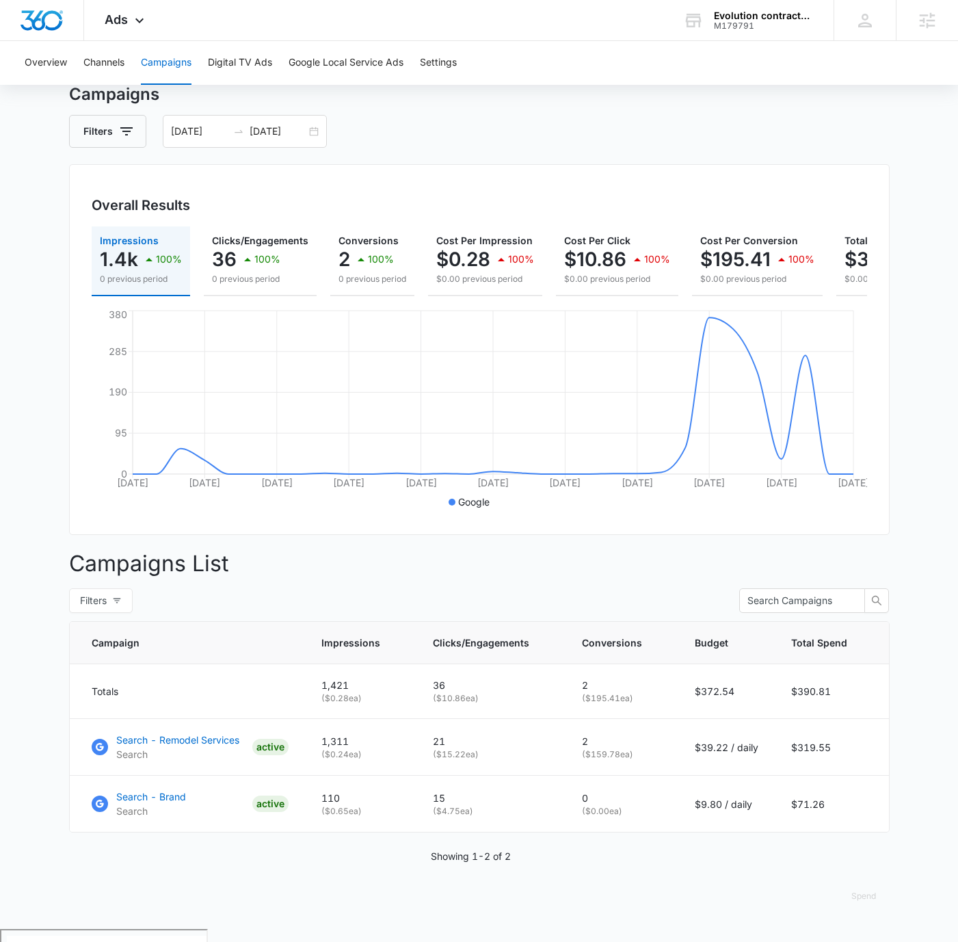
scroll to position [47, 0]
click at [206, 746] on p "Search - Remodel Services" at bounding box center [177, 739] width 123 height 14
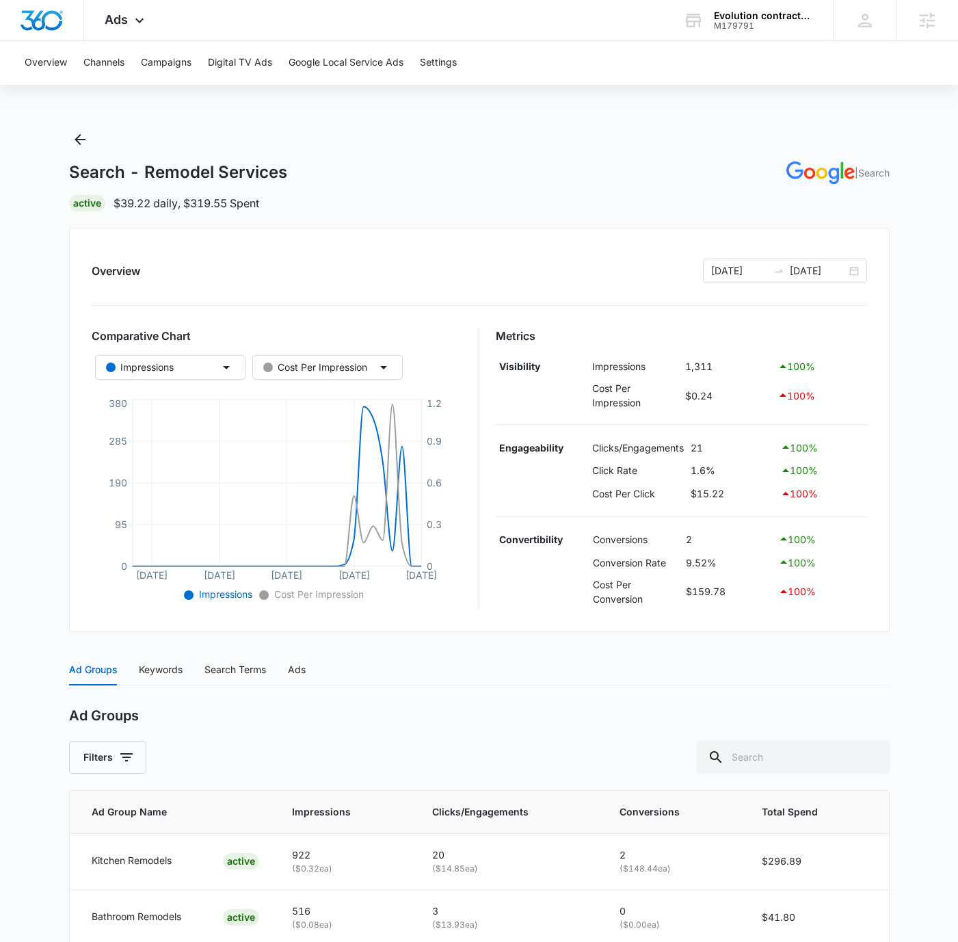
click at [722, 492] on td "$15.22" at bounding box center [733, 493] width 90 height 23
click at [725, 492] on td "$15.22" at bounding box center [733, 493] width 90 height 23
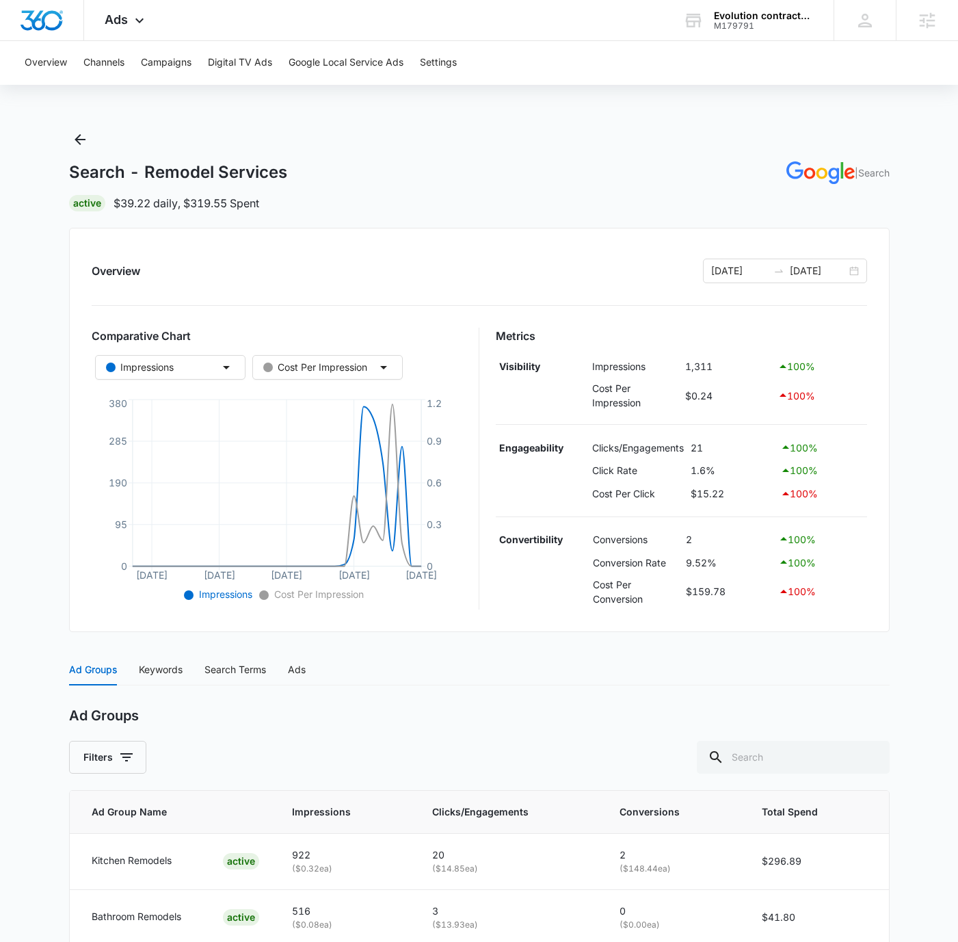
click at [727, 493] on td "$15.22" at bounding box center [733, 493] width 90 height 23
click at [358, 364] on div "Cost Per Impression" at bounding box center [315, 367] width 104 height 15
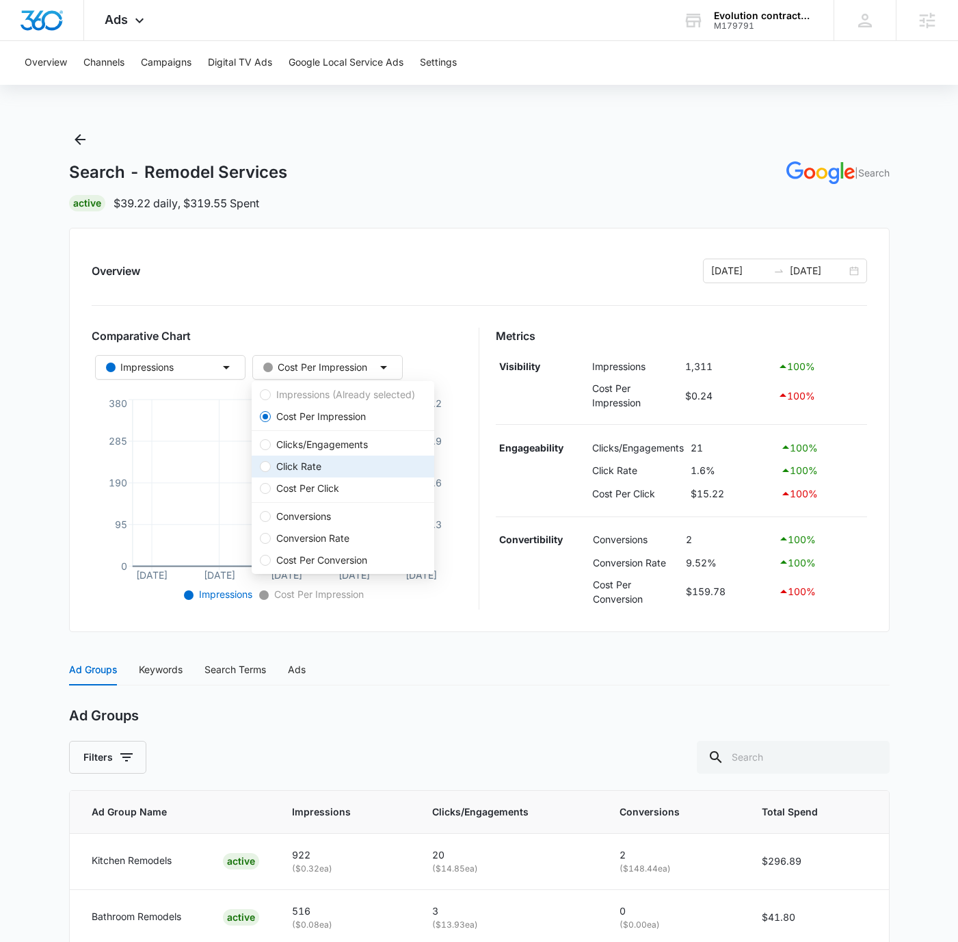
click at [328, 463] on span "Click Rate" at bounding box center [343, 466] width 166 height 15
radio input "false"
radio input "true"
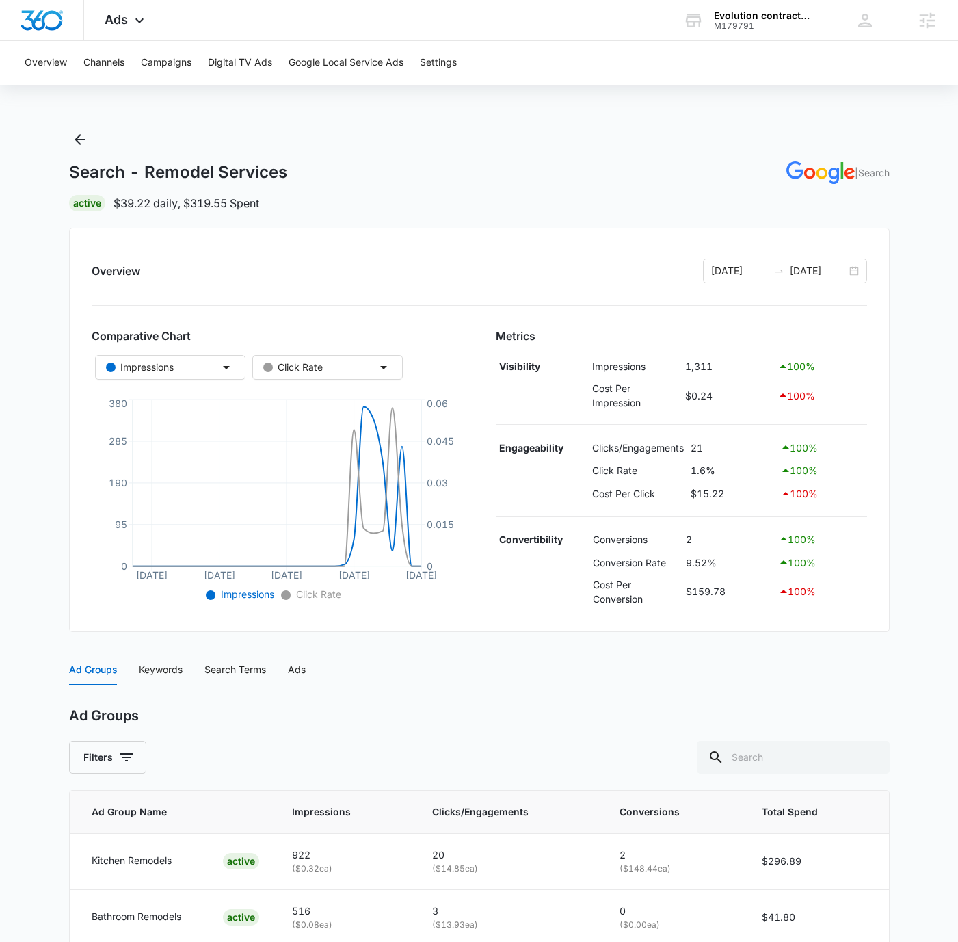
click at [505, 211] on div "Search - Remodel Services | Search Active $39.22 daily , $319.55 Spent Overview…" at bounding box center [479, 561] width 821 height 865
click at [380, 363] on icon "button" at bounding box center [384, 367] width 16 height 16
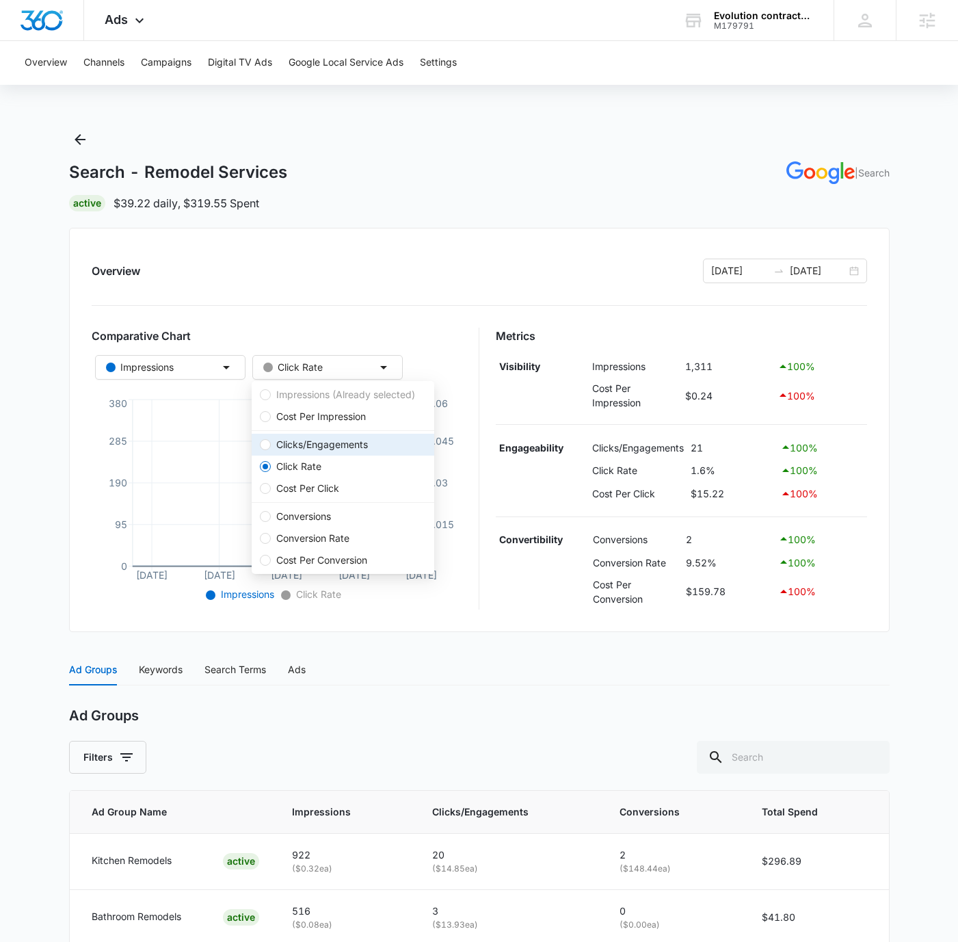
click at [348, 451] on span "Clicks/Engagements" at bounding box center [322, 444] width 103 height 15
click at [271, 450] on input "Clicks/Engagements" at bounding box center [265, 444] width 11 height 11
radio input "true"
radio input "false"
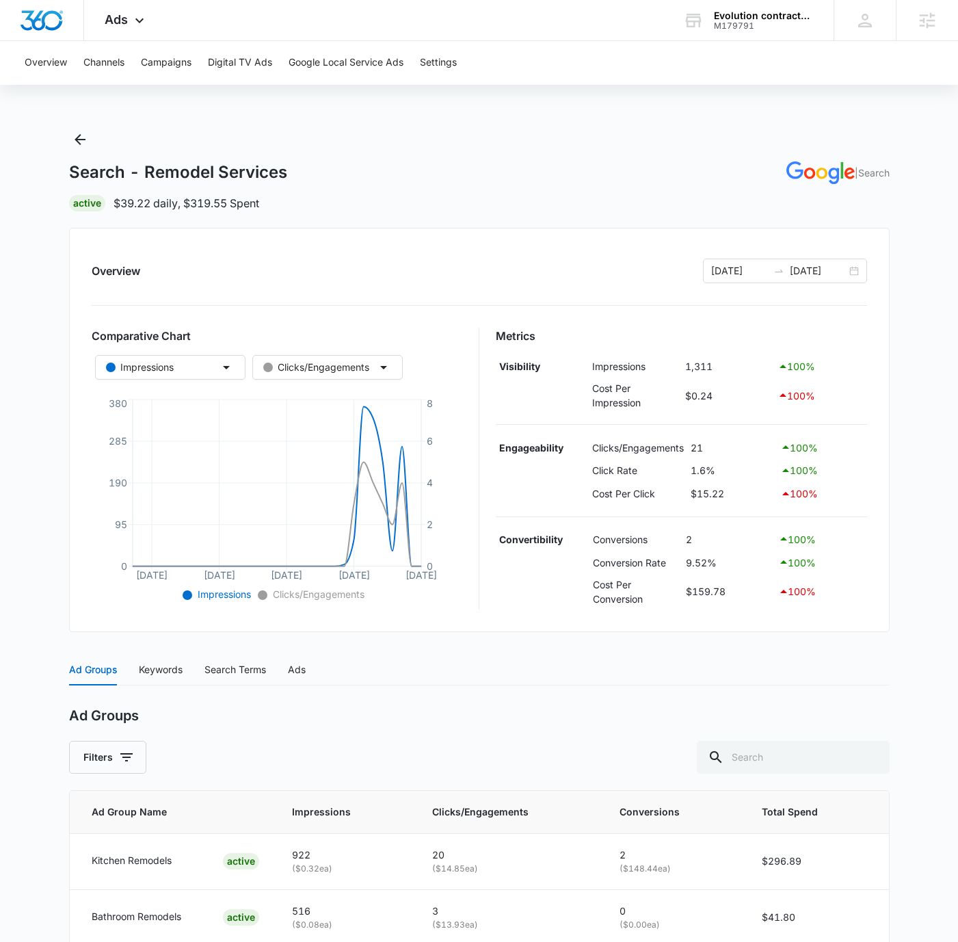
click at [417, 248] on div "Overview 09/09/2025 10/09/2025 Comparative Chart Impressions Clicks/Engagements…" at bounding box center [479, 430] width 821 height 404
click at [653, 166] on div "Search - Remodel Services | Search" at bounding box center [479, 172] width 821 height 23
click at [659, 152] on div "Search - Remodel Services | Search Active $39.22 daily , $319.55 Spent" at bounding box center [479, 170] width 821 height 83
click at [657, 129] on div "Search - Remodel Services | Search Active $39.22 daily , $319.55 Spent" at bounding box center [479, 170] width 821 height 83
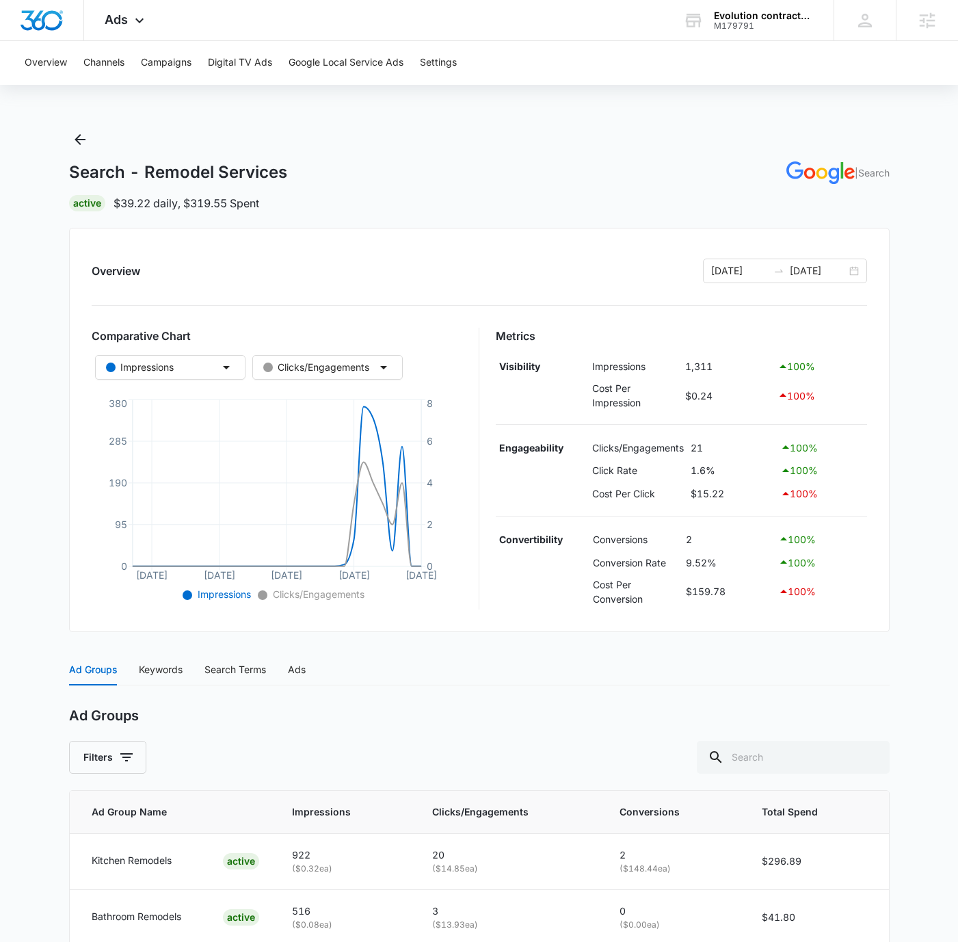
click at [656, 129] on div "Search - Remodel Services | Search Active $39.22 daily , $319.55 Spent" at bounding box center [479, 170] width 821 height 83
click at [654, 135] on div "Search - Remodel Services | Search Active $39.22 daily , $319.55 Spent" at bounding box center [479, 170] width 821 height 83
click at [661, 134] on div "Search - Remodel Services | Search Active $39.22 daily , $319.55 Spent" at bounding box center [479, 170] width 821 height 83
click at [659, 131] on div "Search - Remodel Services | Search Active $39.22 daily , $319.55 Spent" at bounding box center [479, 170] width 821 height 83
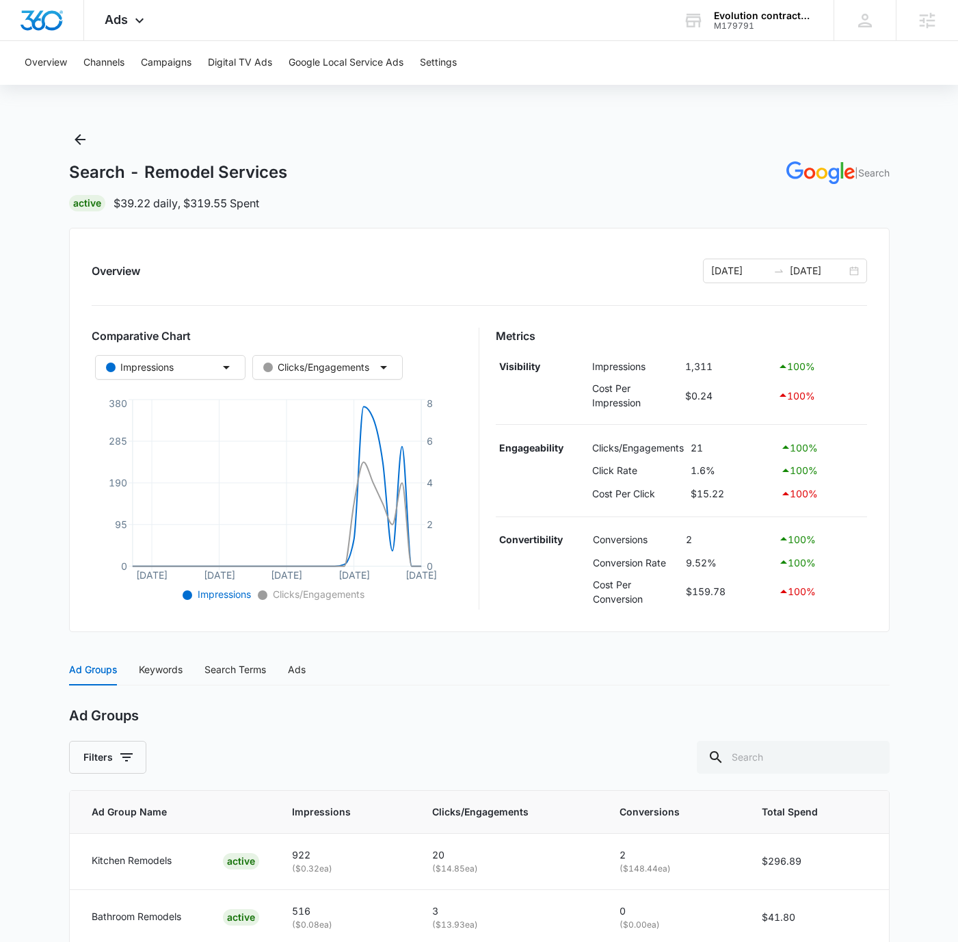
click at [690, 118] on div "Overview Channels Campaigns Digital TV Ads Google Local Service Ads Settings Se…" at bounding box center [479, 525] width 958 height 969
click at [133, 21] on icon at bounding box center [139, 24] width 16 height 16
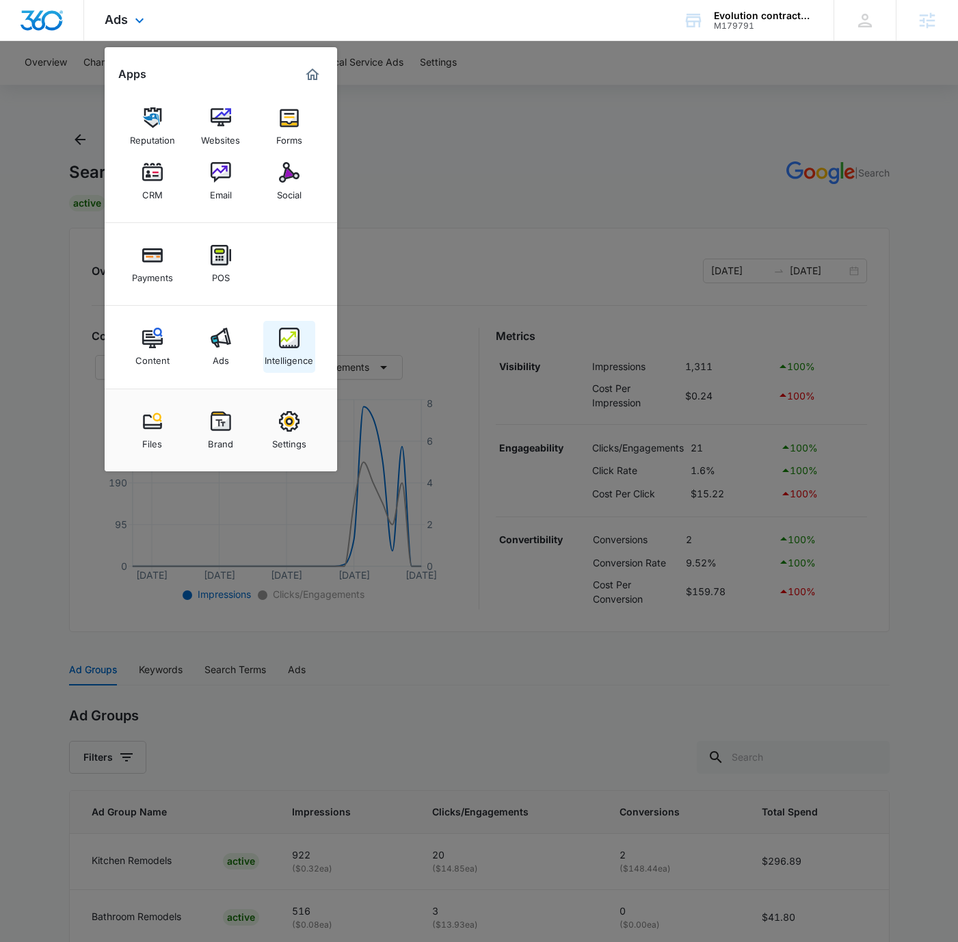
click at [291, 336] on img at bounding box center [289, 338] width 21 height 21
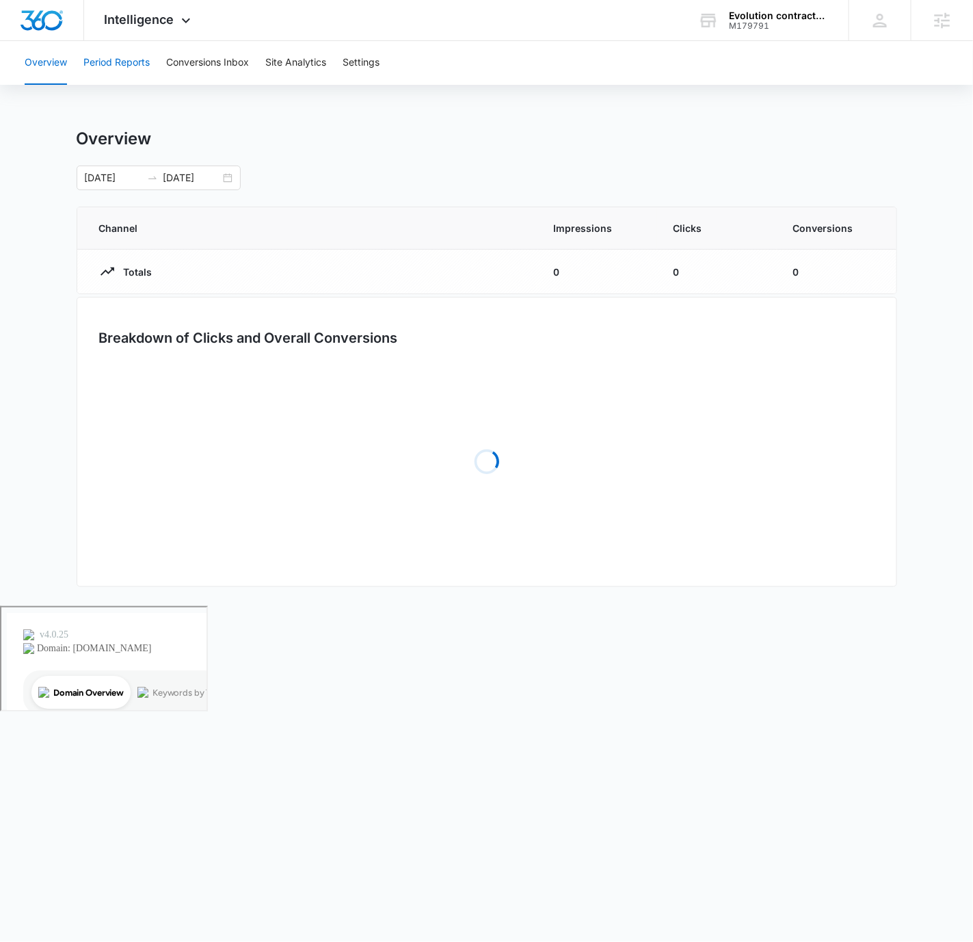
click at [148, 55] on div "Overview Period Reports Conversions Inbox Site Analytics Settings" at bounding box center [486, 63] width 941 height 44
click at [137, 59] on button "Period Reports" at bounding box center [116, 63] width 66 height 44
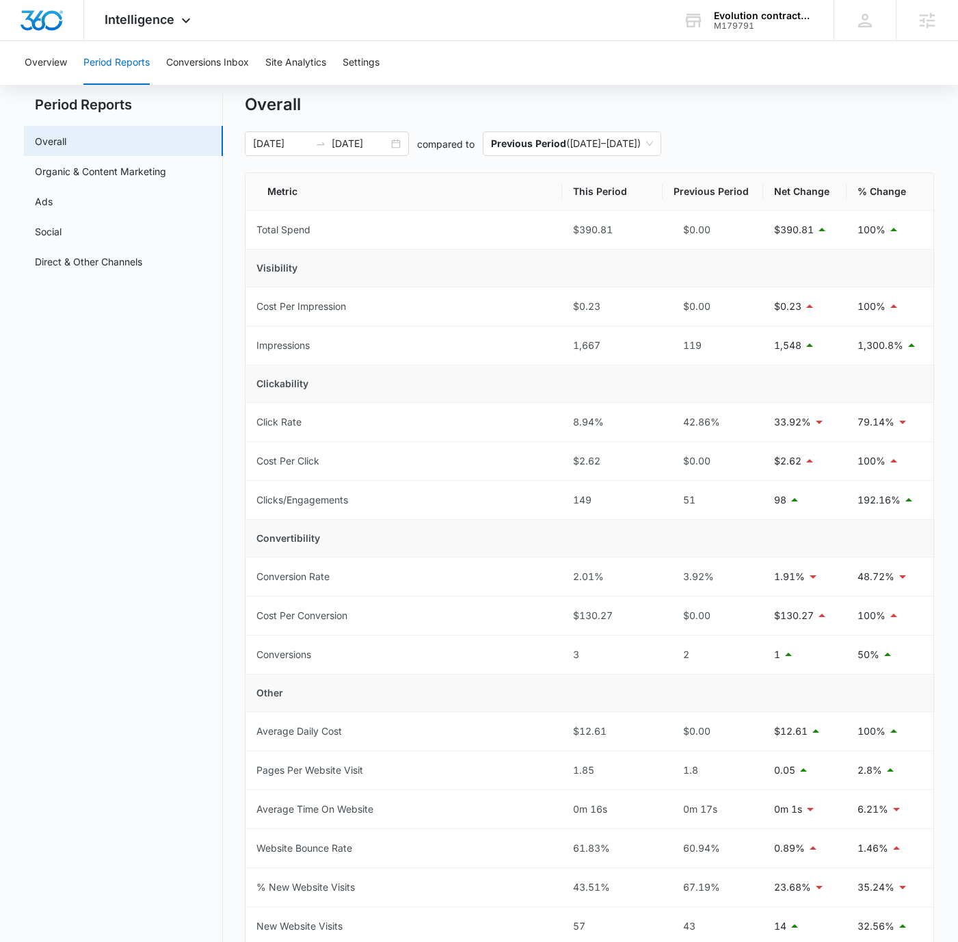
scroll to position [35, 0]
click at [583, 338] on div "1,667" at bounding box center [612, 344] width 79 height 15
click at [590, 346] on div "1,667" at bounding box center [612, 344] width 79 height 15
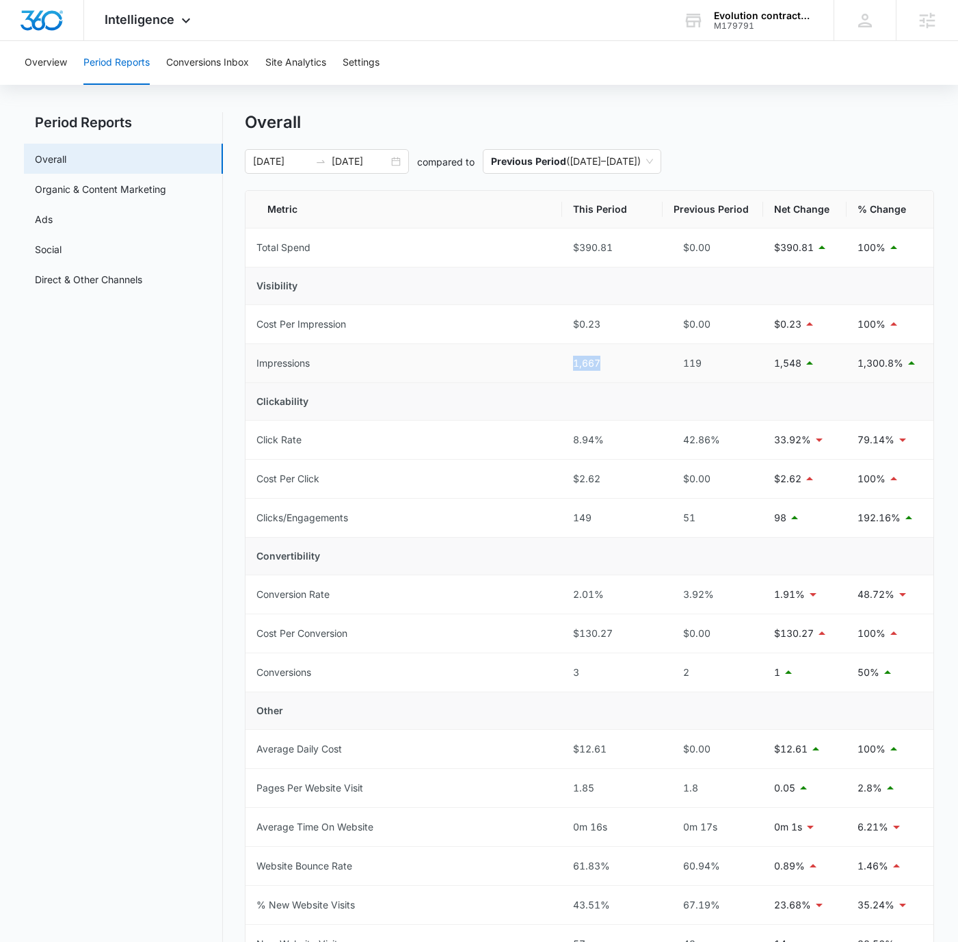
scroll to position [0, 0]
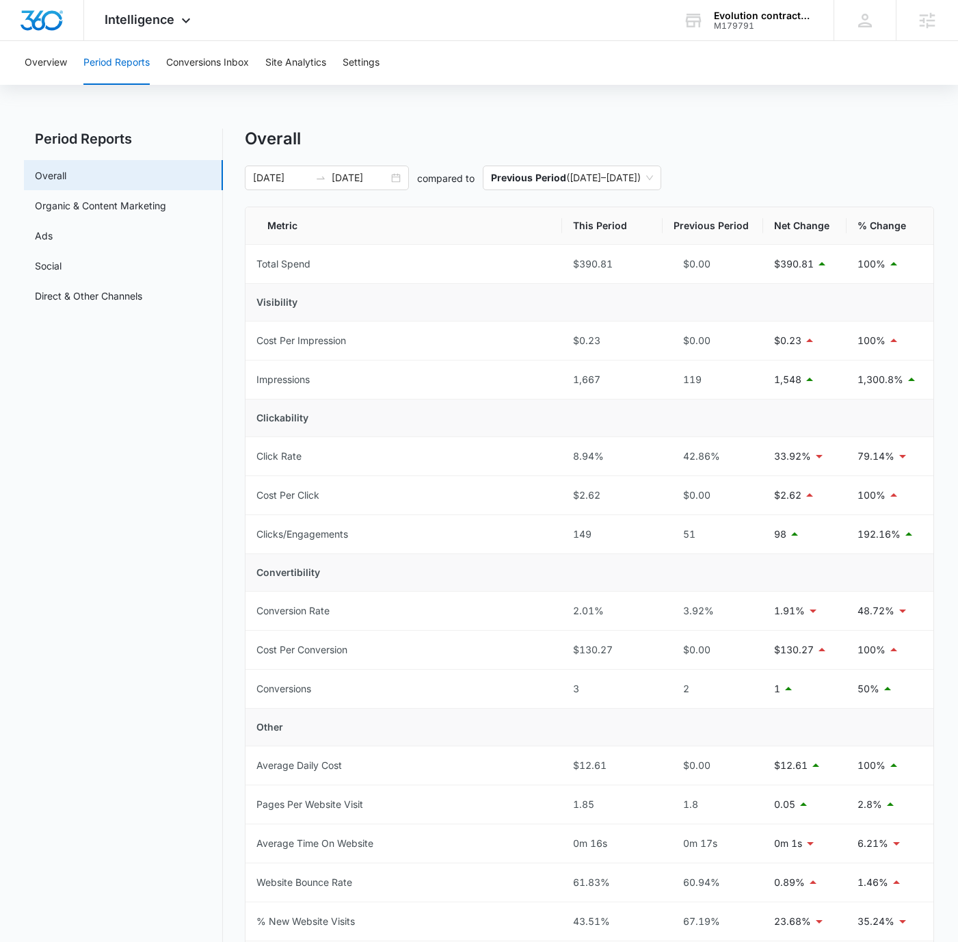
click at [527, 106] on div "Overview Period Reports Conversions Inbox Site Analytics Settings Period Report…" at bounding box center [479, 621] width 958 height 1160
click at [181, 17] on icon at bounding box center [186, 24] width 16 height 16
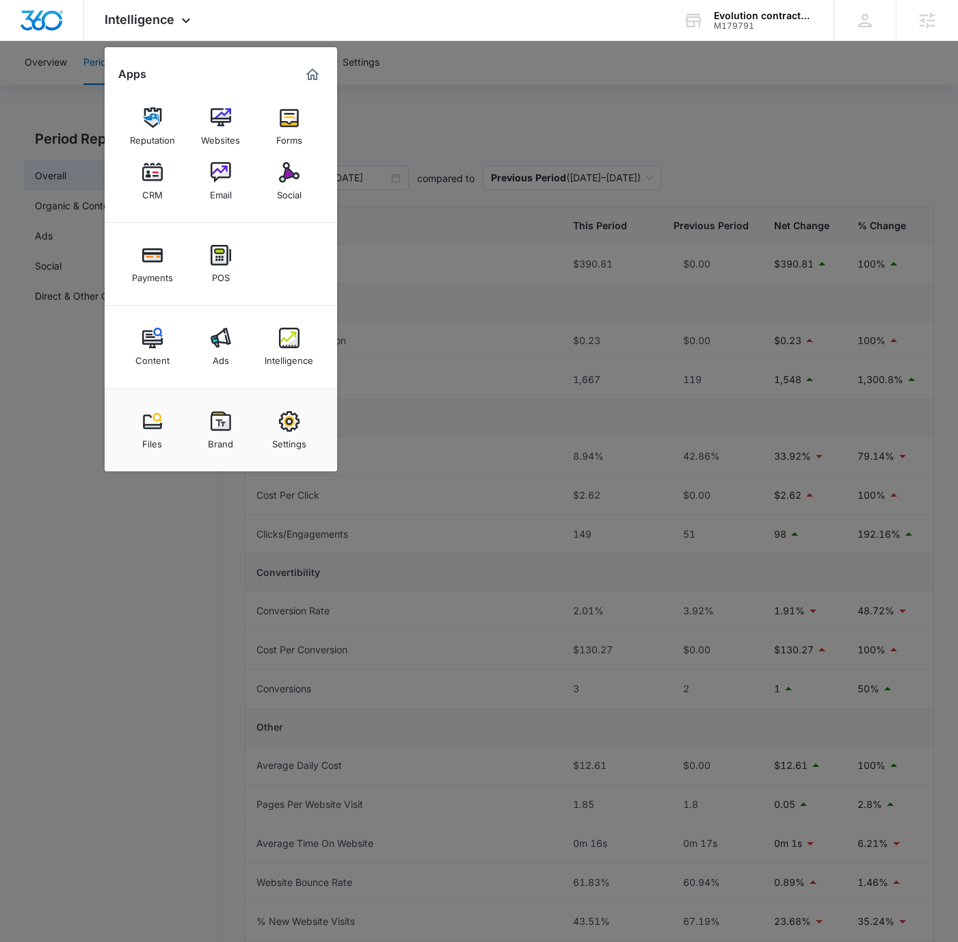
click at [490, 78] on div at bounding box center [479, 471] width 958 height 942
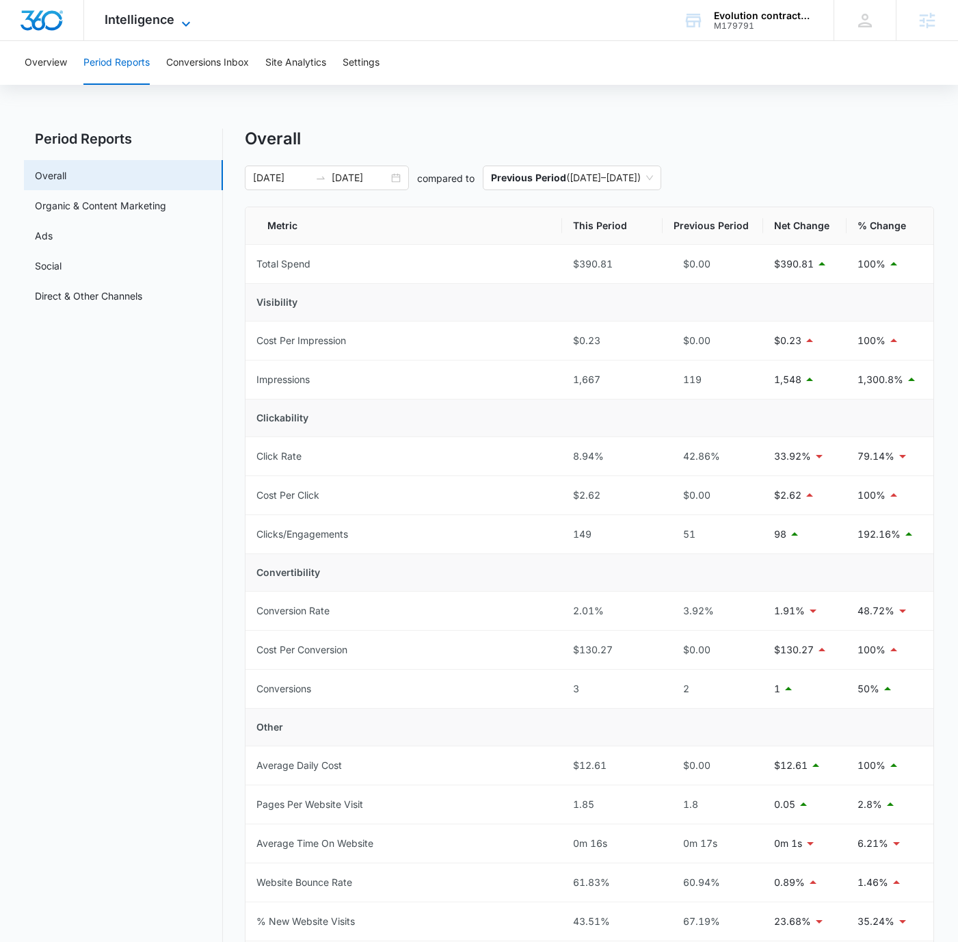
click at [164, 16] on span "Intelligence" at bounding box center [140, 19] width 70 height 14
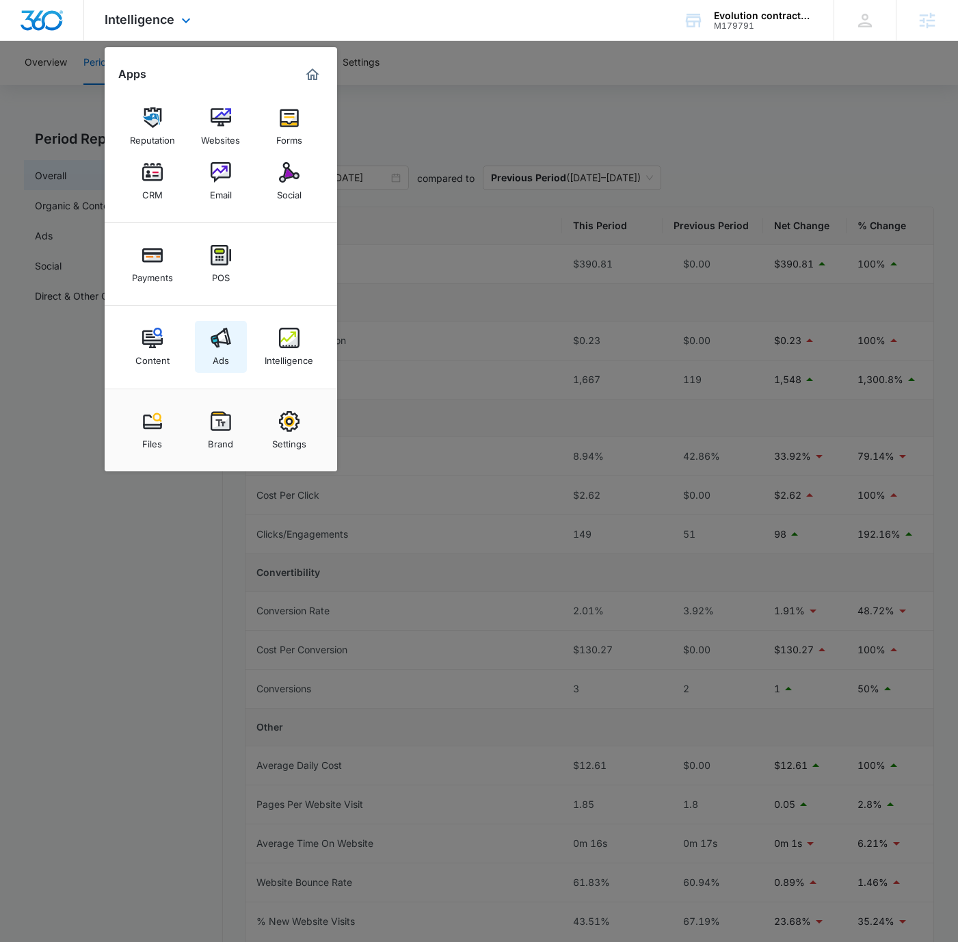
click at [228, 345] on img at bounding box center [221, 338] width 21 height 21
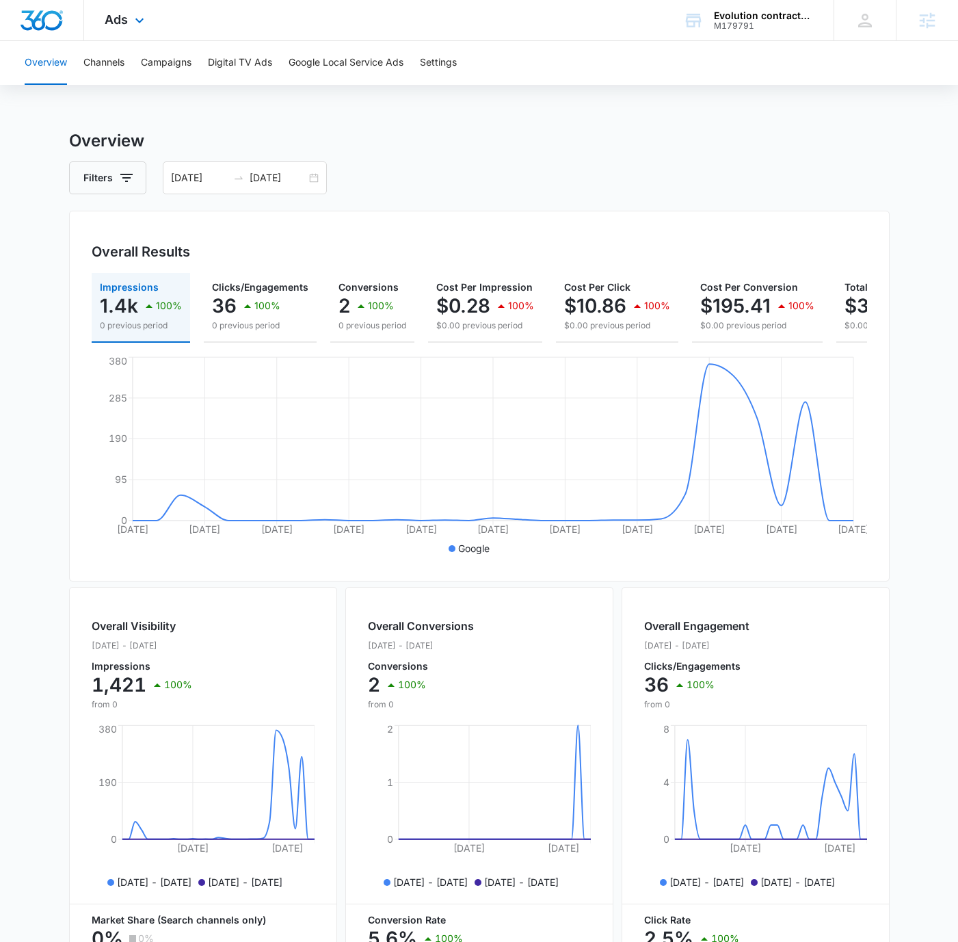
click at [110, 35] on div "Ads Apps Reputation Websites Forms CRM Email Social Payments POS Content Ads In…" at bounding box center [126, 20] width 84 height 40
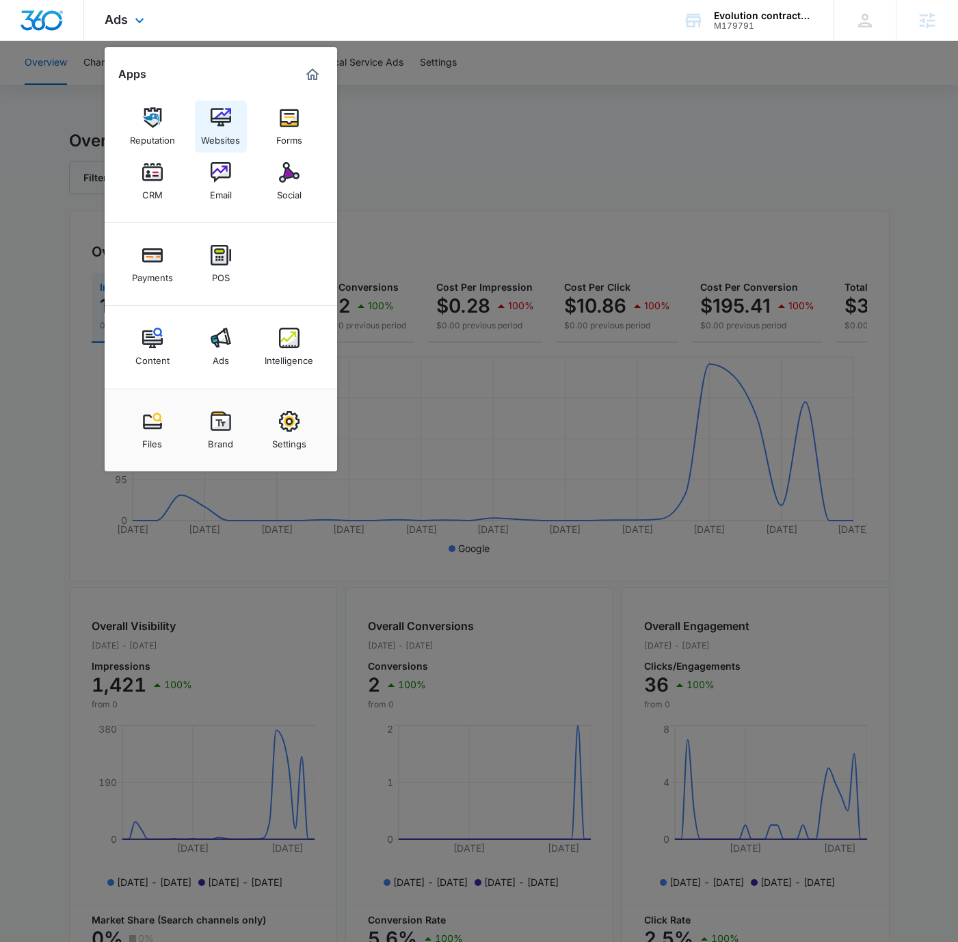
click at [215, 135] on div "Websites" at bounding box center [220, 137] width 39 height 18
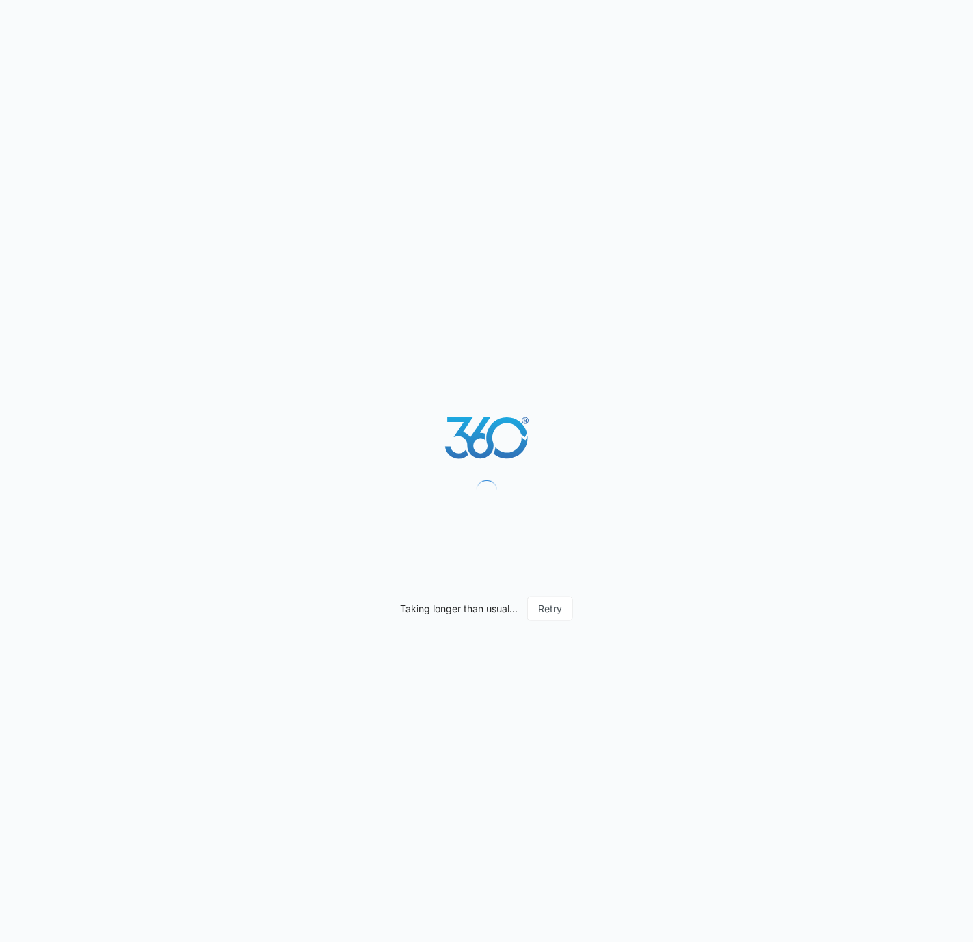
click at [327, 143] on div "Taking longer than usual... Retry" at bounding box center [486, 471] width 973 height 942
click at [865, 207] on div "Taking longer than usual... Retry" at bounding box center [486, 471] width 973 height 942
click at [549, 612] on button "Retry" at bounding box center [550, 609] width 46 height 25
click at [715, 163] on div "Taking longer than usual... Retry" at bounding box center [486, 471] width 973 height 942
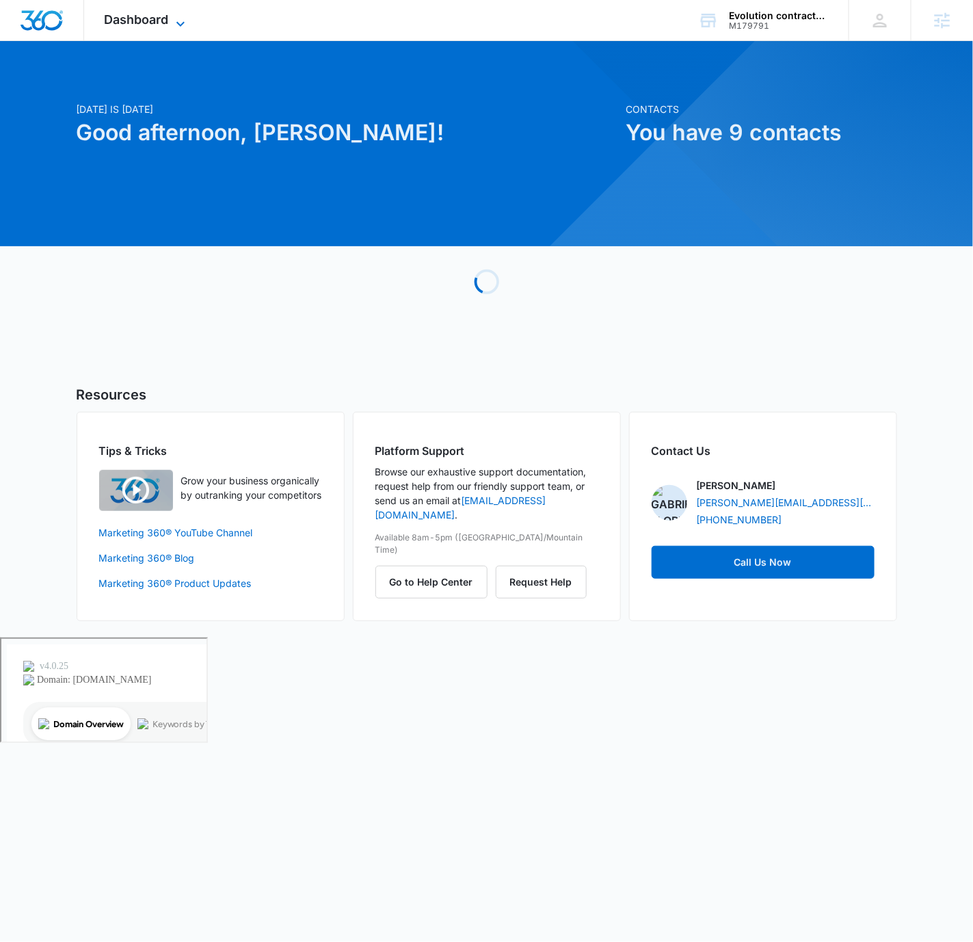
click at [139, 13] on span "Dashboard" at bounding box center [137, 19] width 64 height 14
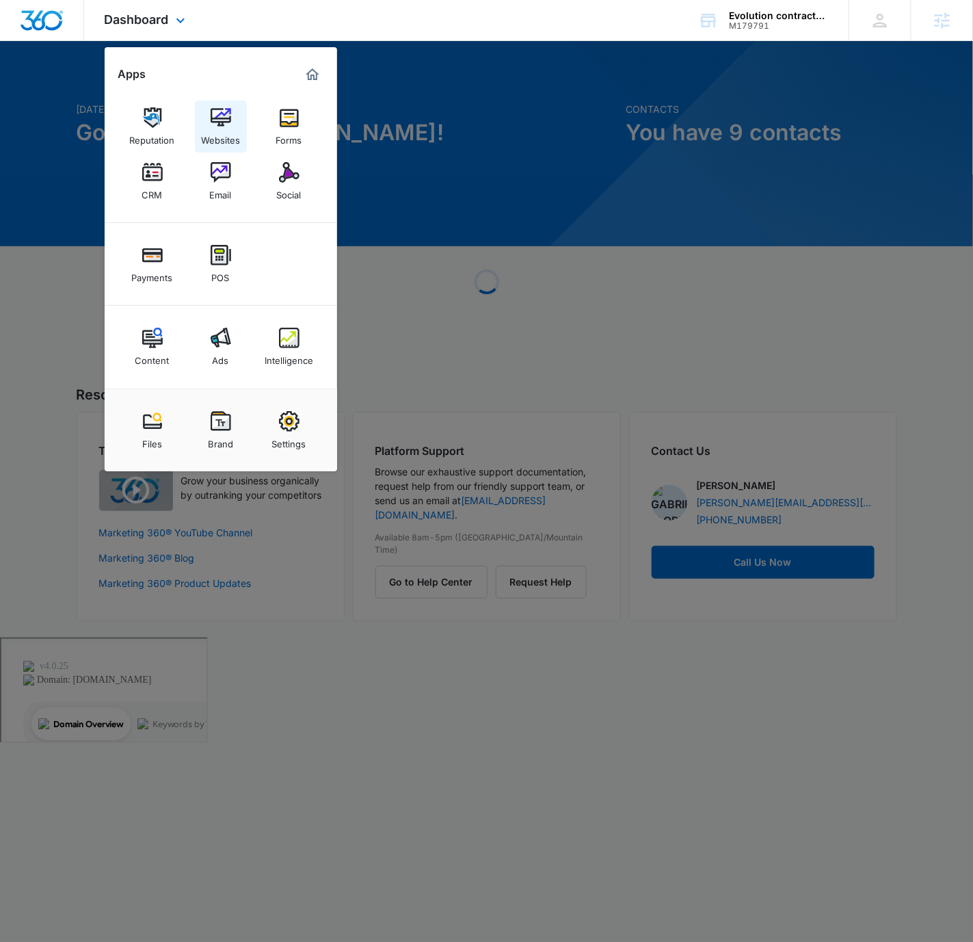
click at [207, 105] on link "Websites" at bounding box center [221, 127] width 52 height 52
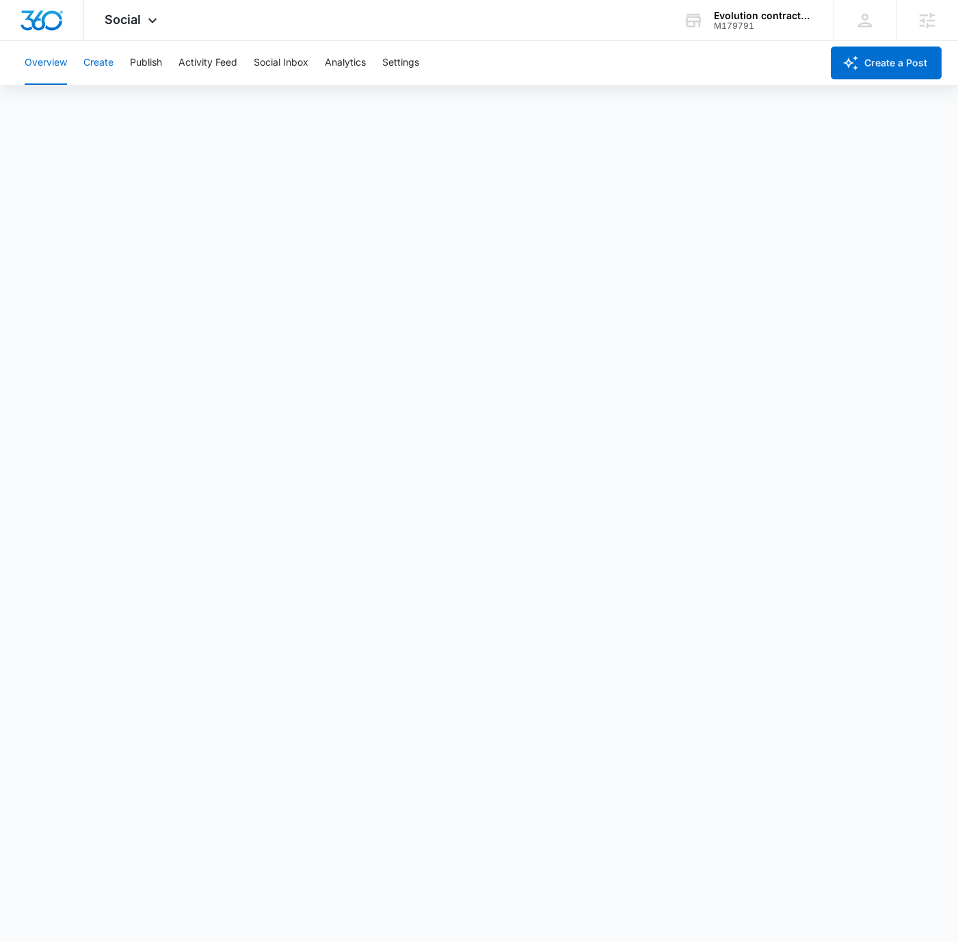
click at [104, 63] on button "Create" at bounding box center [98, 63] width 30 height 44
click at [146, 60] on button "Publish" at bounding box center [146, 63] width 32 height 44
click at [551, 36] on div "Social Apps Reputation Websites Forms CRM Email Social Payments POS Content Ads…" at bounding box center [479, 20] width 958 height 41
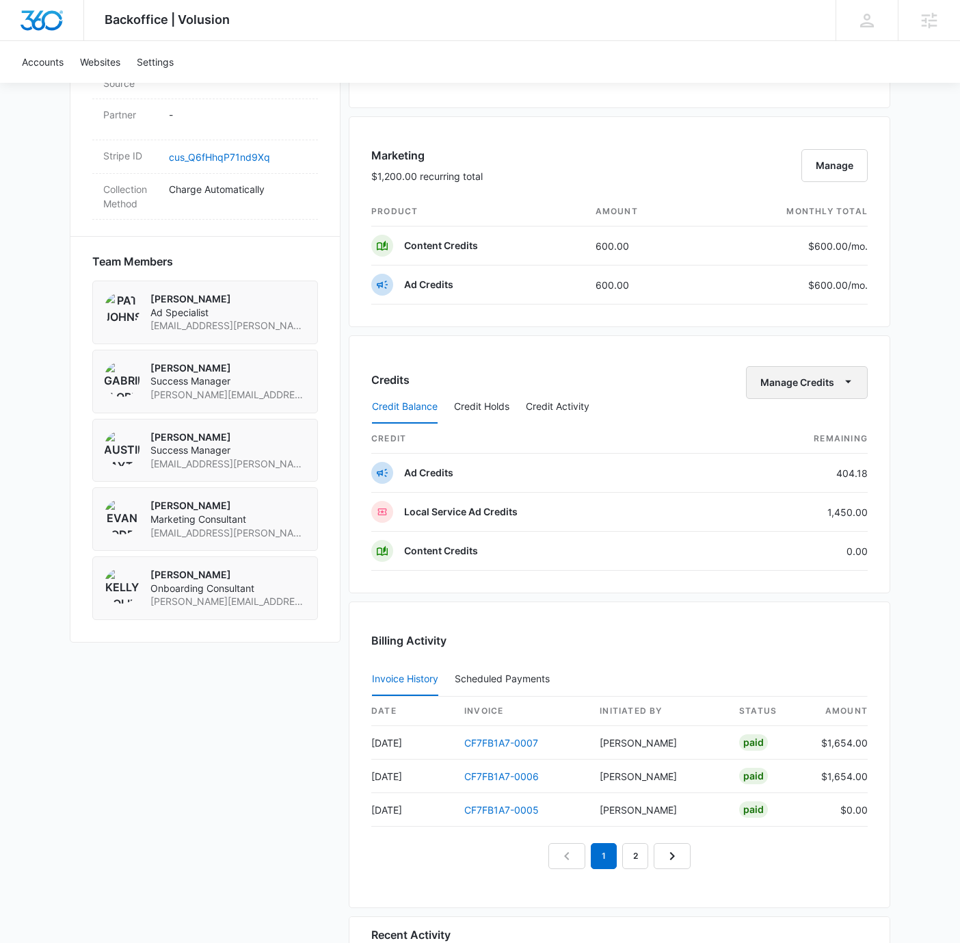
click at [805, 382] on button "Manage Credits" at bounding box center [807, 382] width 122 height 33
click at [813, 417] on div "Transfer Credits" at bounding box center [801, 422] width 72 height 10
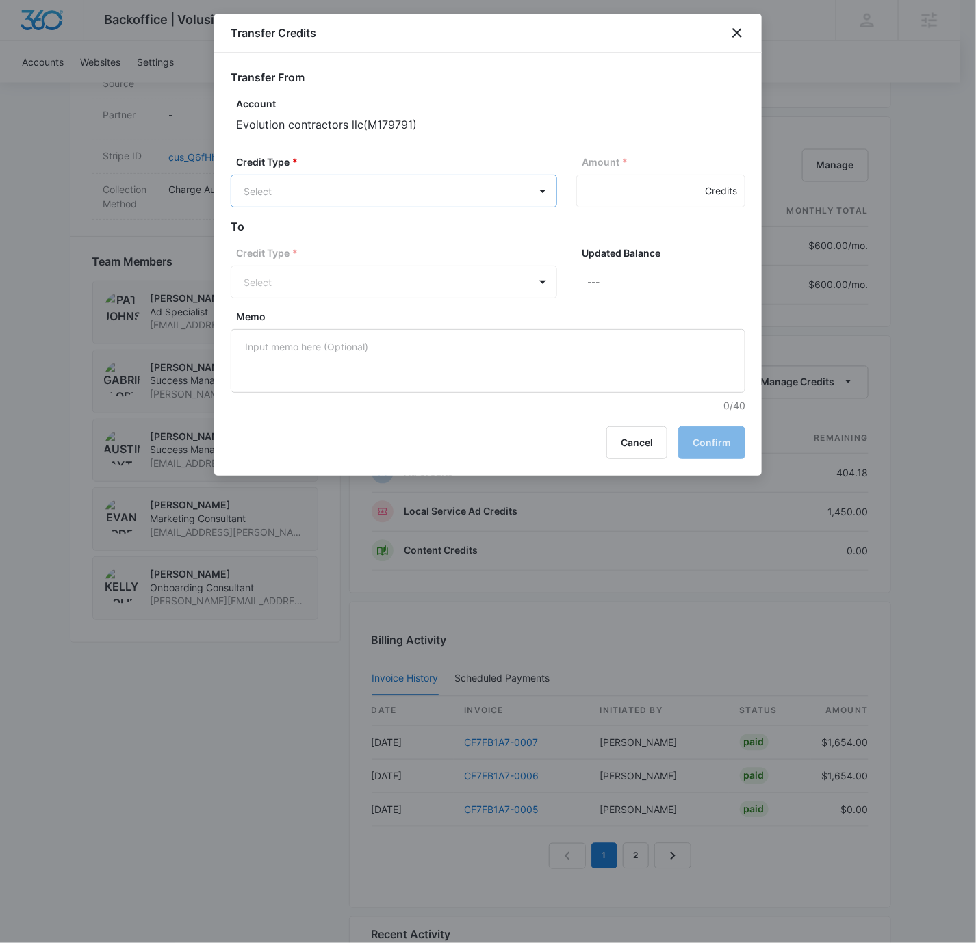
click at [341, 206] on body "Backoffice | Volusion Apps Settings [PERSON_NAME] [PERSON_NAME][EMAIL_ADDRESS][…" at bounding box center [488, 180] width 976 height 2022
click at [368, 237] on p "Ad Credits (404.18 Credits)" at bounding box center [341, 242] width 123 height 14
click at [379, 195] on body "Backoffice | Volusion Apps Settings [PERSON_NAME] [PERSON_NAME][EMAIL_ADDRESS][…" at bounding box center [488, 180] width 976 height 2022
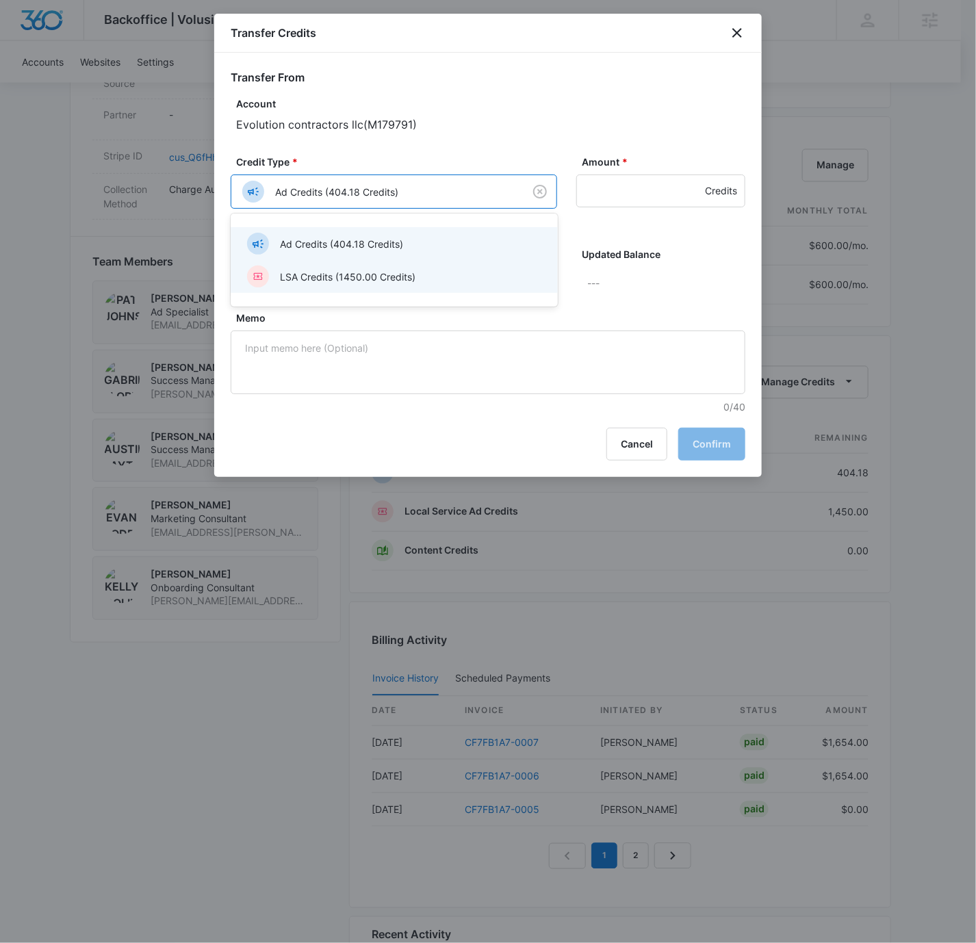
click at [354, 274] on p "LSA Credits (1450.00 Credits)" at bounding box center [347, 277] width 135 height 14
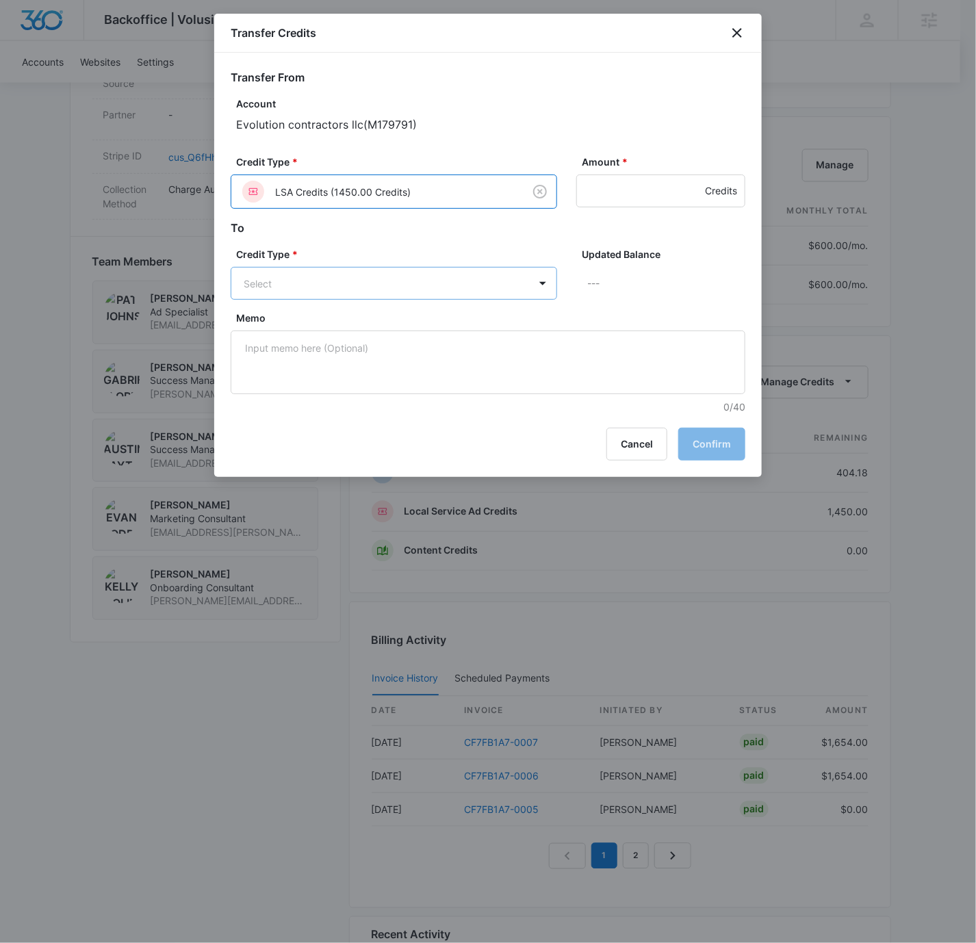
click at [346, 291] on body "Backoffice | Volusion Apps Settings [PERSON_NAME] [PERSON_NAME][EMAIL_ADDRESS][…" at bounding box center [488, 180] width 976 height 2022
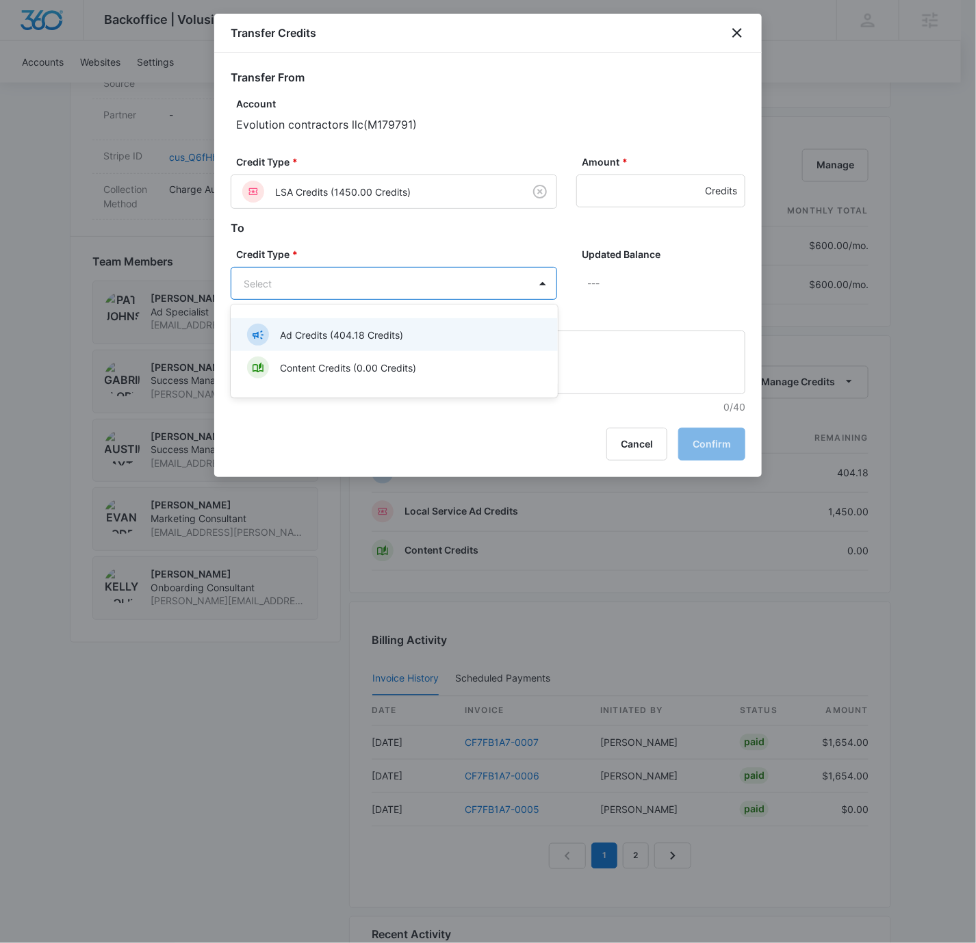
click at [365, 335] on p "Ad Credits (404.18 Credits)" at bounding box center [341, 335] width 123 height 14
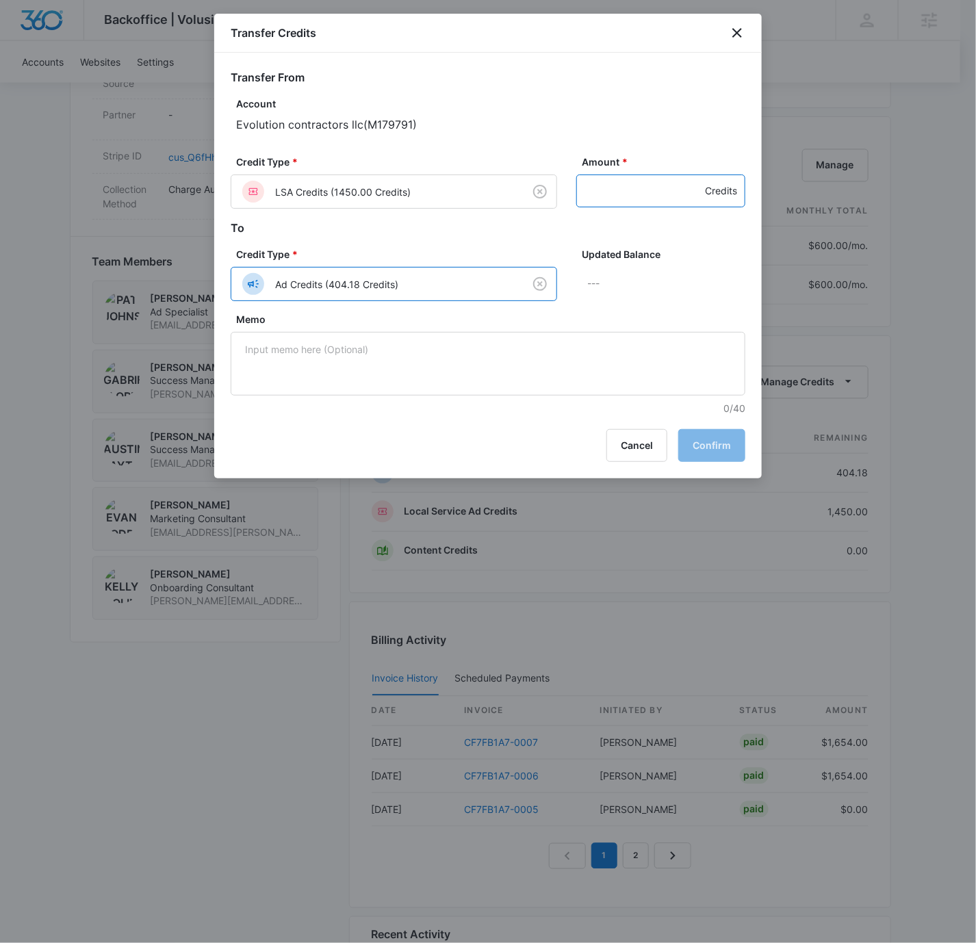
click at [647, 184] on input "Amount *" at bounding box center [660, 190] width 169 height 33
type input "1000"
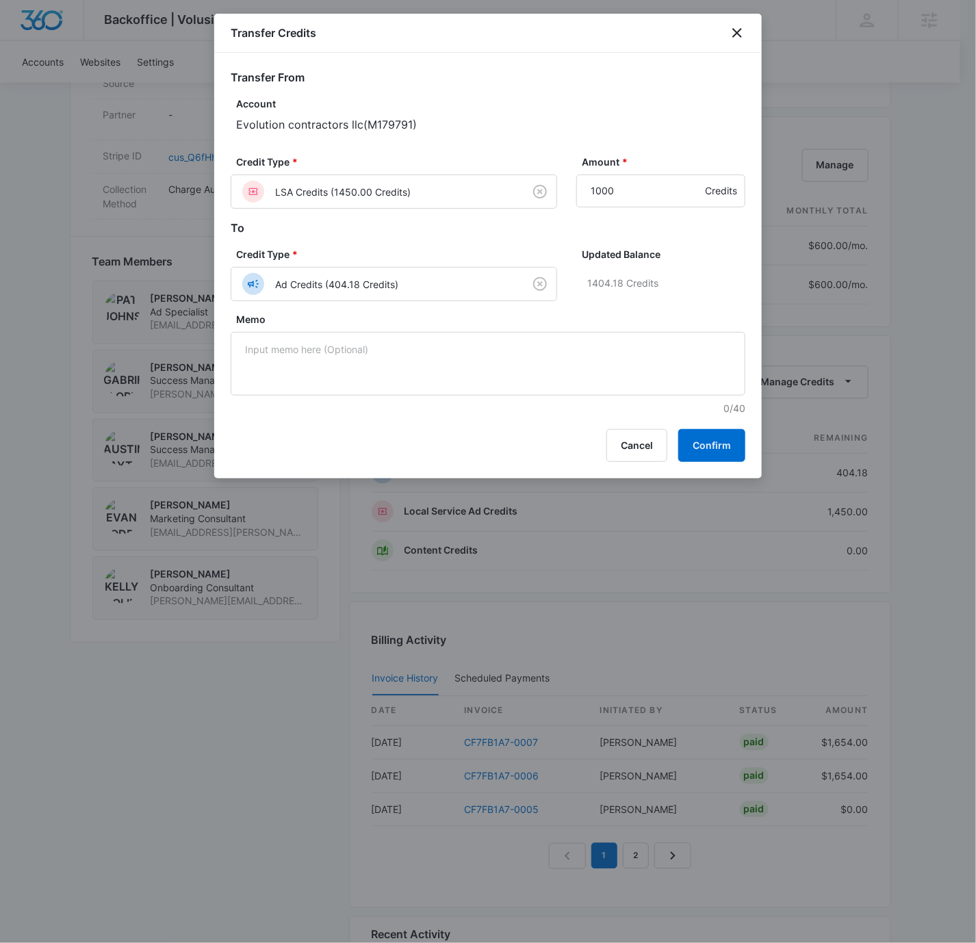
click at [696, 288] on p "1404.18 Credits" at bounding box center [666, 283] width 158 height 33
click at [727, 449] on button "Confirm" at bounding box center [711, 445] width 67 height 33
